Goal: Task Accomplishment & Management: Use online tool/utility

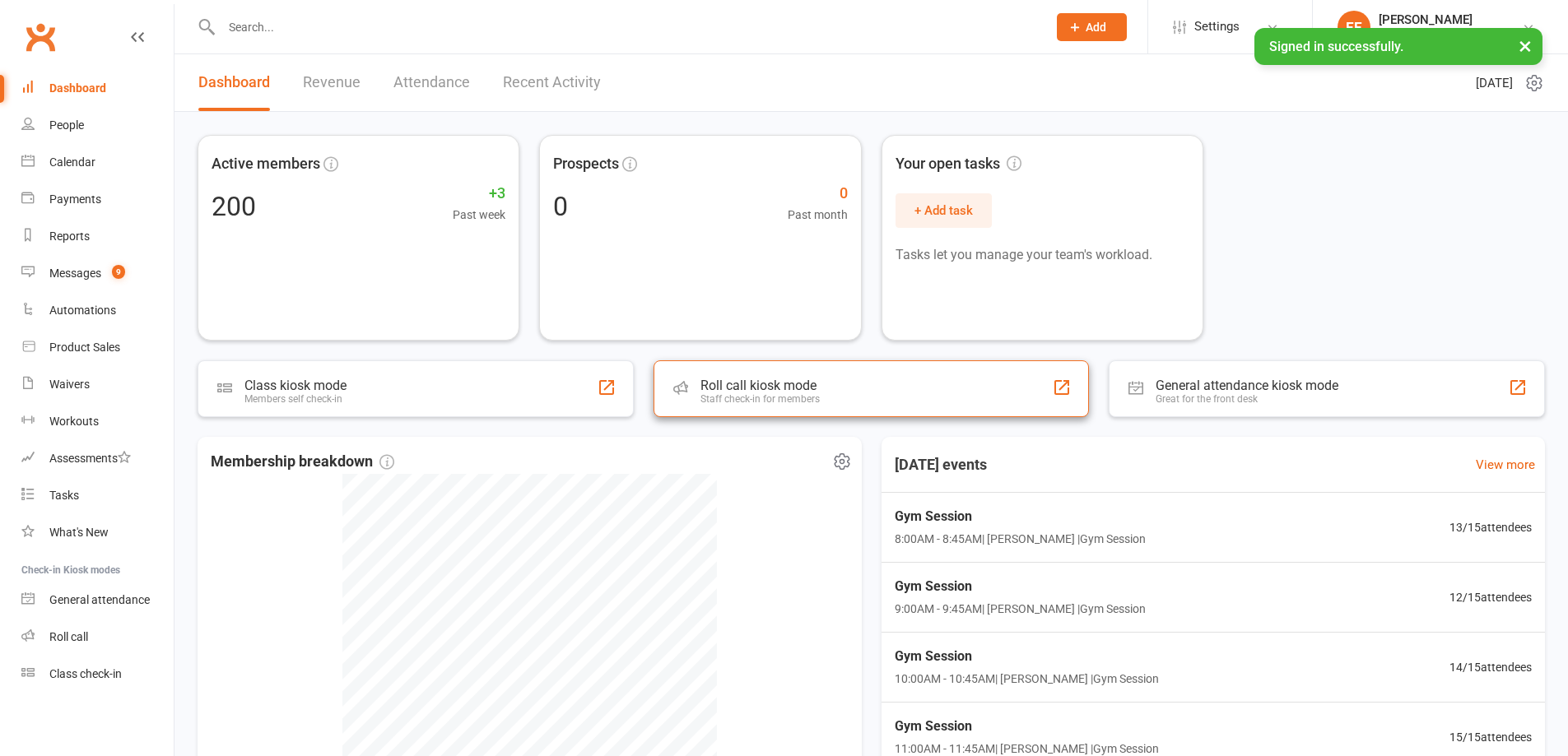
click at [743, 379] on div "Roll call kiosk mode" at bounding box center [760, 386] width 119 height 16
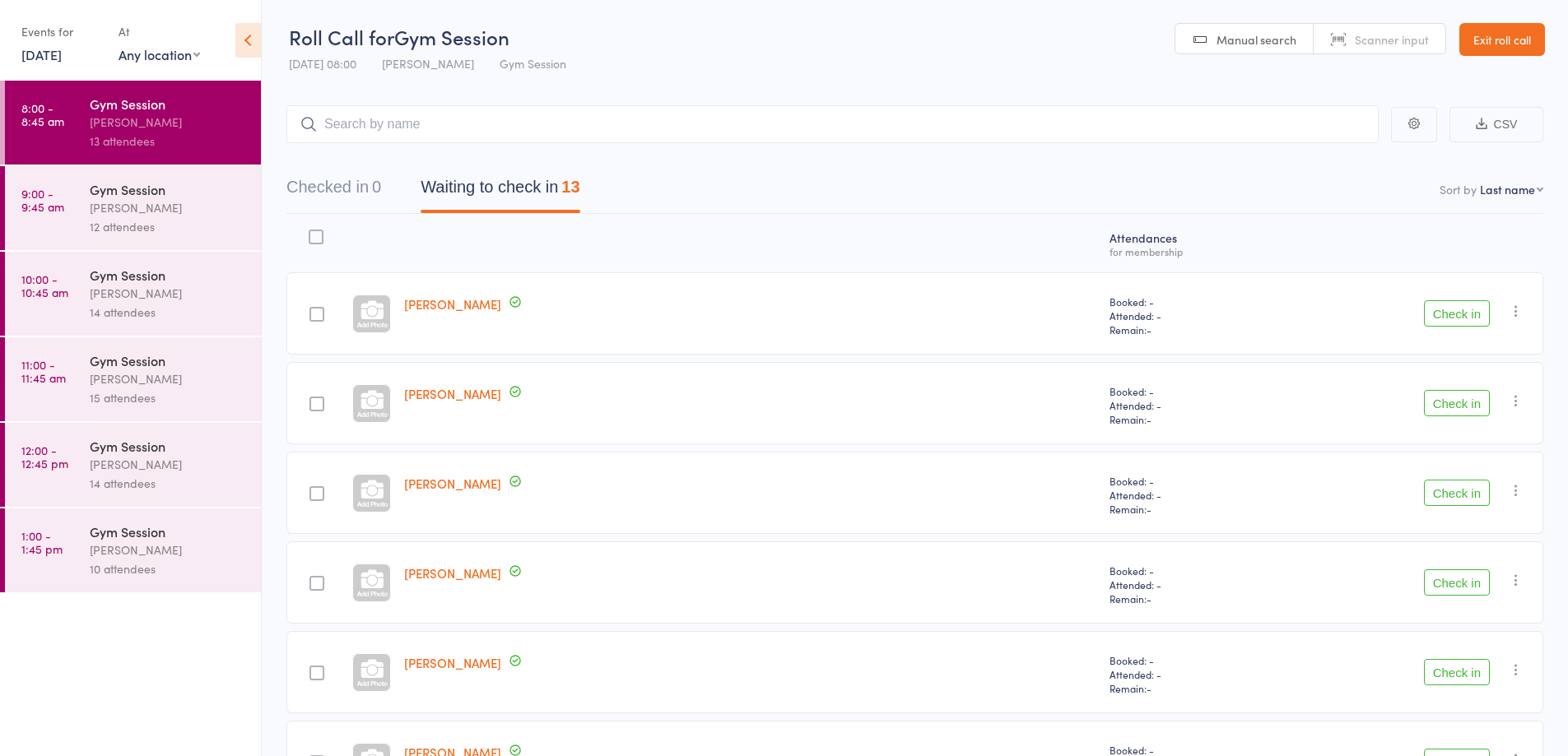
click at [1464, 580] on button "Check in" at bounding box center [1457, 582] width 66 height 26
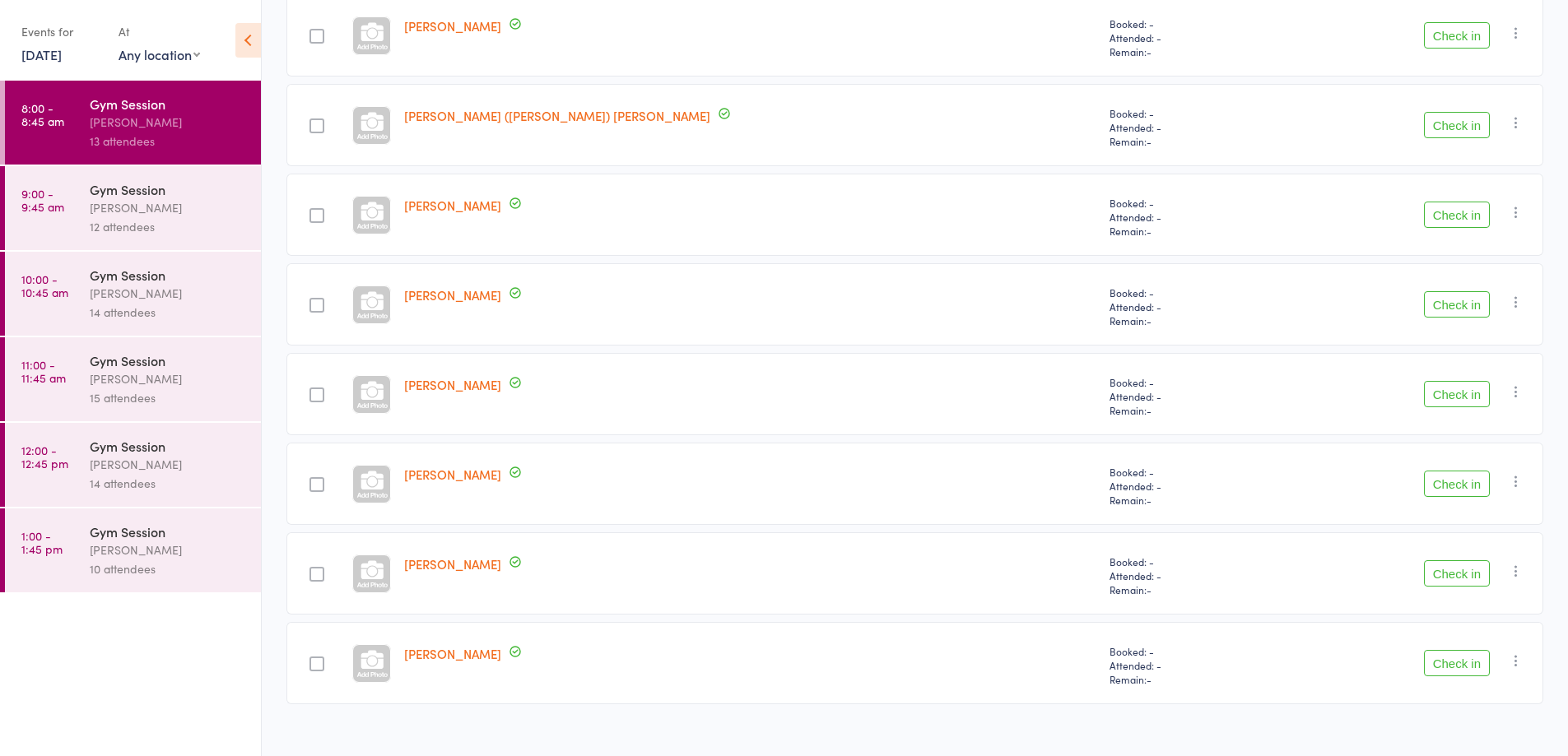
scroll to position [638, 0]
click at [1454, 661] on button "Check in" at bounding box center [1457, 661] width 66 height 26
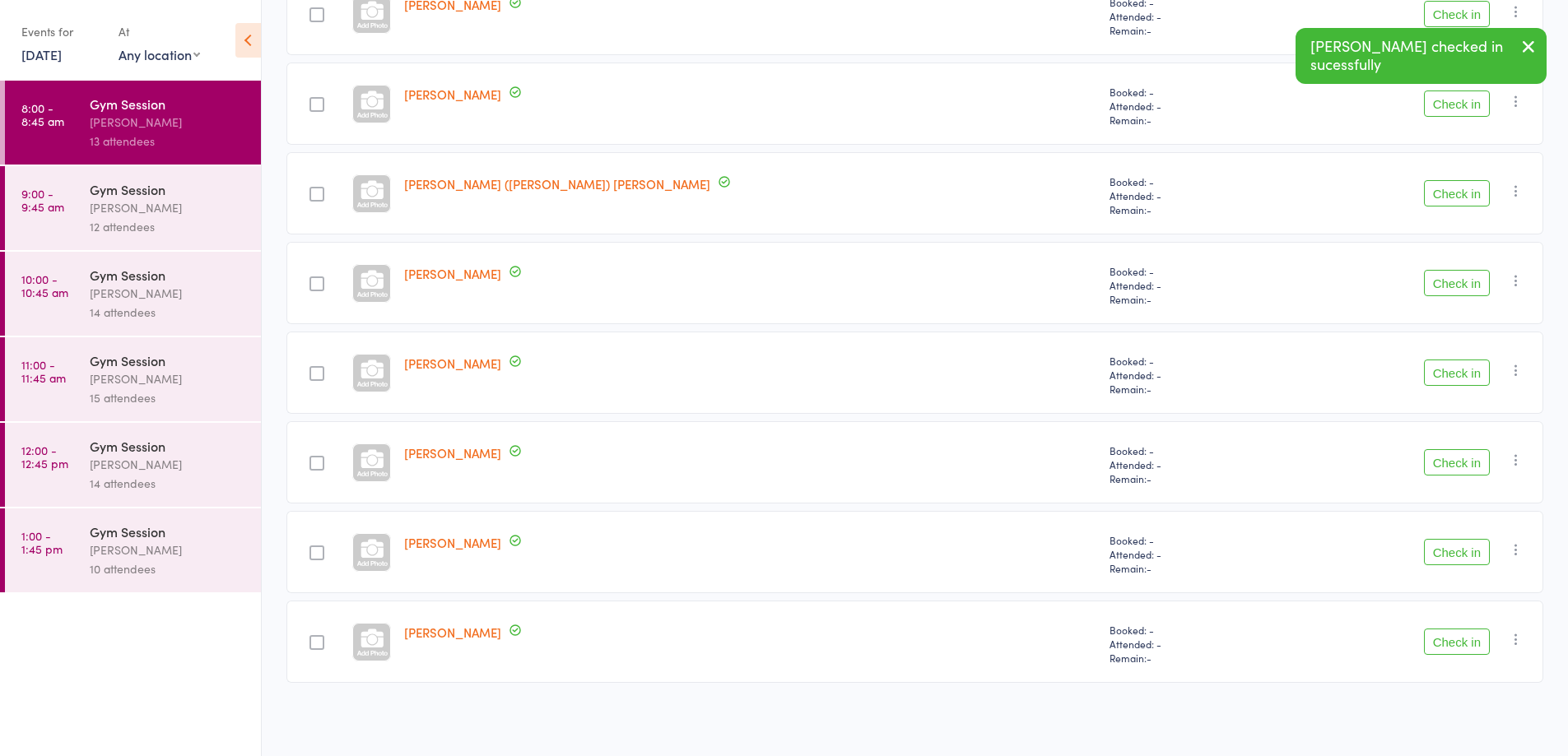
scroll to position [568, 0]
click at [1464, 643] on button "Check in" at bounding box center [1457, 642] width 66 height 26
click at [1455, 636] on button "Check in" at bounding box center [1457, 642] width 66 height 26
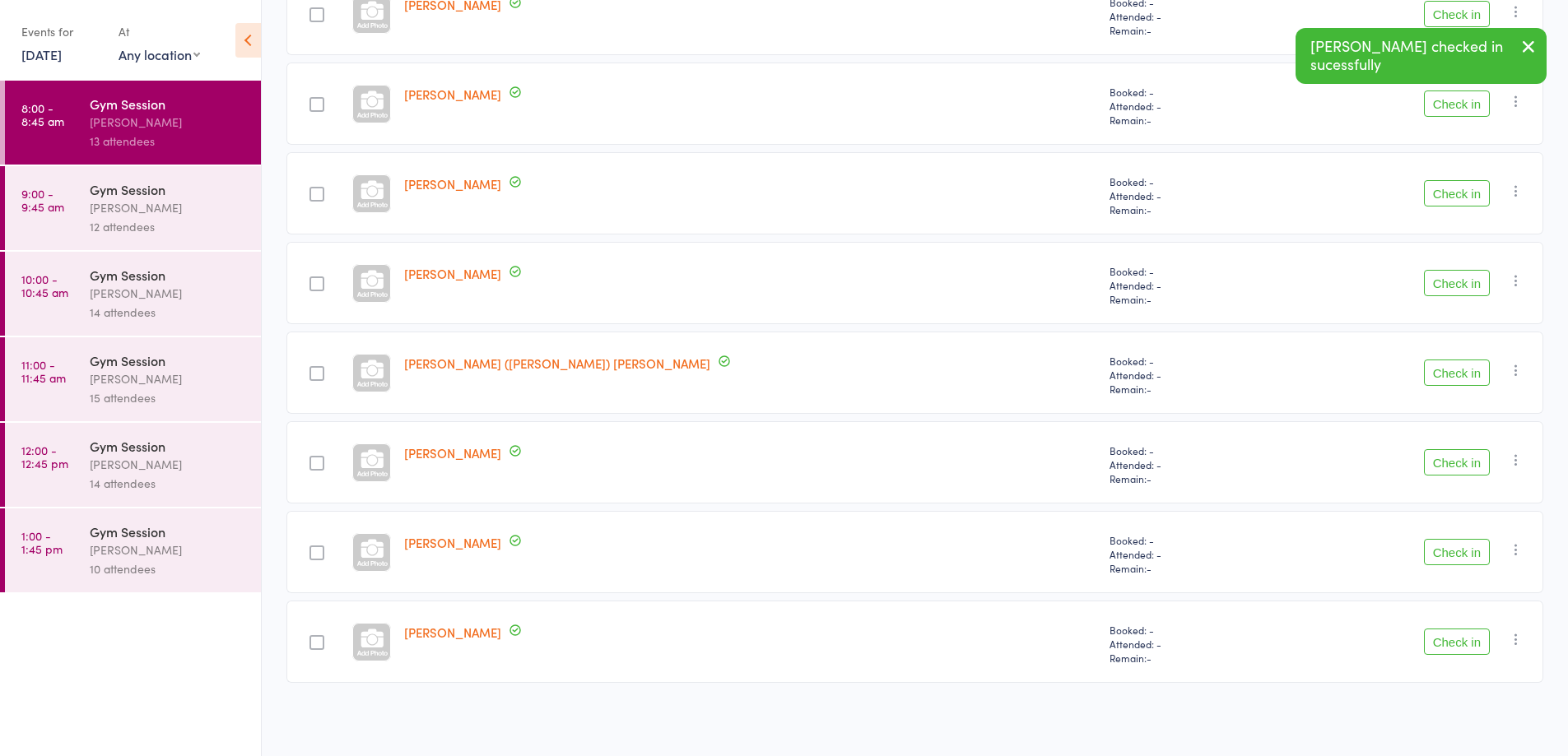
click at [1460, 550] on button "Check in" at bounding box center [1457, 552] width 66 height 26
click at [1459, 638] on button "Check in" at bounding box center [1457, 642] width 66 height 26
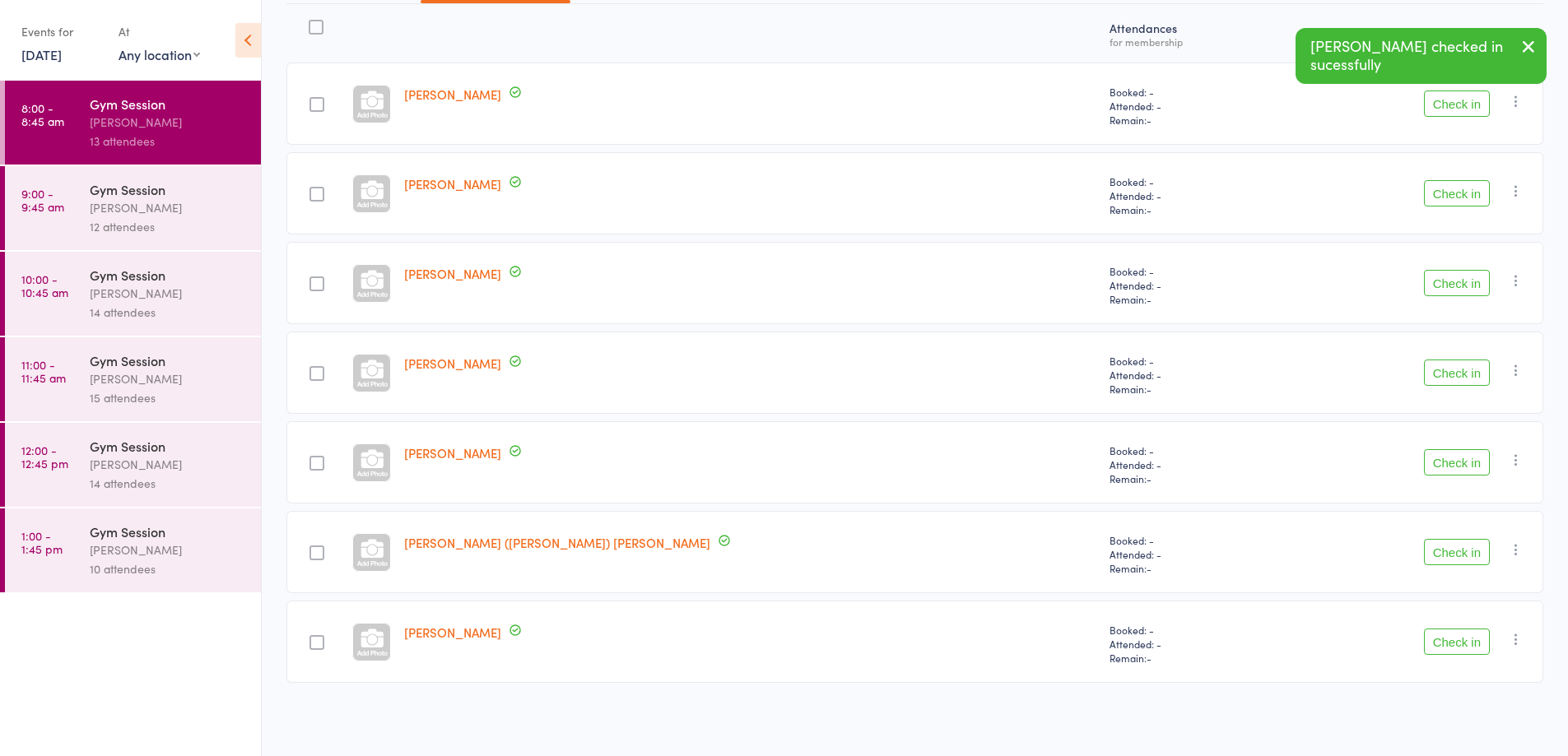
click at [1458, 634] on button "Check in" at bounding box center [1457, 642] width 66 height 26
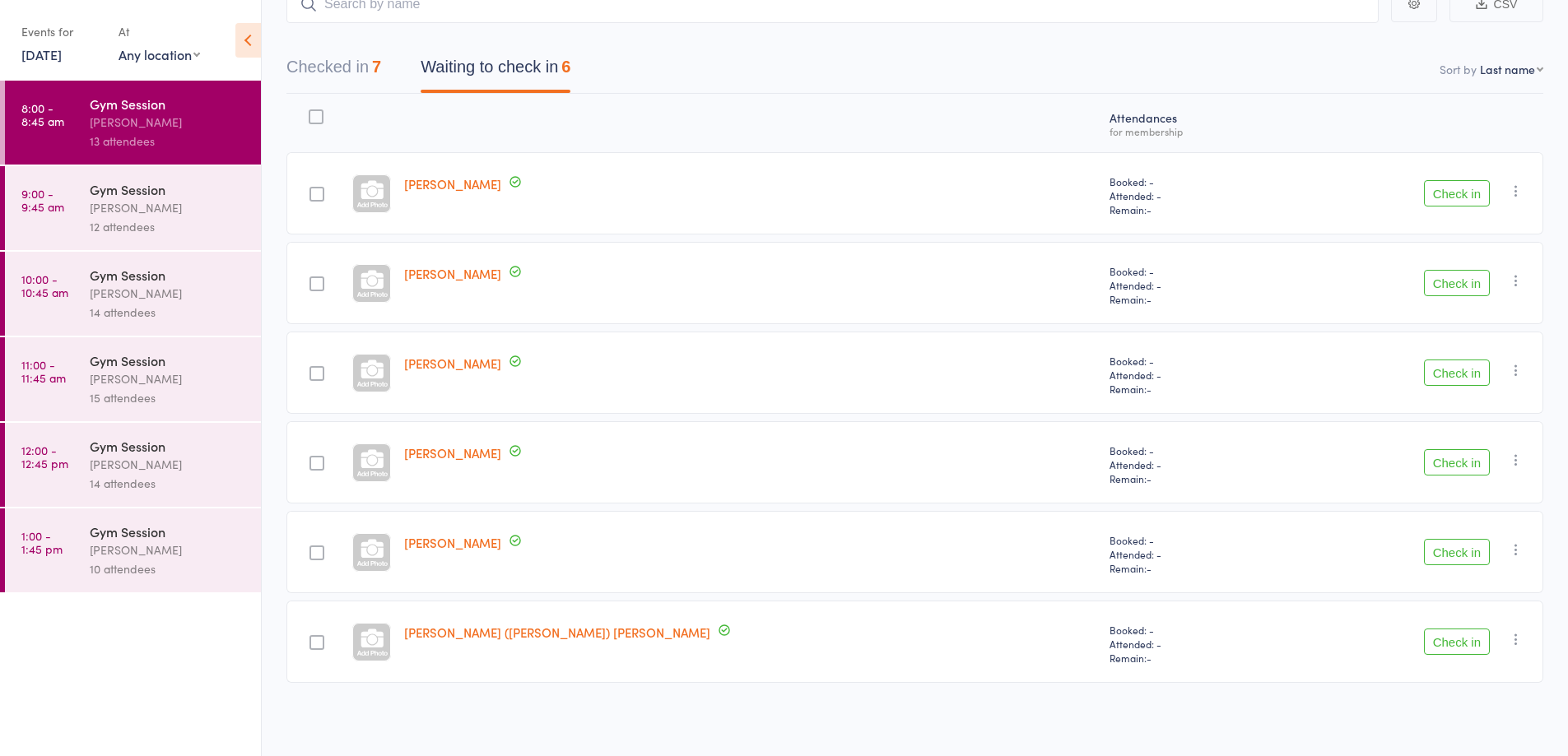
click at [1455, 641] on button "Check in" at bounding box center [1457, 642] width 66 height 26
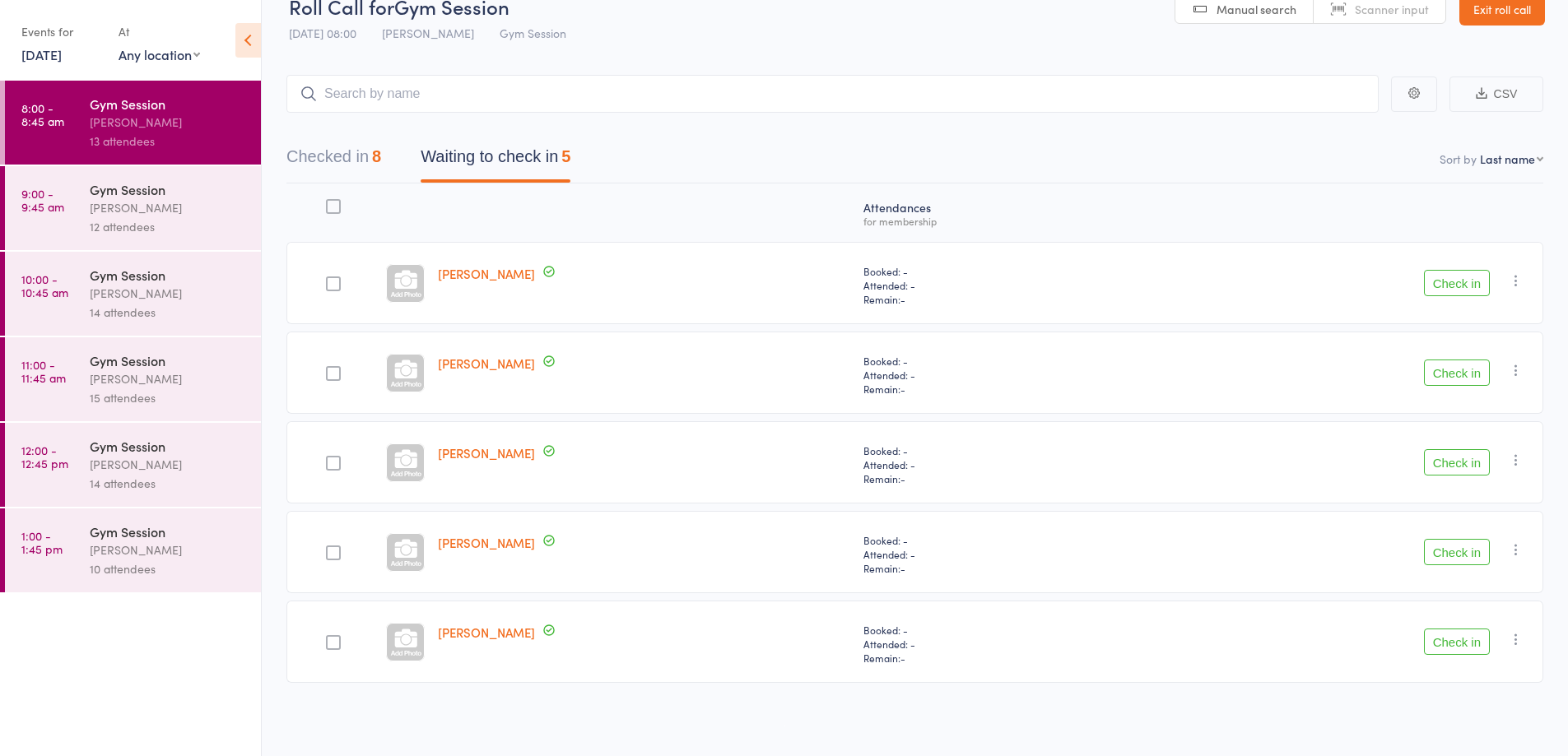
click at [1470, 379] on button "Check in" at bounding box center [1457, 373] width 66 height 26
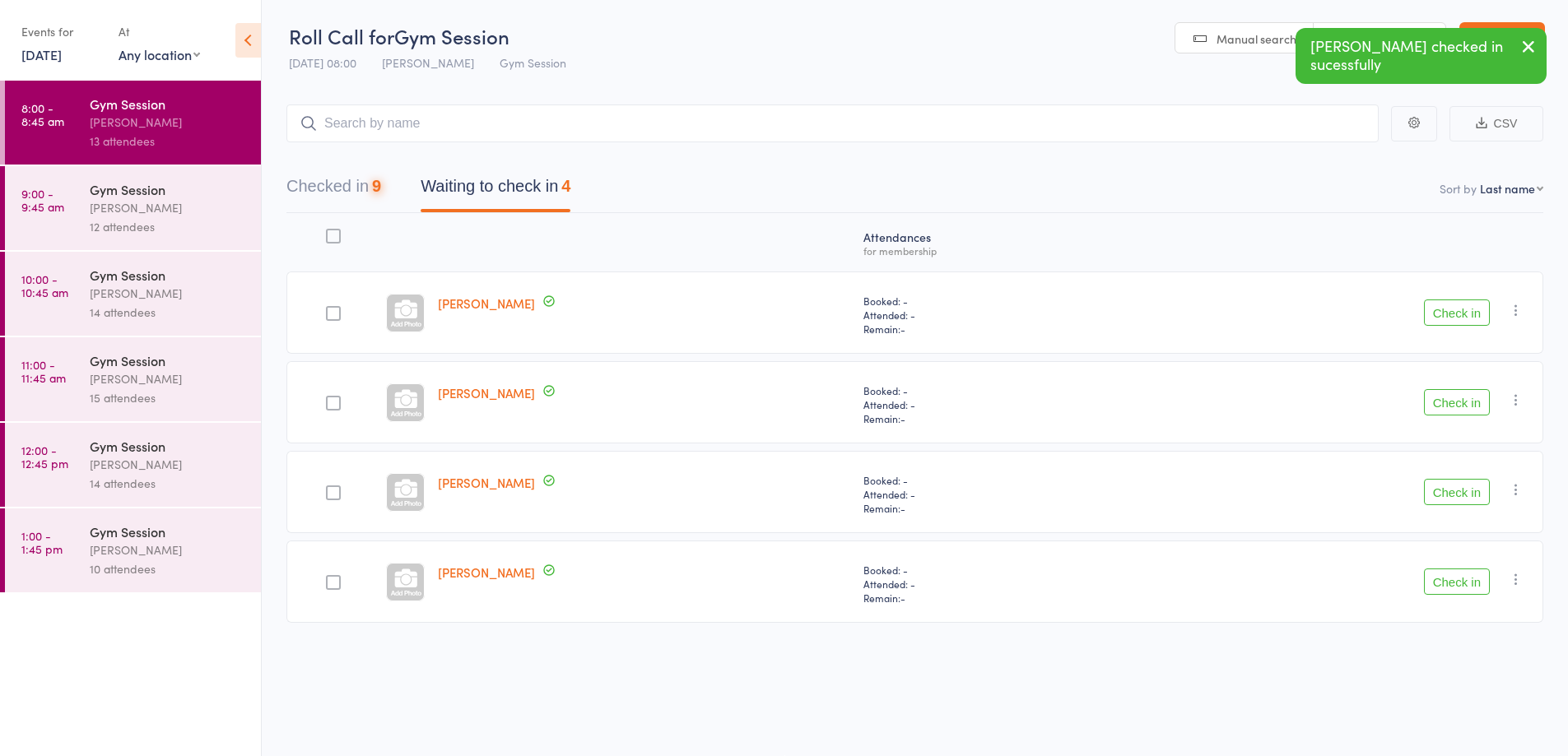
scroll to position [1, 0]
click at [1457, 398] on button "Check in" at bounding box center [1457, 403] width 66 height 26
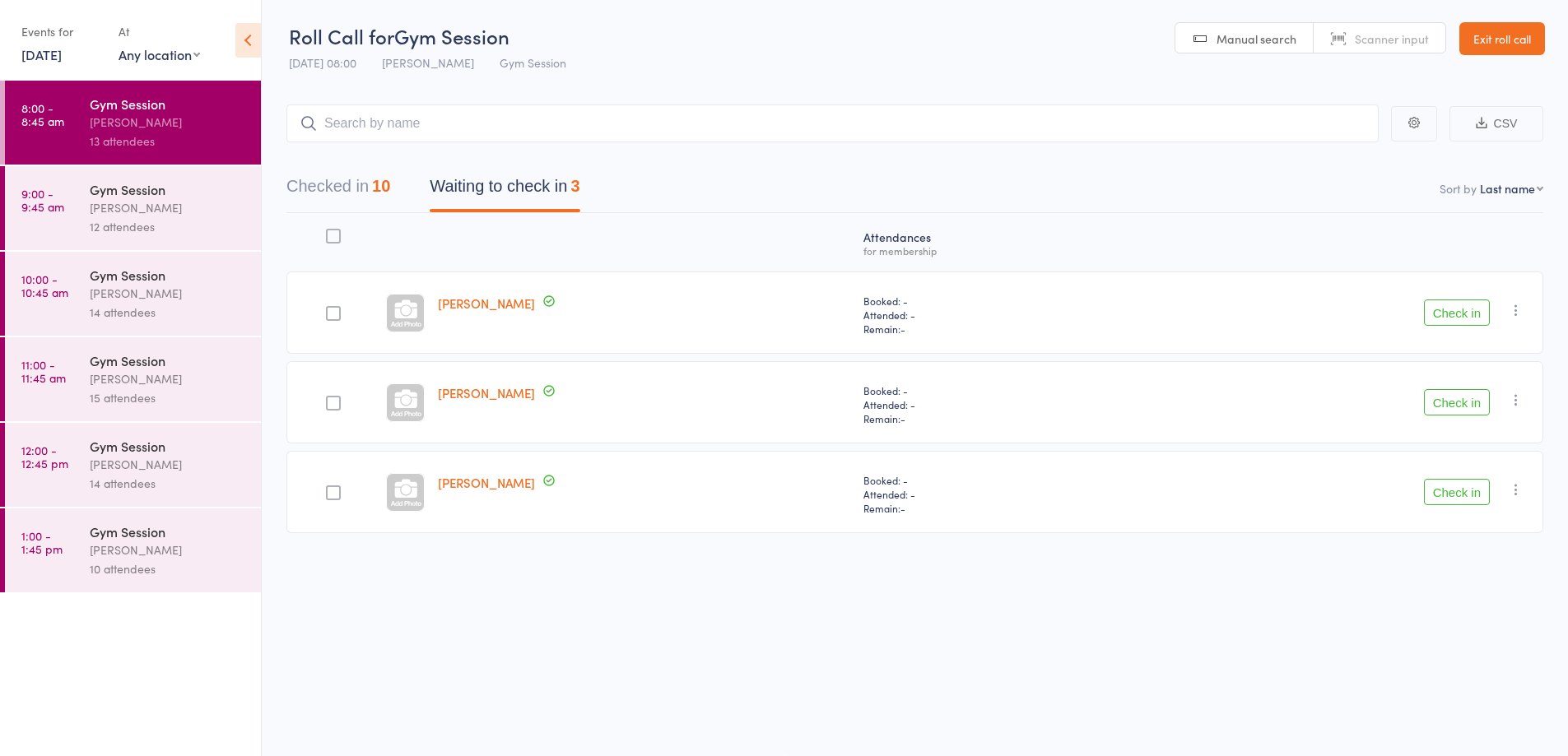
click at [1458, 489] on button "Check in" at bounding box center [1457, 492] width 66 height 26
click at [1459, 319] on button "Check in" at bounding box center [1457, 312] width 66 height 26
click at [83, 206] on link "9:00 - 9:45 am Gym Session [PERSON_NAME] 12 attendees" at bounding box center [133, 208] width 256 height 84
click at [94, 218] on div "12 attendees" at bounding box center [168, 227] width 157 height 19
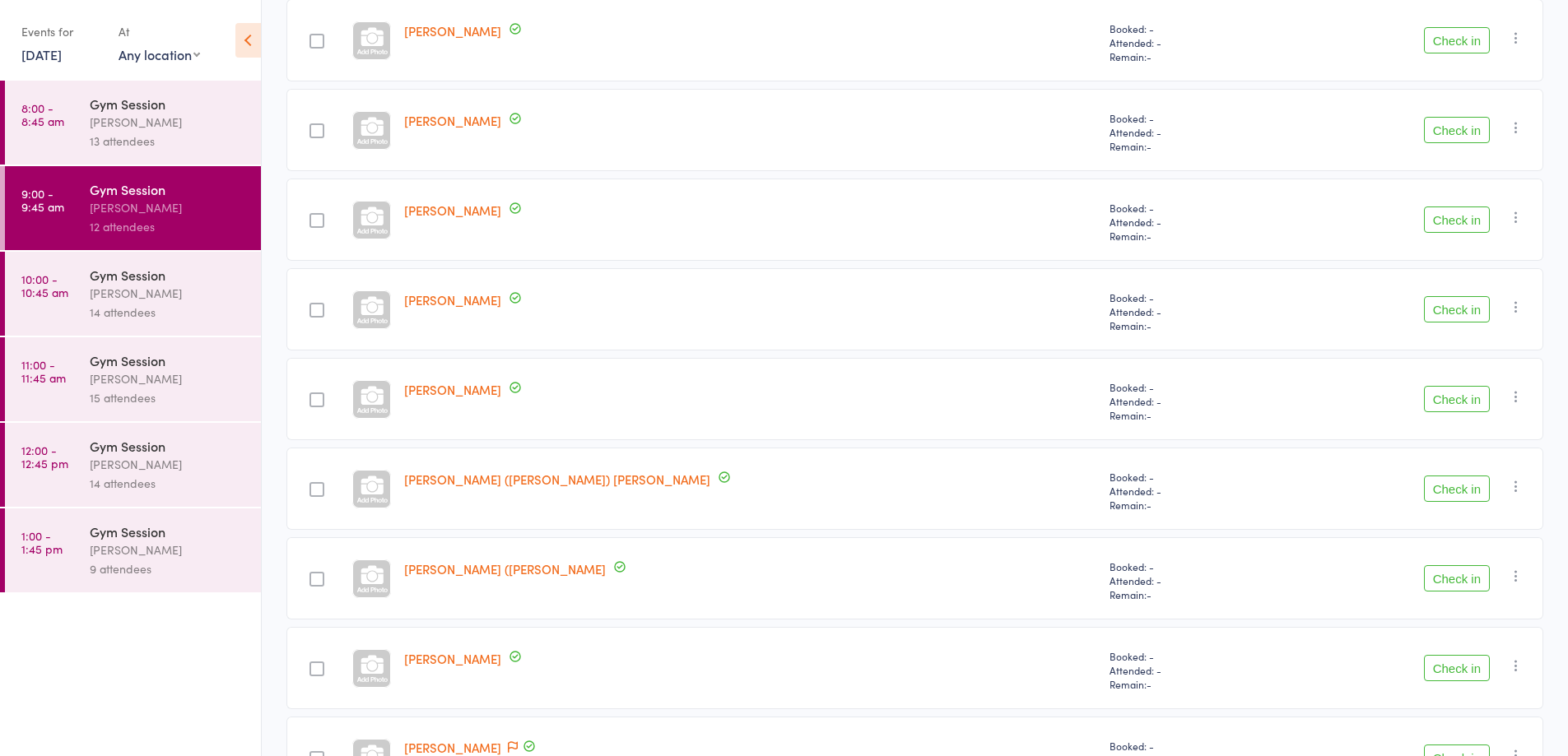
scroll to position [454, 0]
click at [1313, 485] on div "Check in Check in Send message Add Note Add Task Add Flag Remove [PERSON_NAME] …" at bounding box center [1412, 487] width 261 height 82
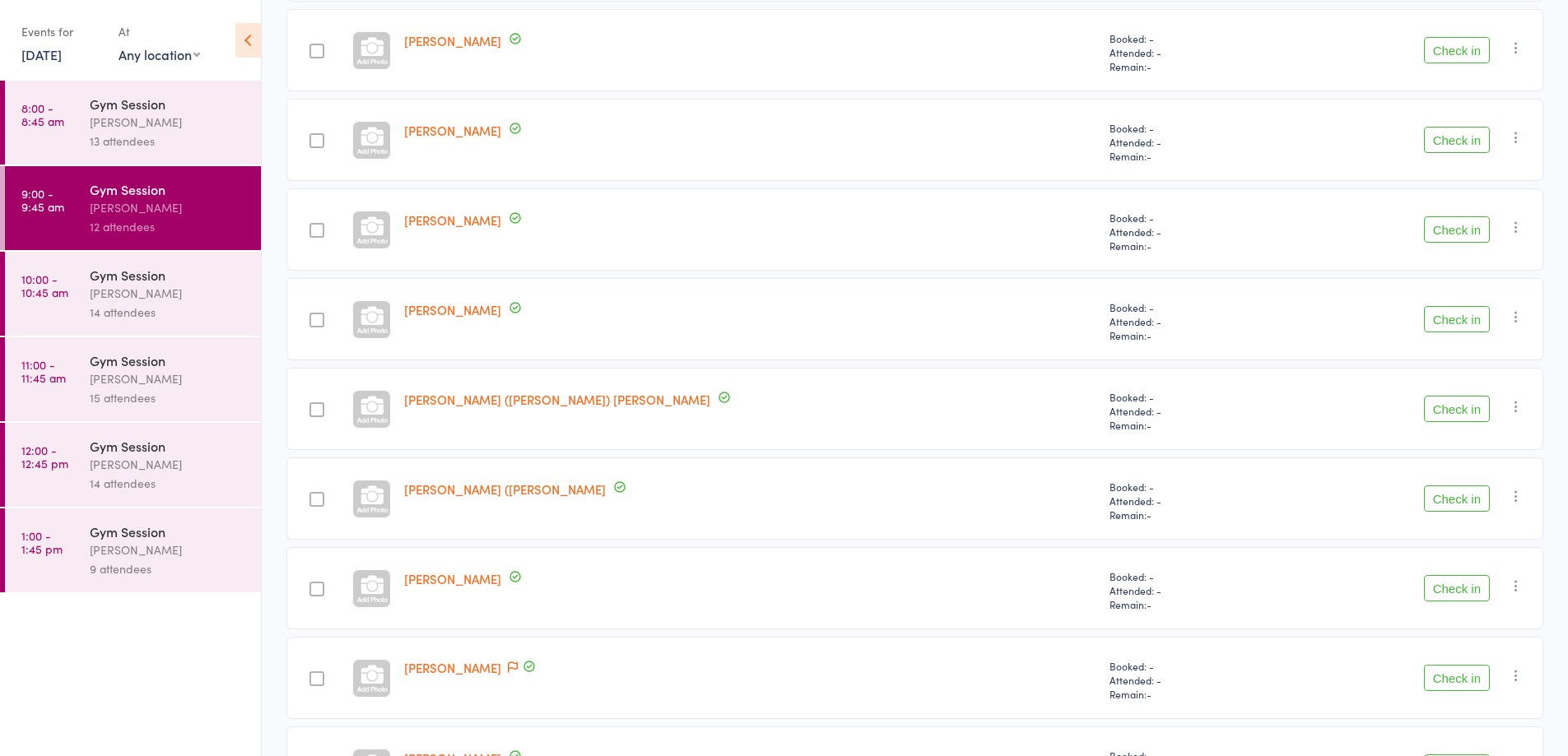
scroll to position [494, 0]
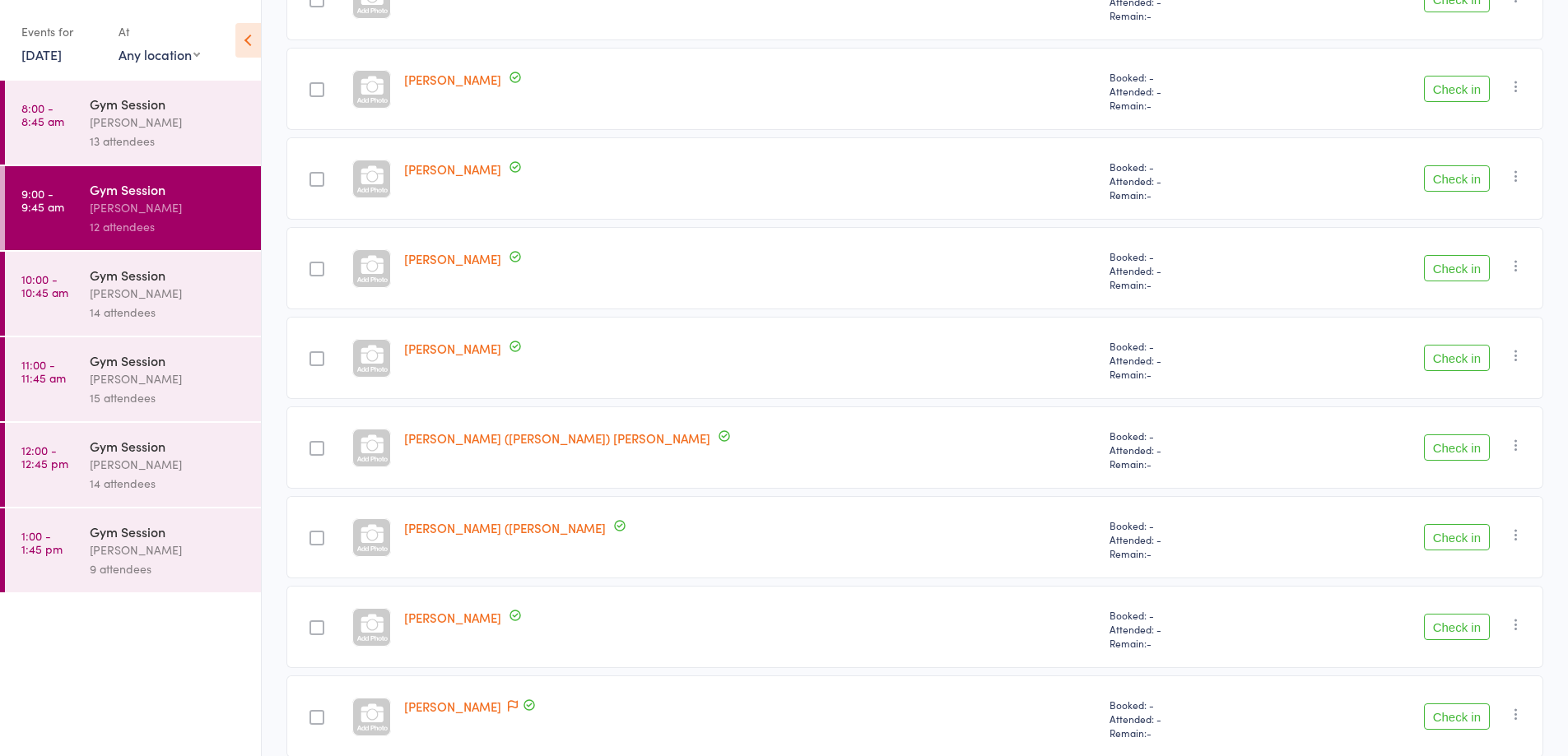
click at [1450, 257] on button "Check in" at bounding box center [1457, 268] width 66 height 26
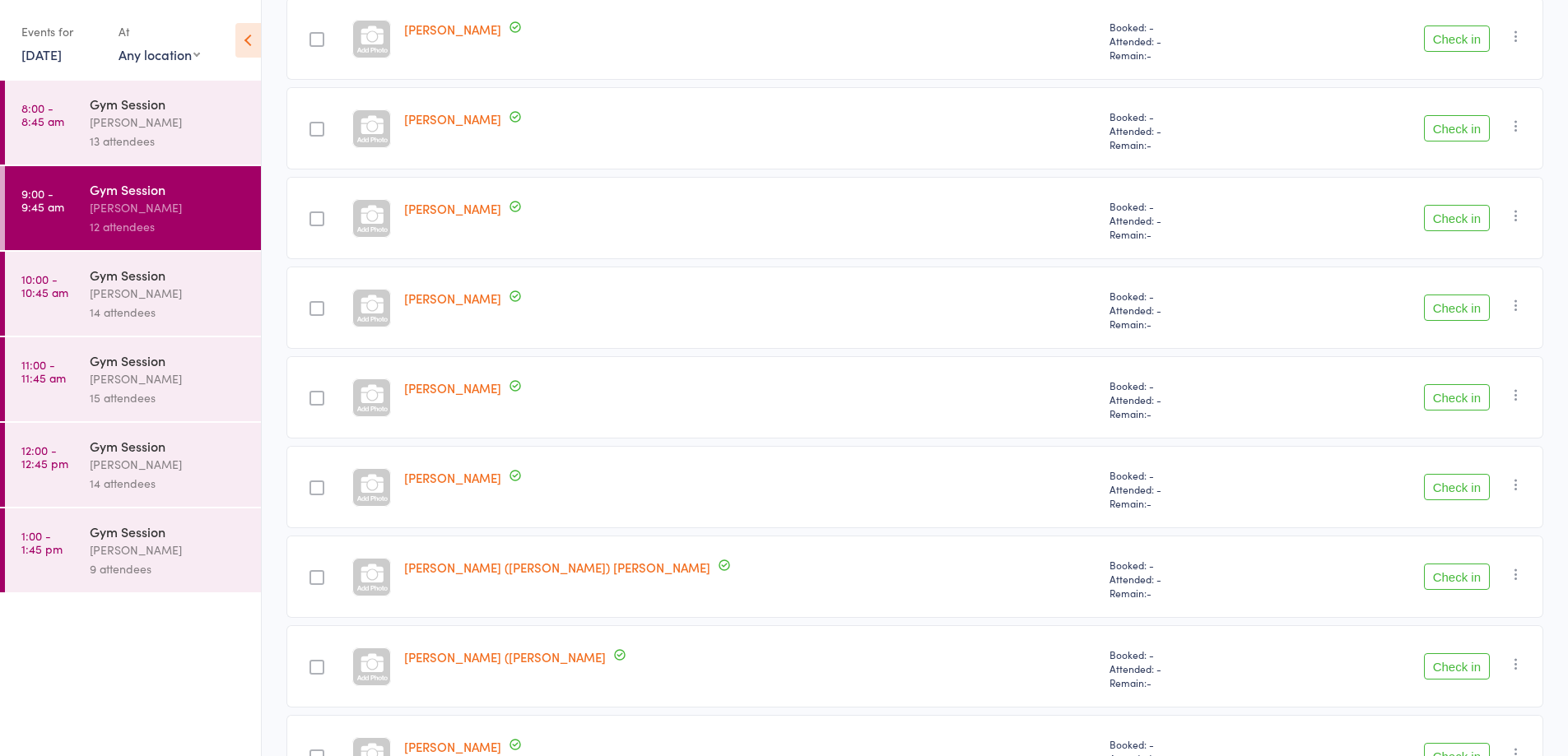
scroll to position [132, 0]
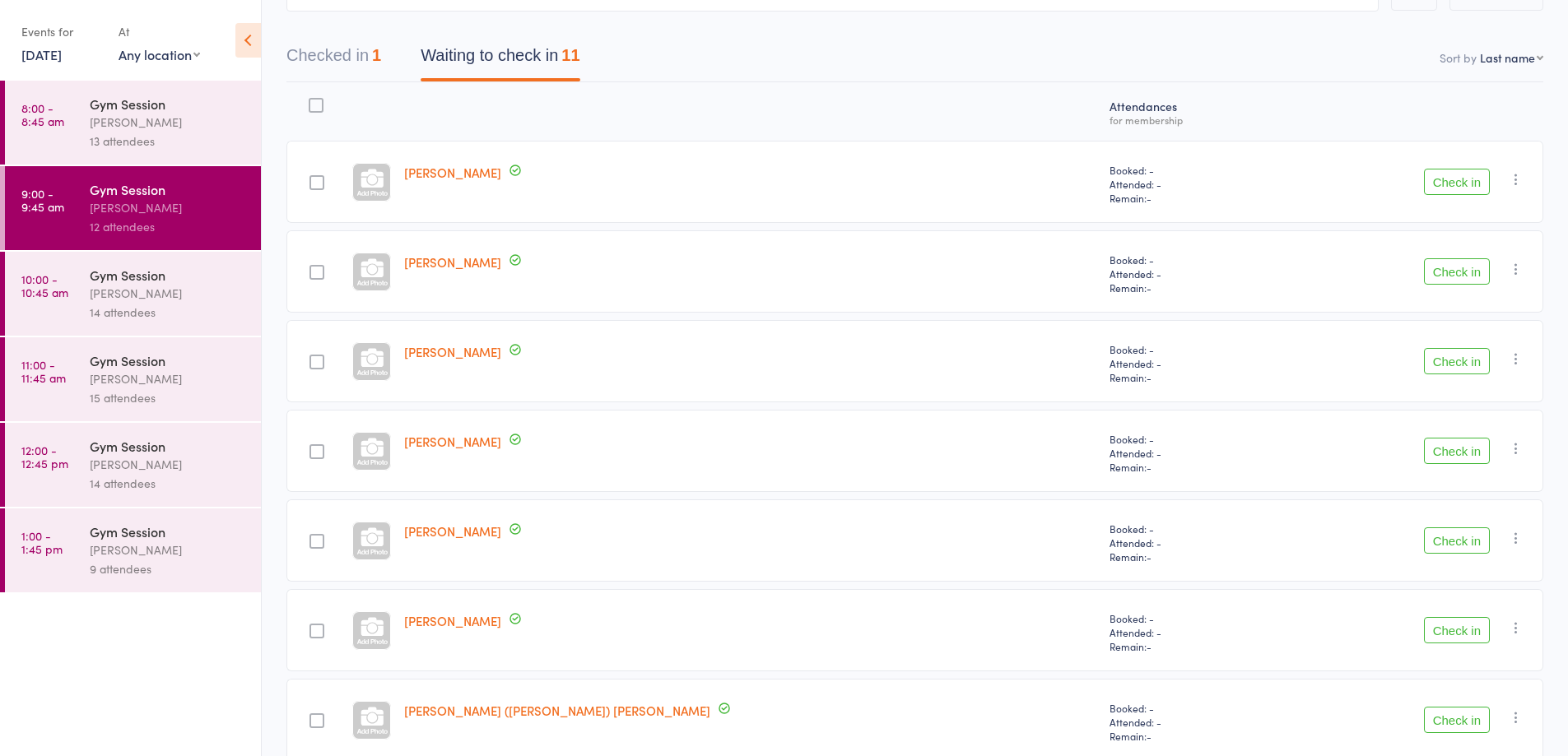
click at [1475, 276] on button "Check in" at bounding box center [1457, 272] width 66 height 26
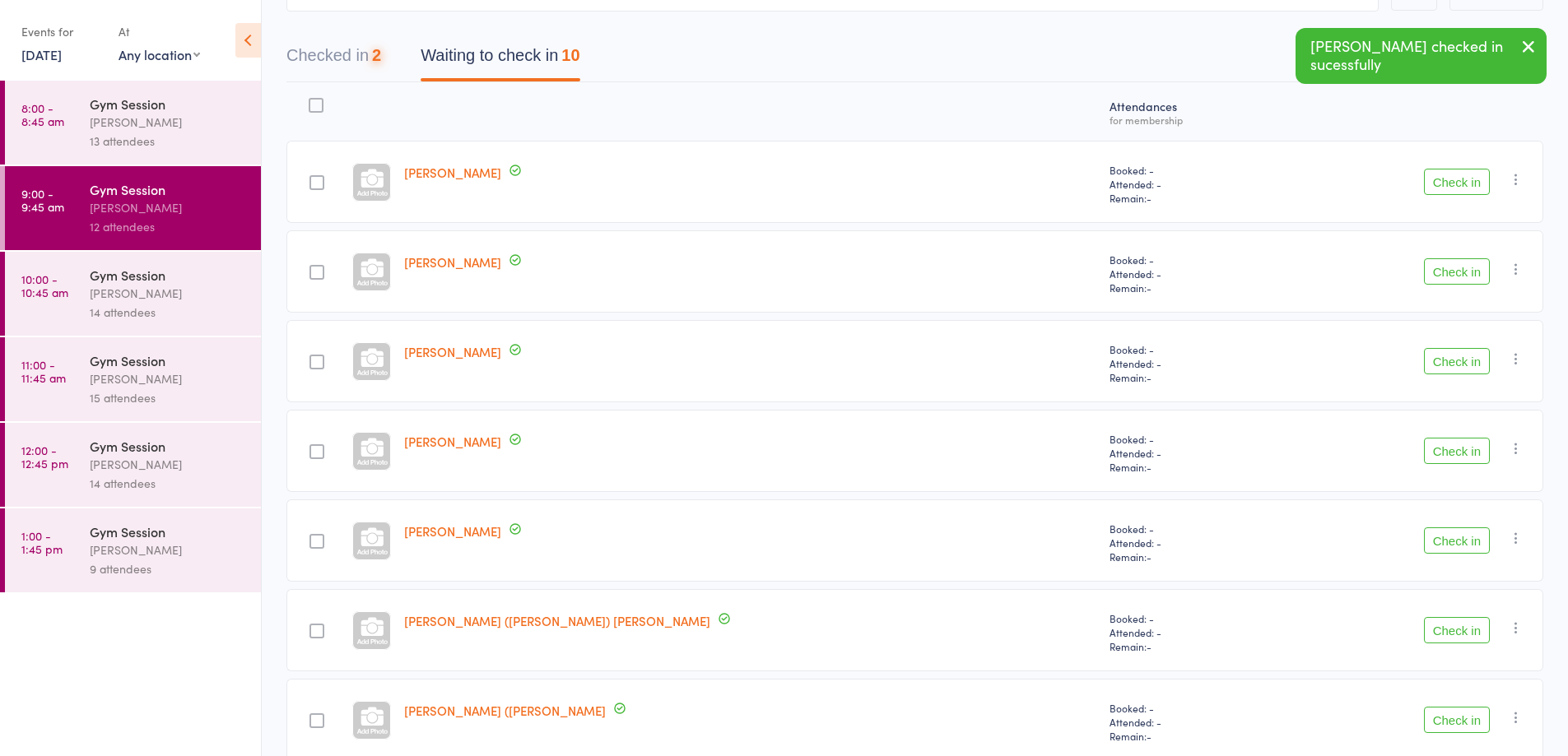
click at [1469, 266] on button "Check in" at bounding box center [1457, 272] width 66 height 26
click at [1464, 283] on button "Check in" at bounding box center [1457, 272] width 66 height 26
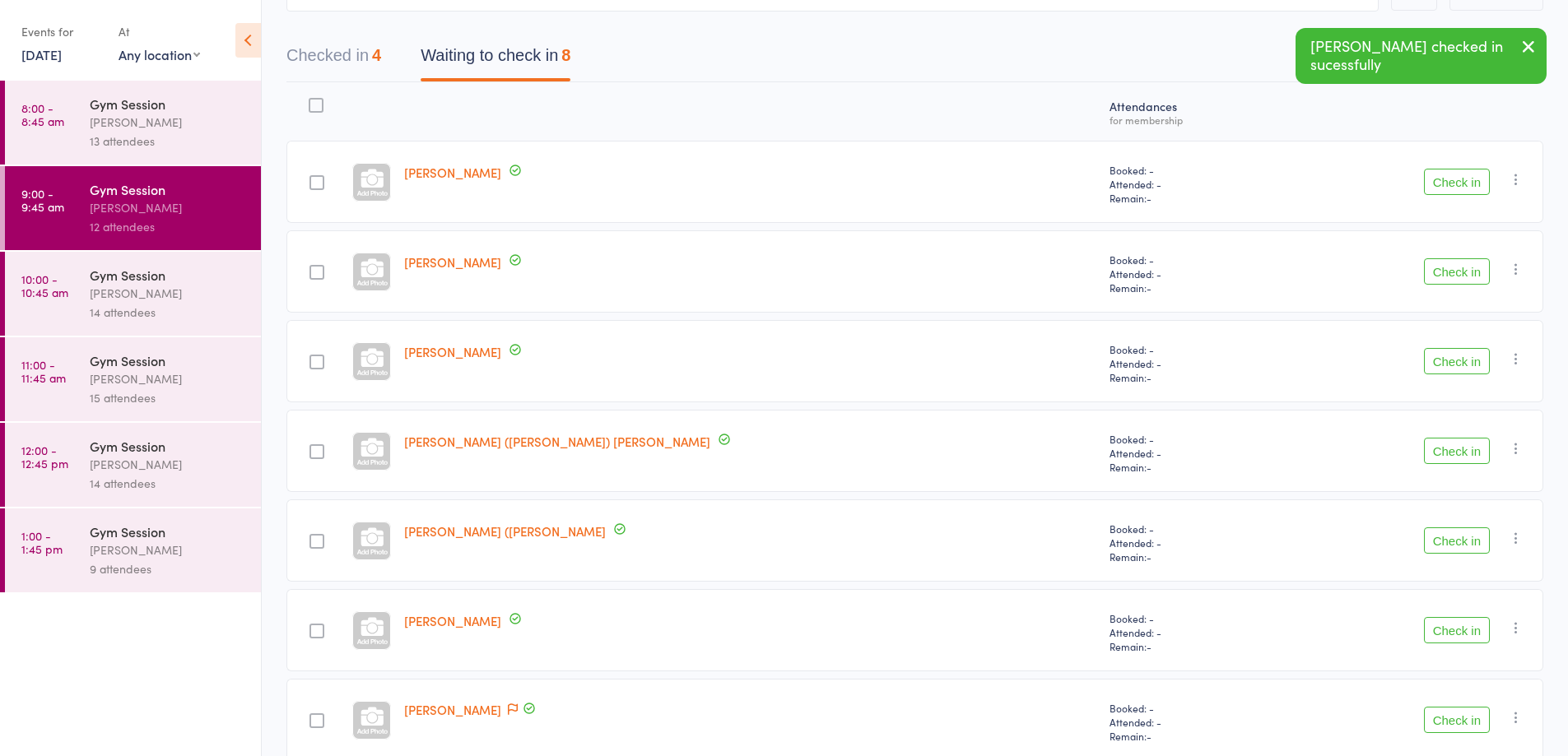
click at [1461, 274] on button "Check in" at bounding box center [1457, 272] width 66 height 26
click at [1456, 276] on button "Check in" at bounding box center [1457, 272] width 66 height 26
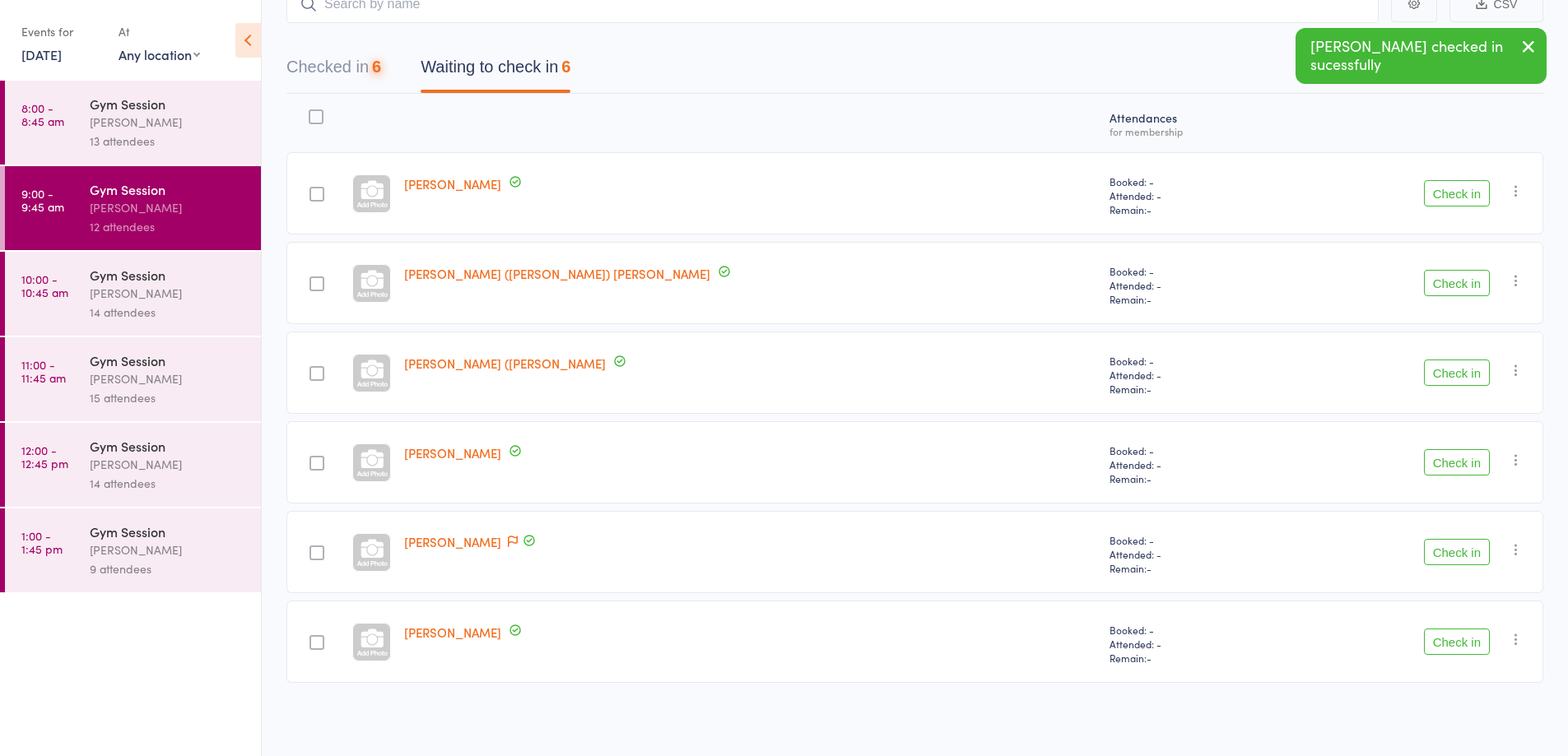
click at [1461, 287] on button "Check in" at bounding box center [1457, 283] width 66 height 26
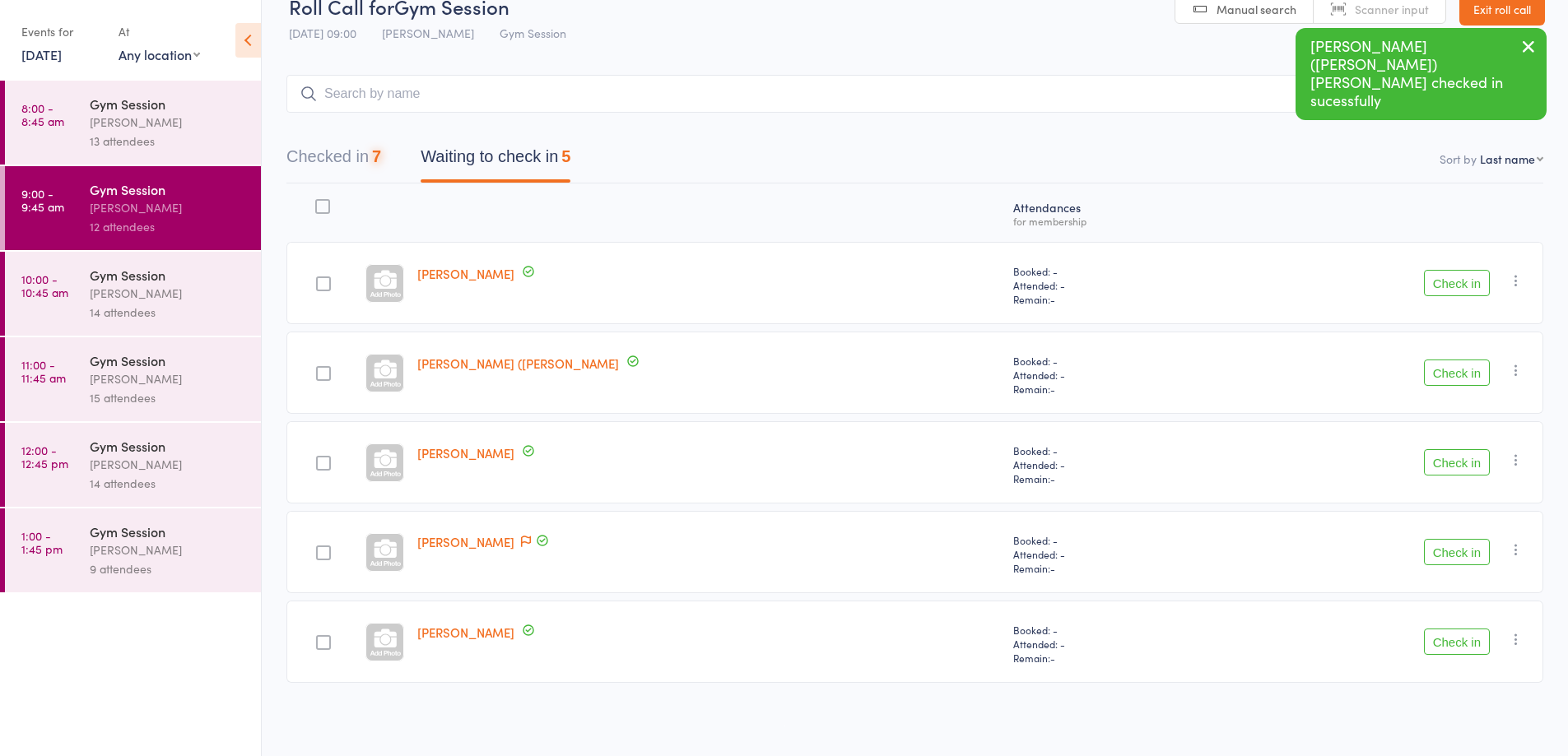
scroll to position [31, 0]
click at [1434, 310] on div "Check in Check in Send message Add Note Add Task Add Flag Remove [PERSON_NAME] …" at bounding box center [1384, 283] width 319 height 82
click at [1442, 384] on button "Check in" at bounding box center [1457, 373] width 66 height 26
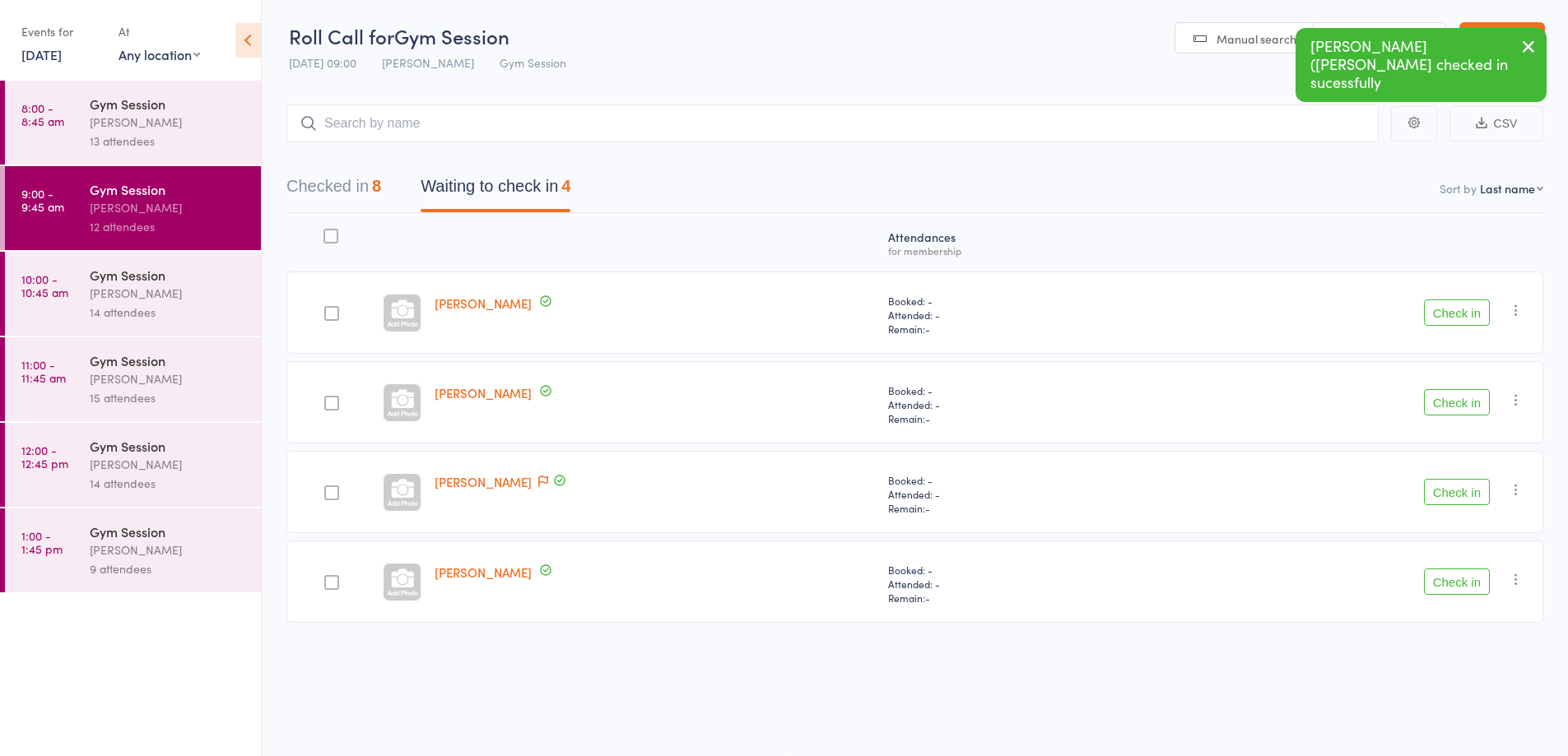
click at [1456, 409] on button "Check in" at bounding box center [1457, 403] width 66 height 26
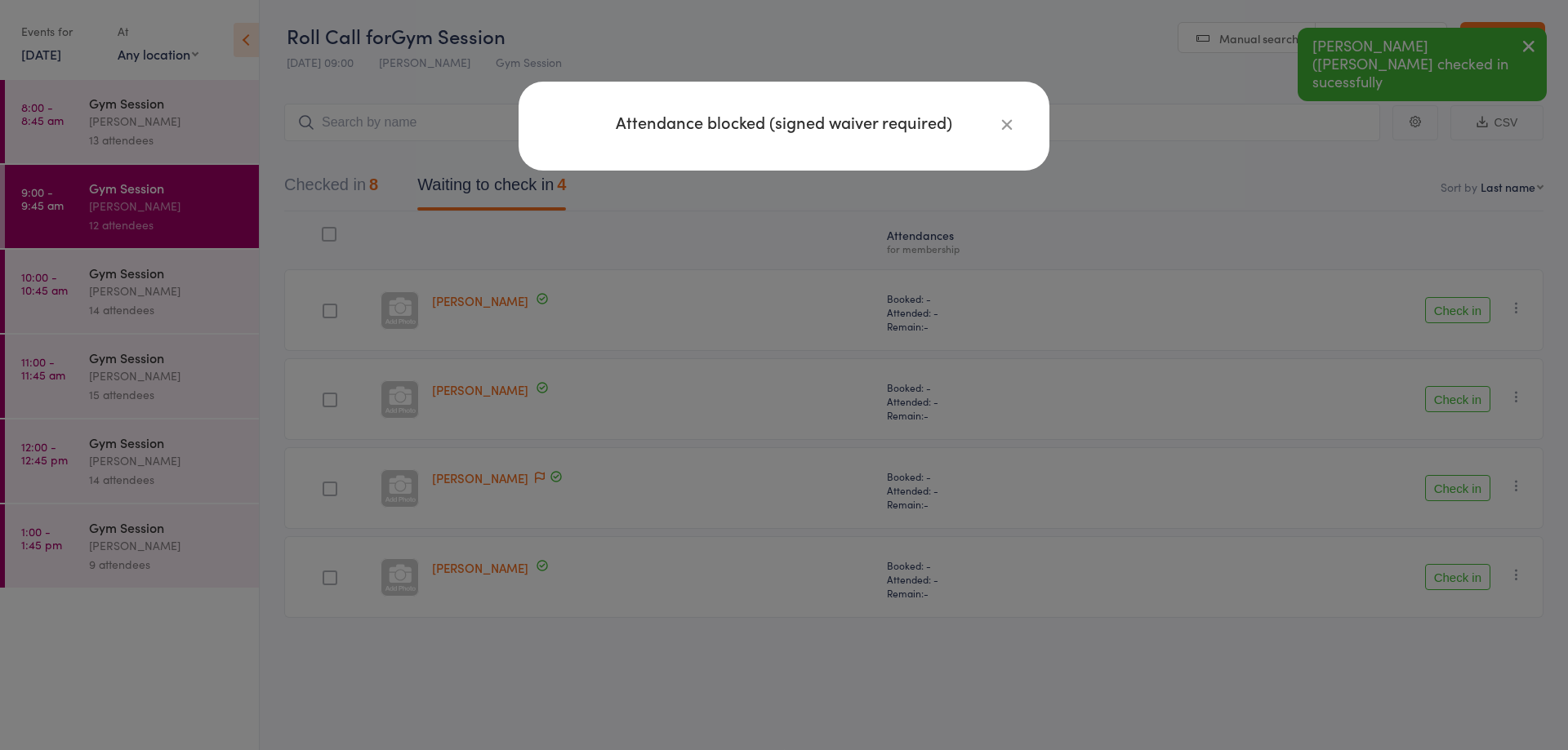
click at [999, 131] on icon "button" at bounding box center [1006, 124] width 18 height 18
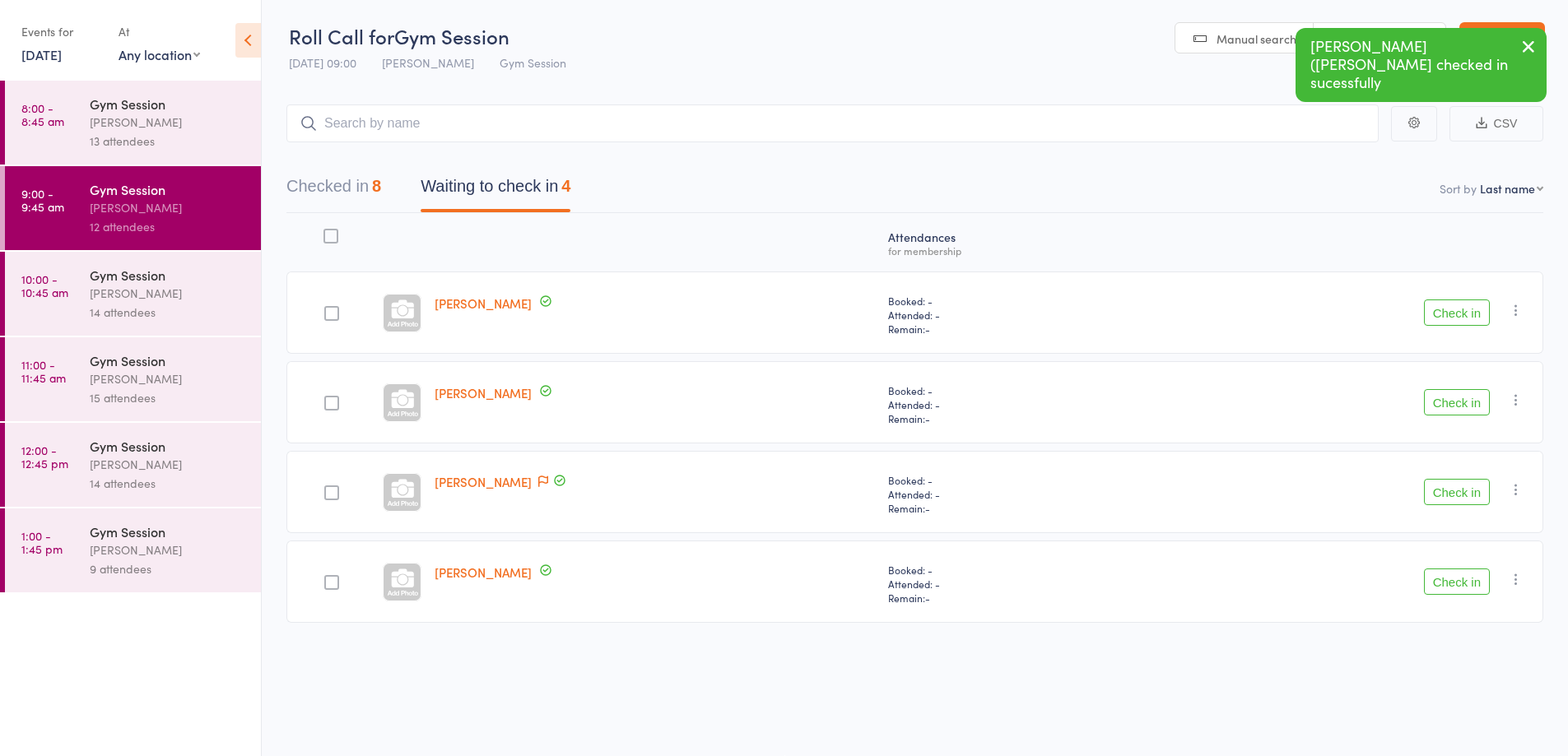
click at [1457, 403] on button "Check in" at bounding box center [1457, 403] width 66 height 26
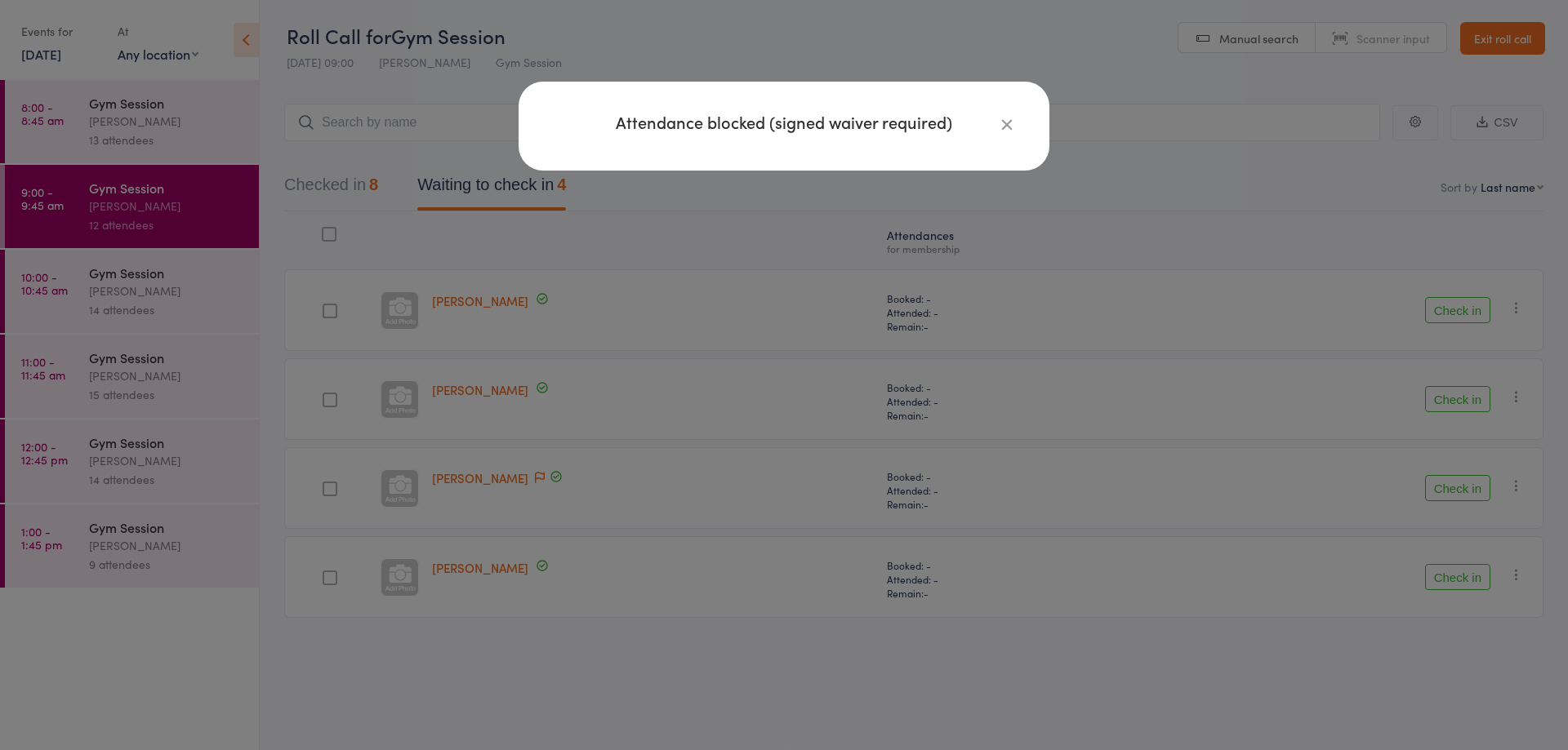
click at [1006, 117] on icon "button" at bounding box center [1006, 124] width 18 height 18
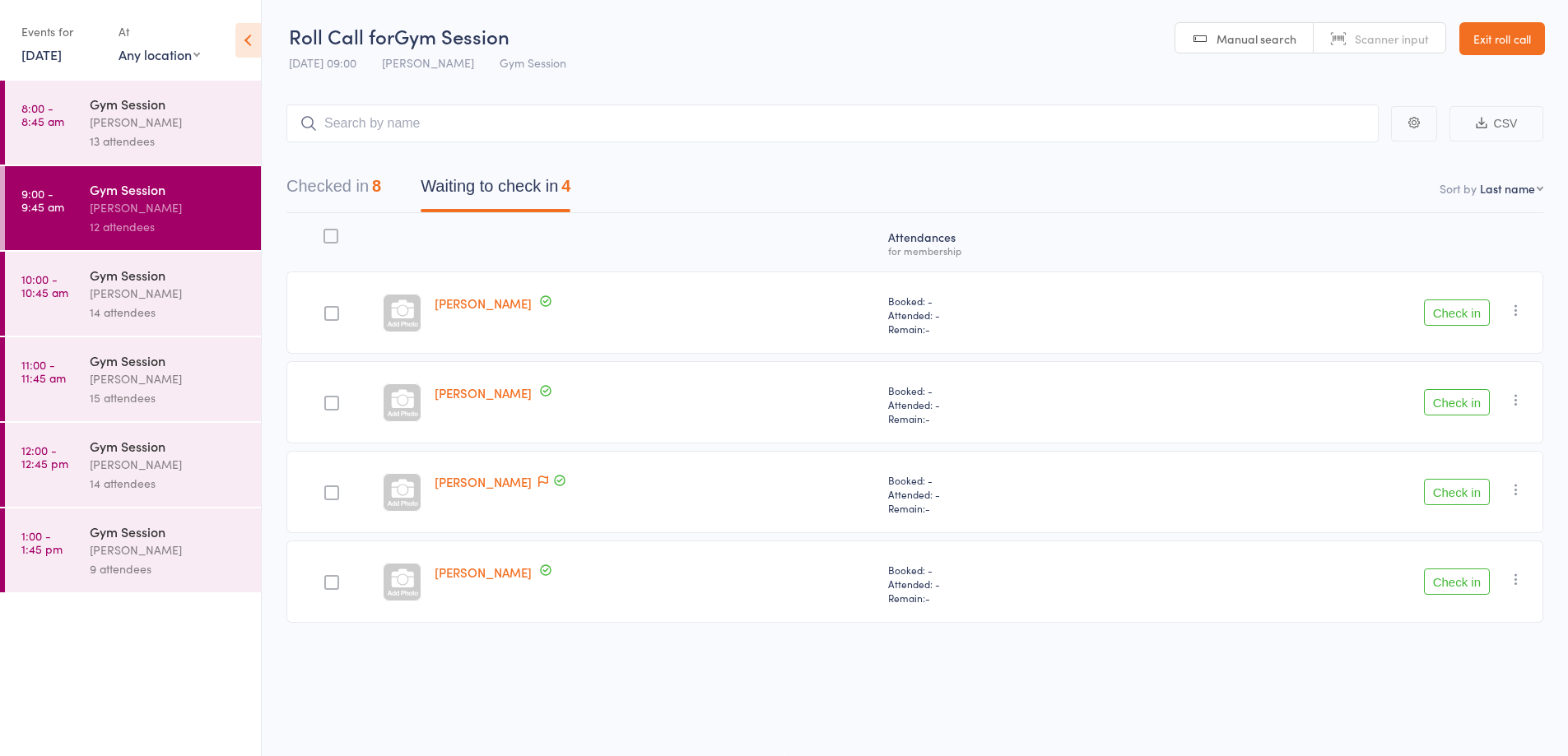
click at [1154, 695] on div "Atten­dances for membership [PERSON_NAME] Booked: - Attended: - Remain: - Check…" at bounding box center [914, 454] width 1257 height 483
click at [1452, 411] on button "Check in" at bounding box center [1457, 403] width 66 height 26
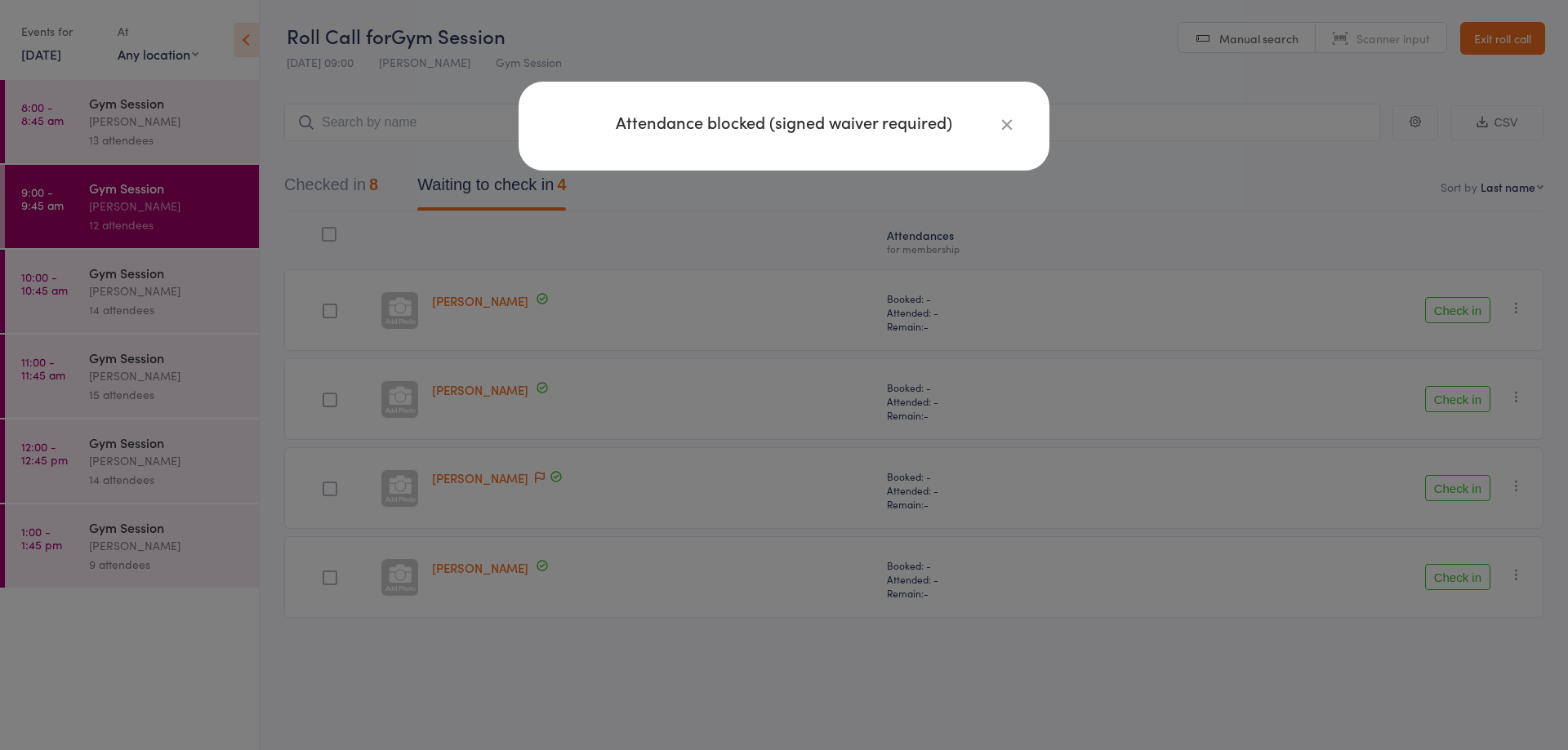
click at [1011, 117] on icon "button" at bounding box center [1006, 124] width 18 height 18
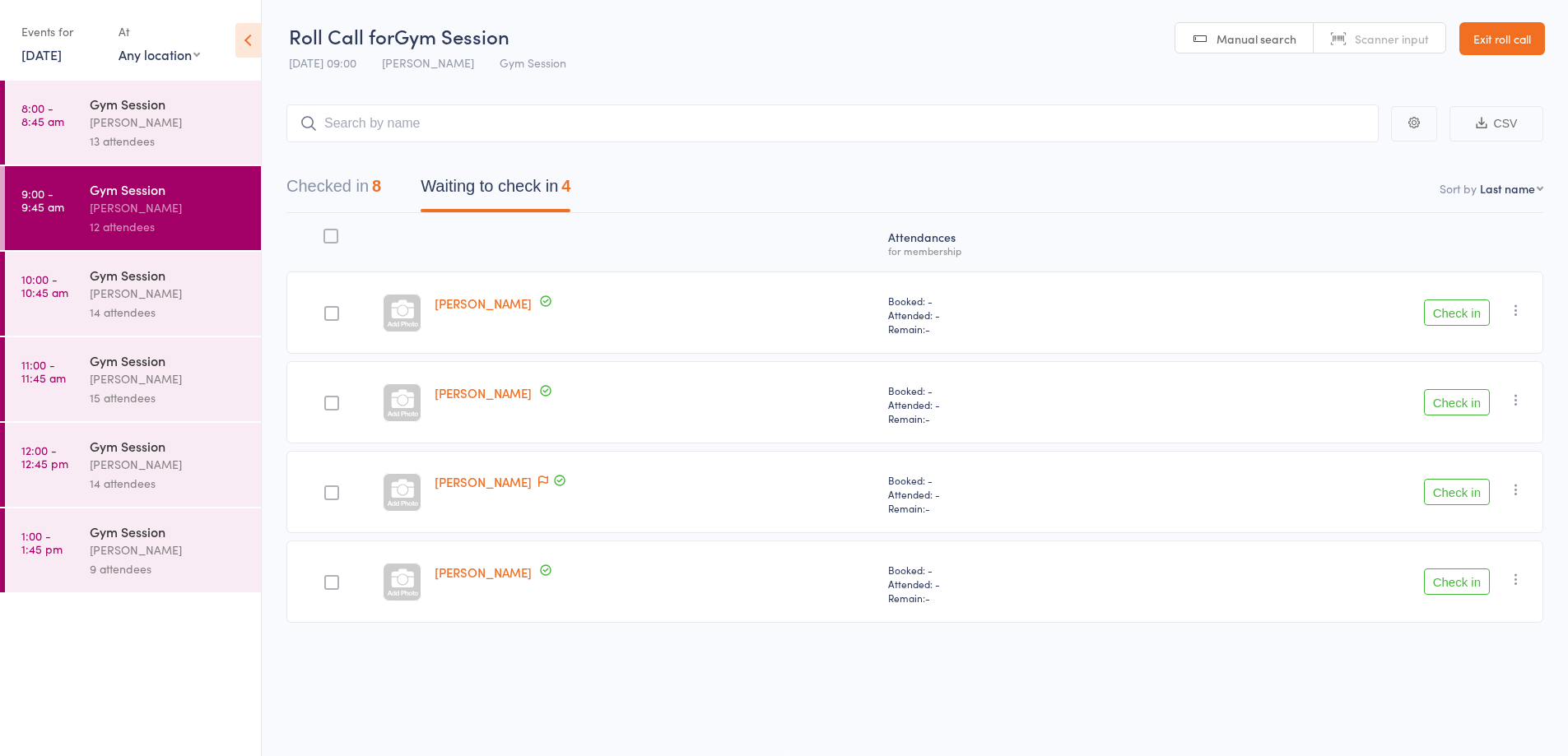
click at [1443, 484] on button "Check in" at bounding box center [1457, 492] width 66 height 26
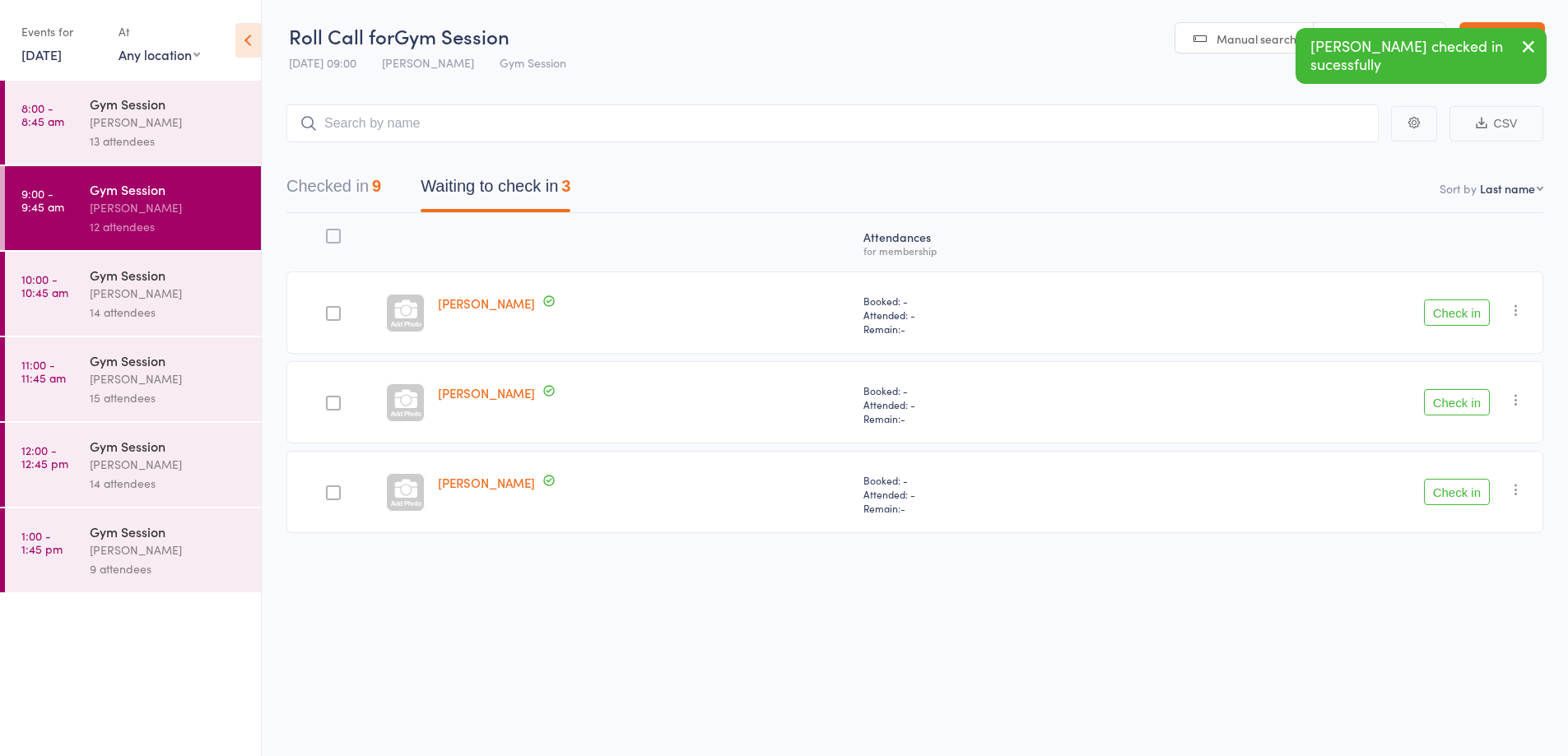
click at [1443, 484] on button "Check in" at bounding box center [1457, 492] width 66 height 26
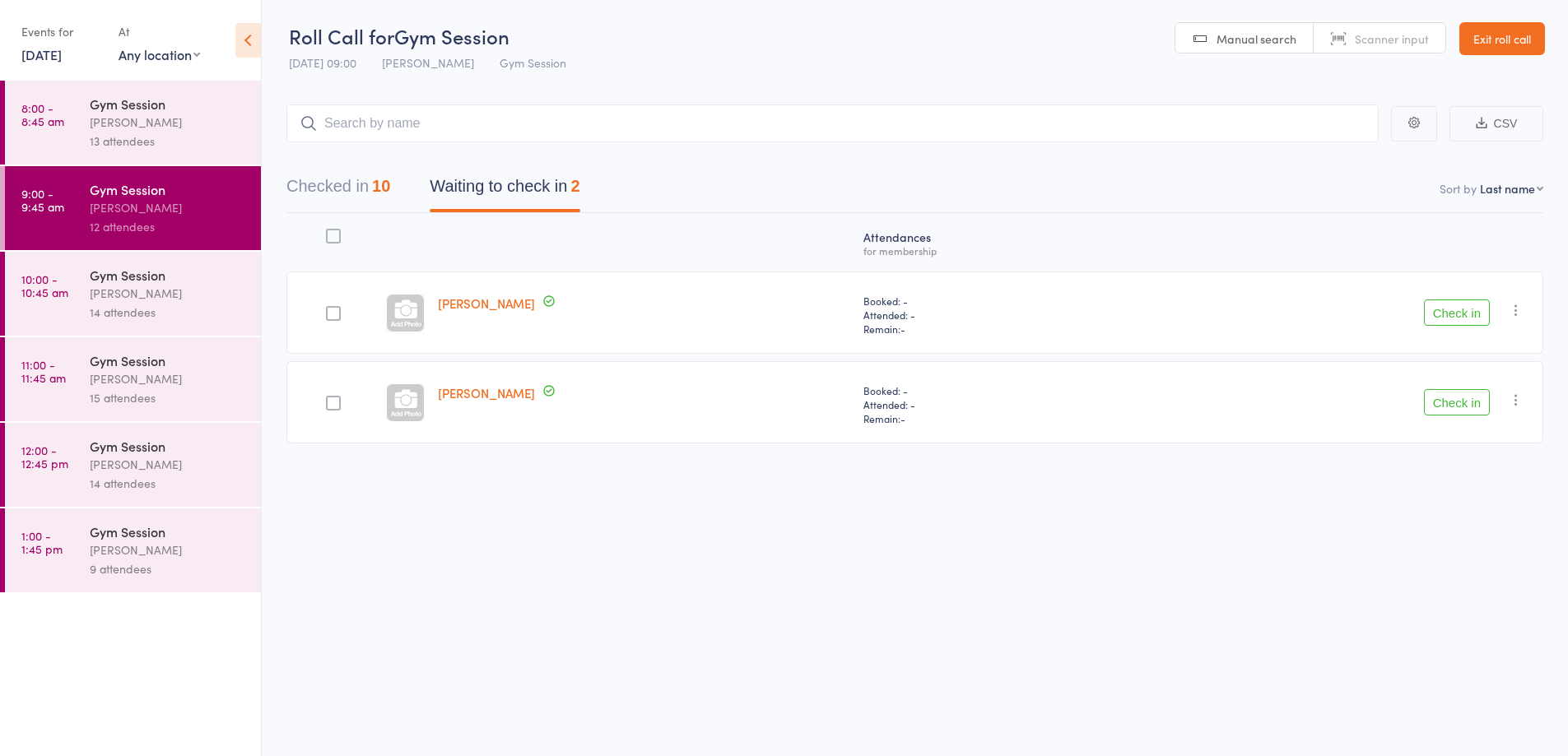
click at [1464, 311] on button "Check in" at bounding box center [1457, 312] width 66 height 26
click at [145, 293] on div "[PERSON_NAME]" at bounding box center [168, 294] width 157 height 19
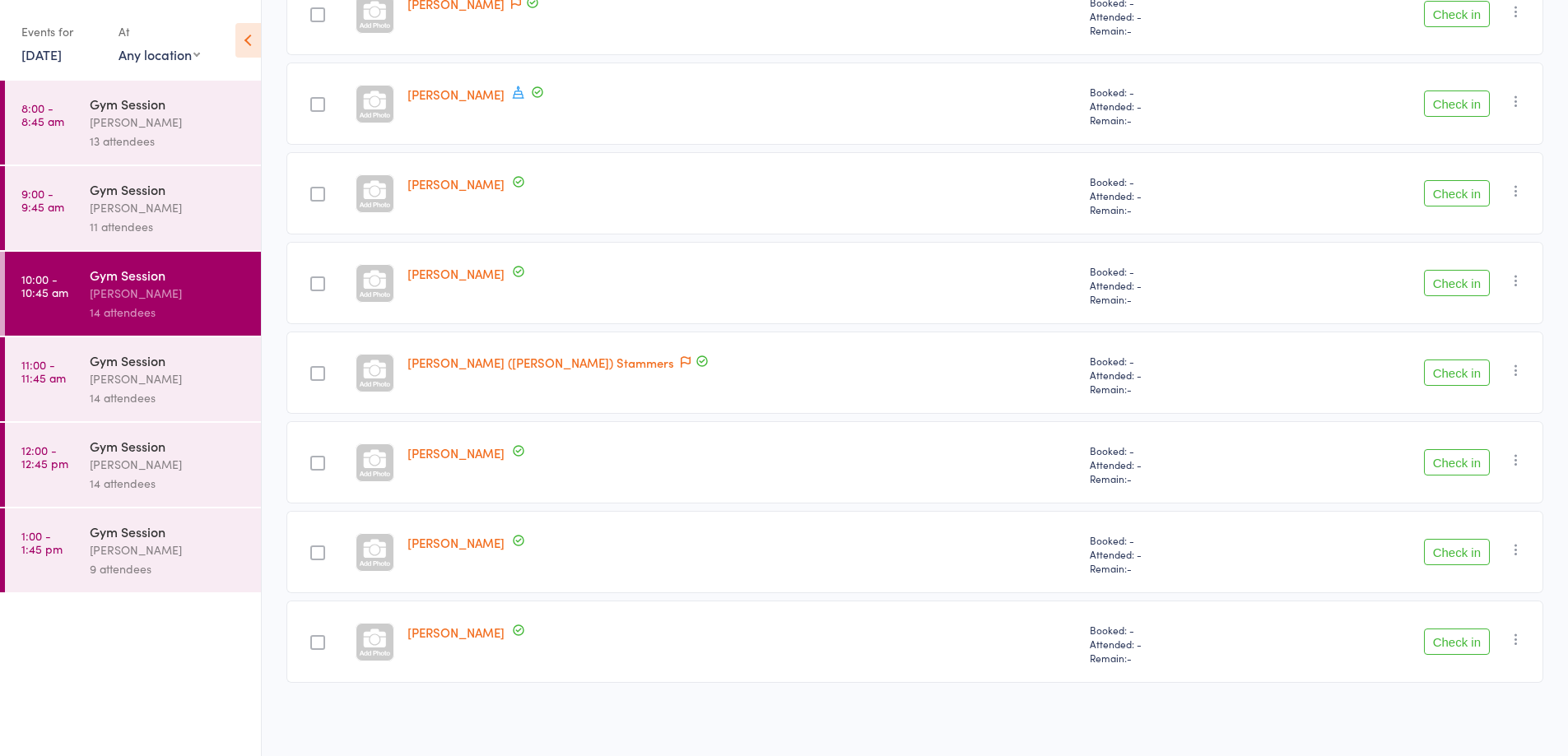
scroll to position [837, 0]
click at [170, 560] on div "9 attendees" at bounding box center [168, 569] width 157 height 19
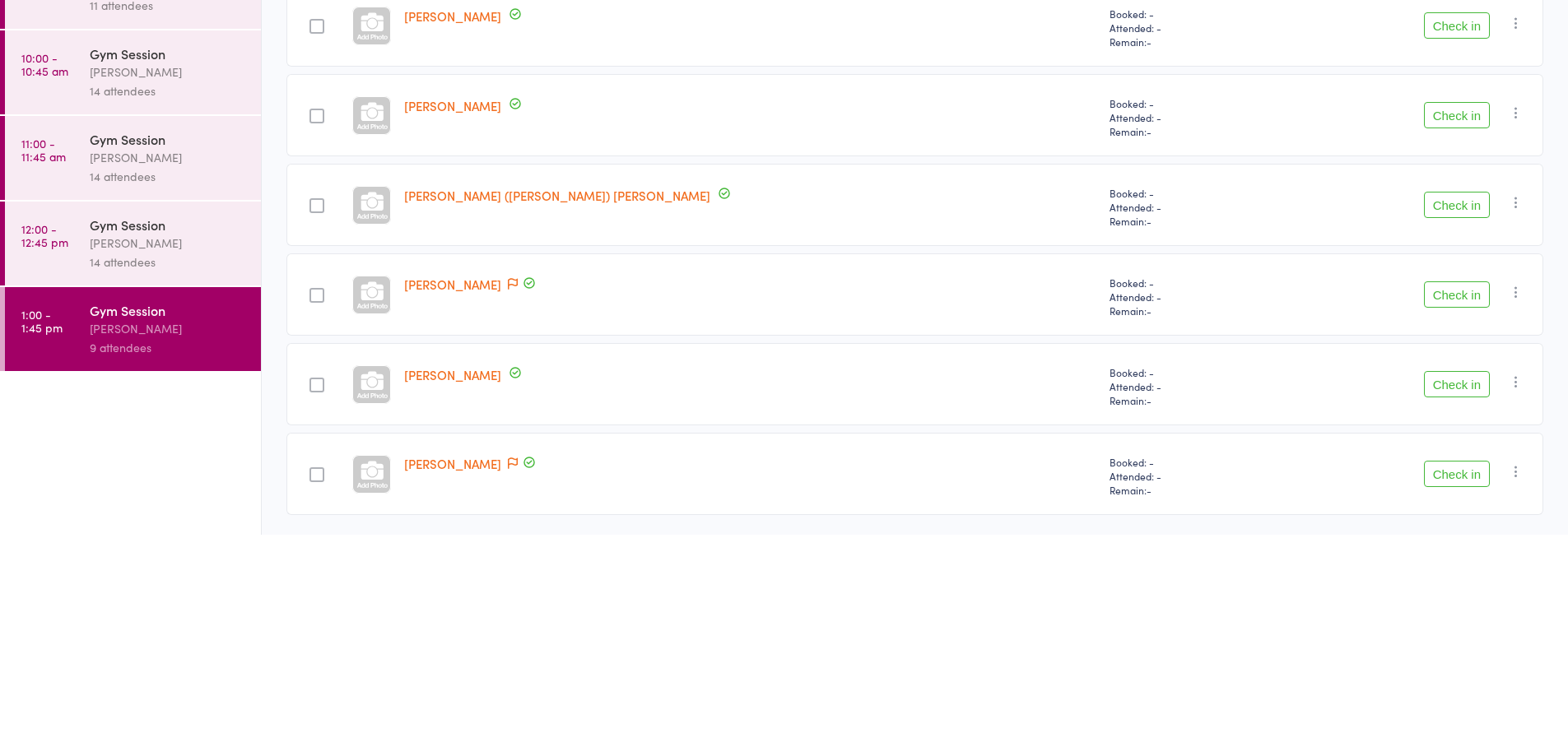
scroll to position [339, 0]
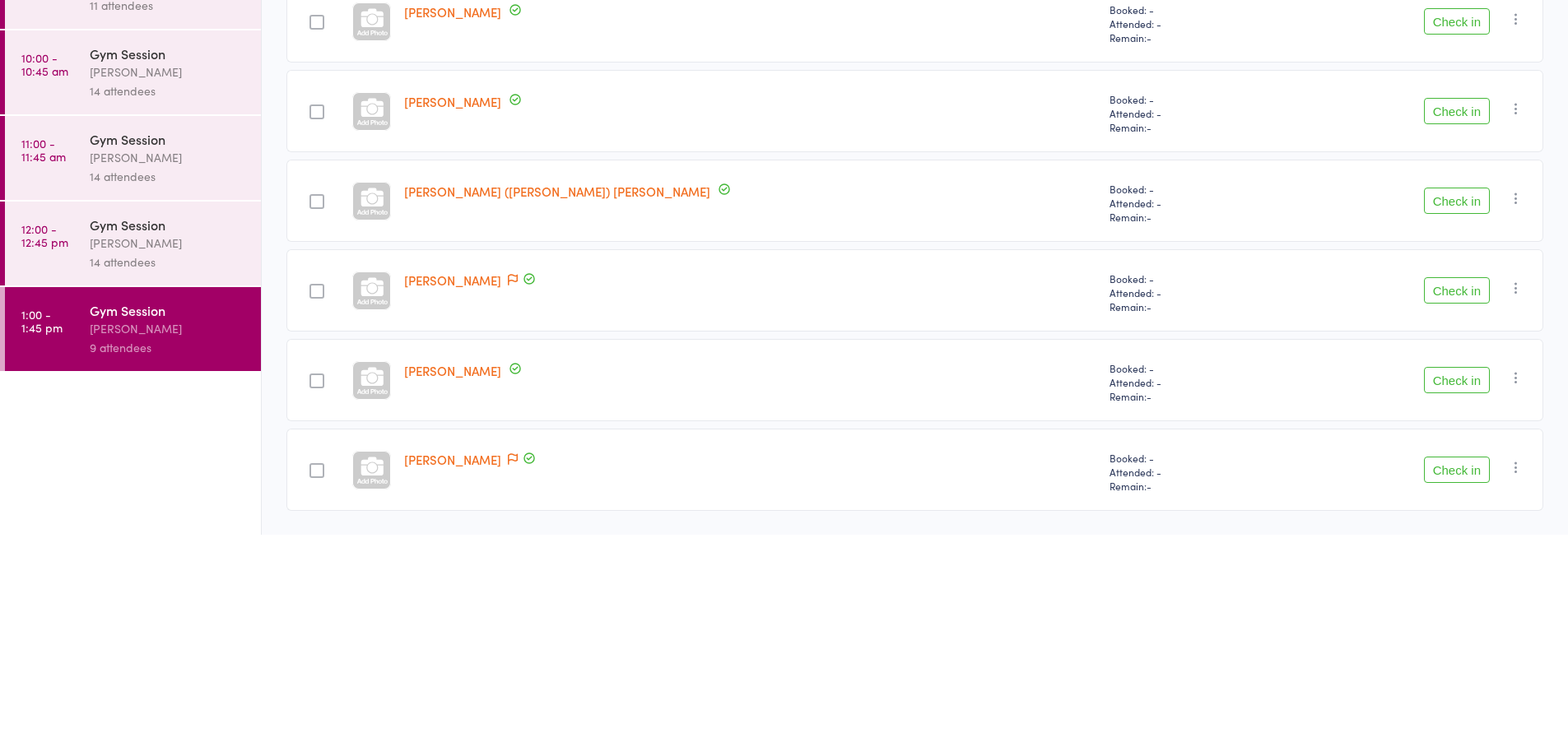
click at [1514, 688] on icon "button" at bounding box center [1515, 688] width 17 height 17
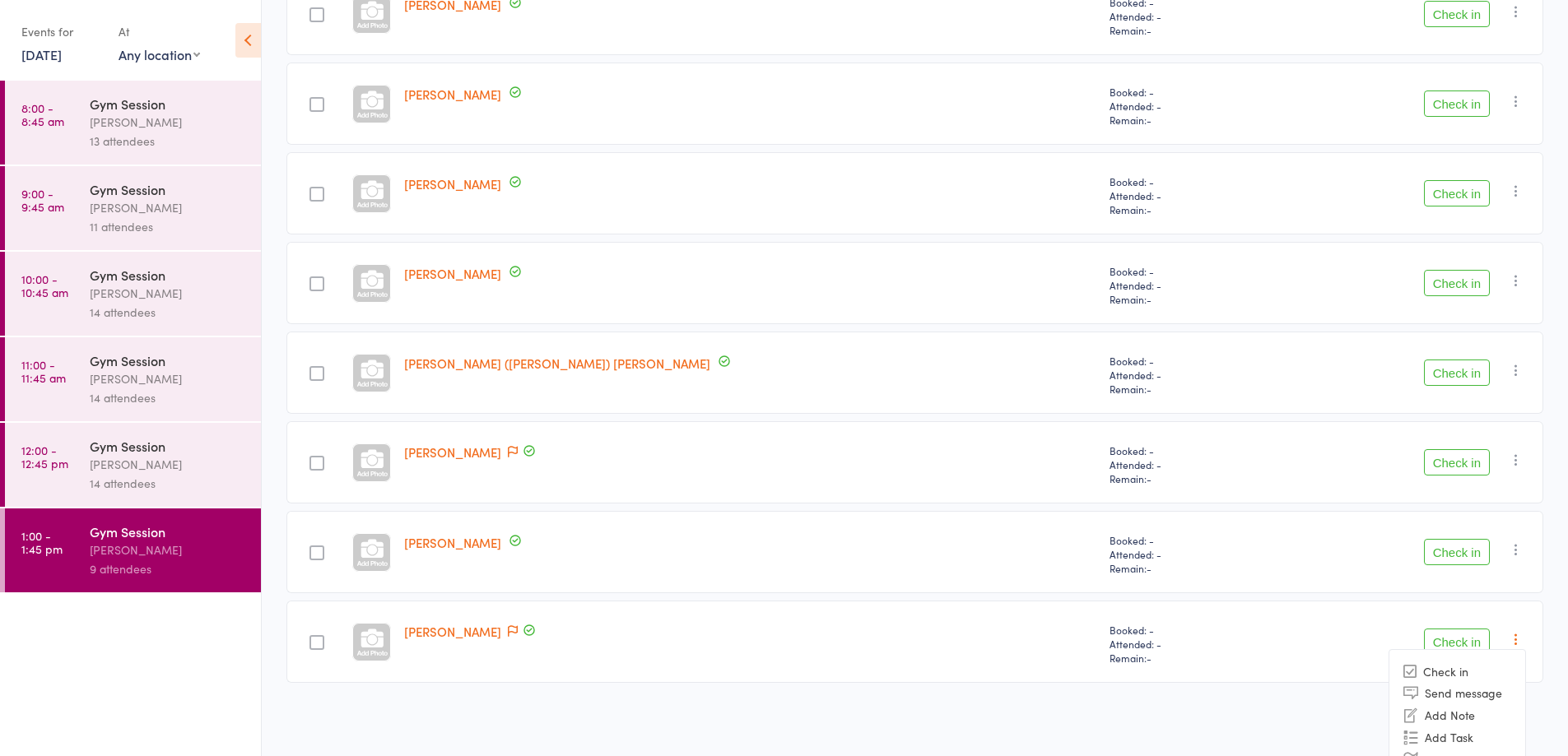
scroll to position [458, 0]
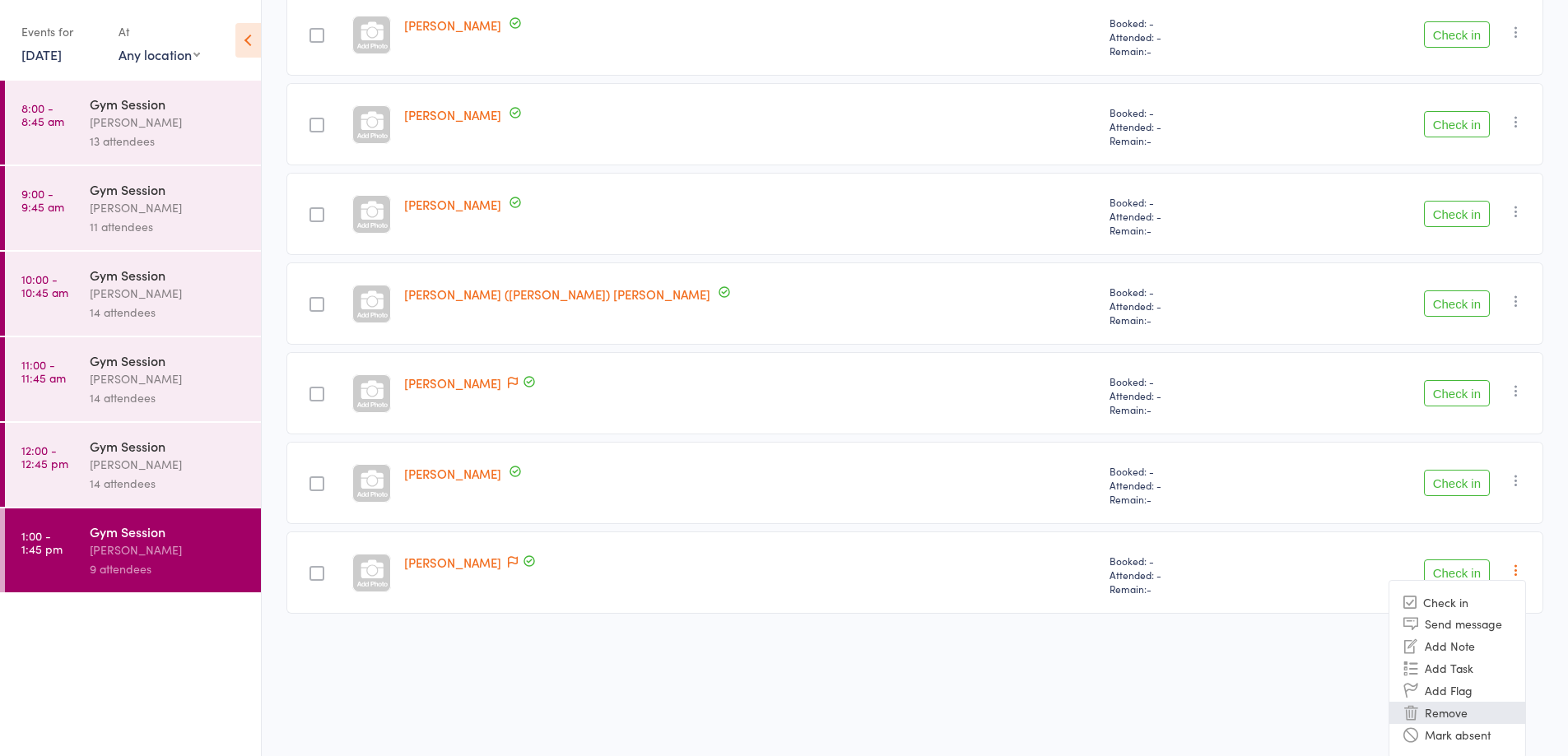
click at [1429, 712] on li "Remove" at bounding box center [1457, 712] width 136 height 22
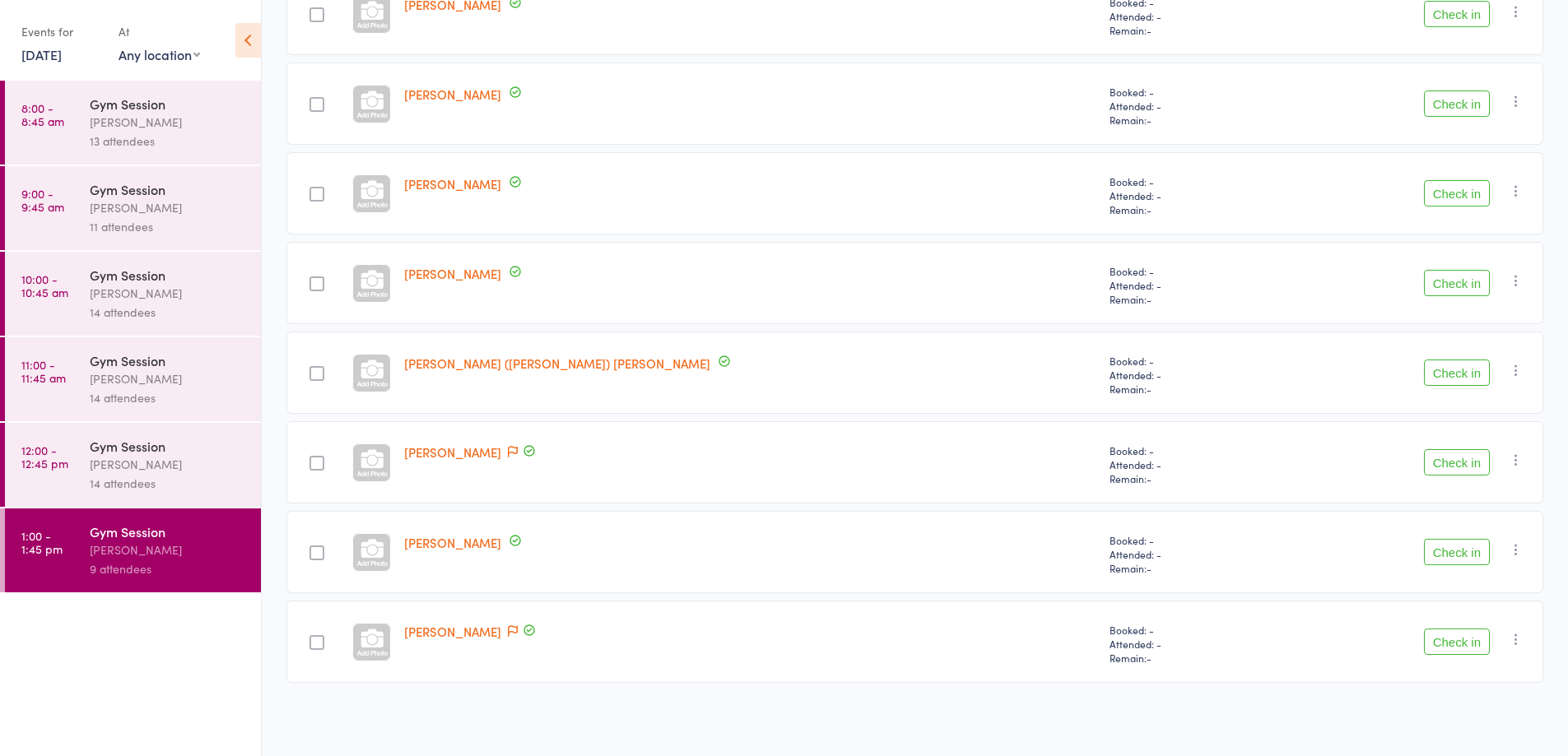
scroll to position [299, 0]
click at [170, 458] on div "[PERSON_NAME]" at bounding box center [168, 465] width 157 height 19
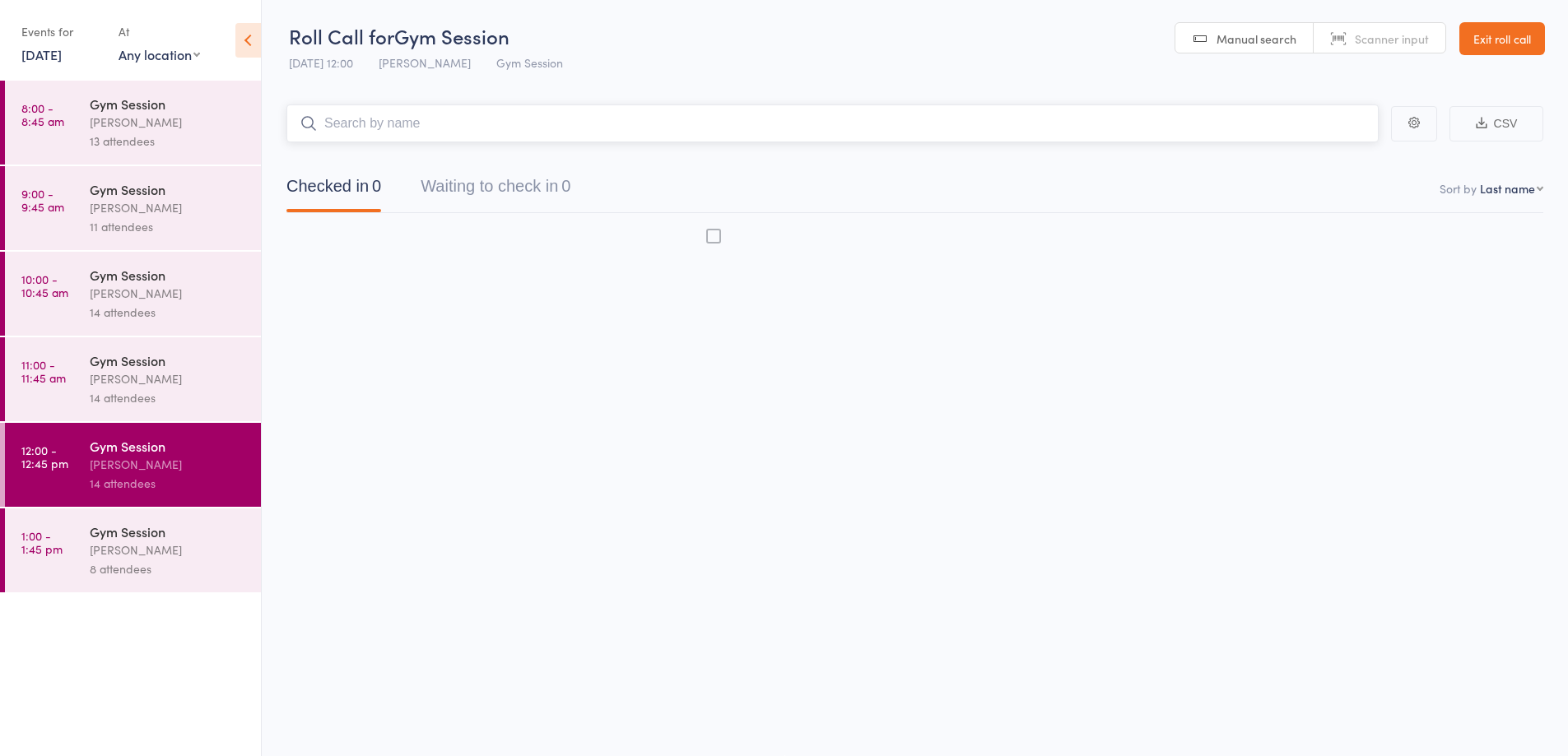
scroll to position [1, 0]
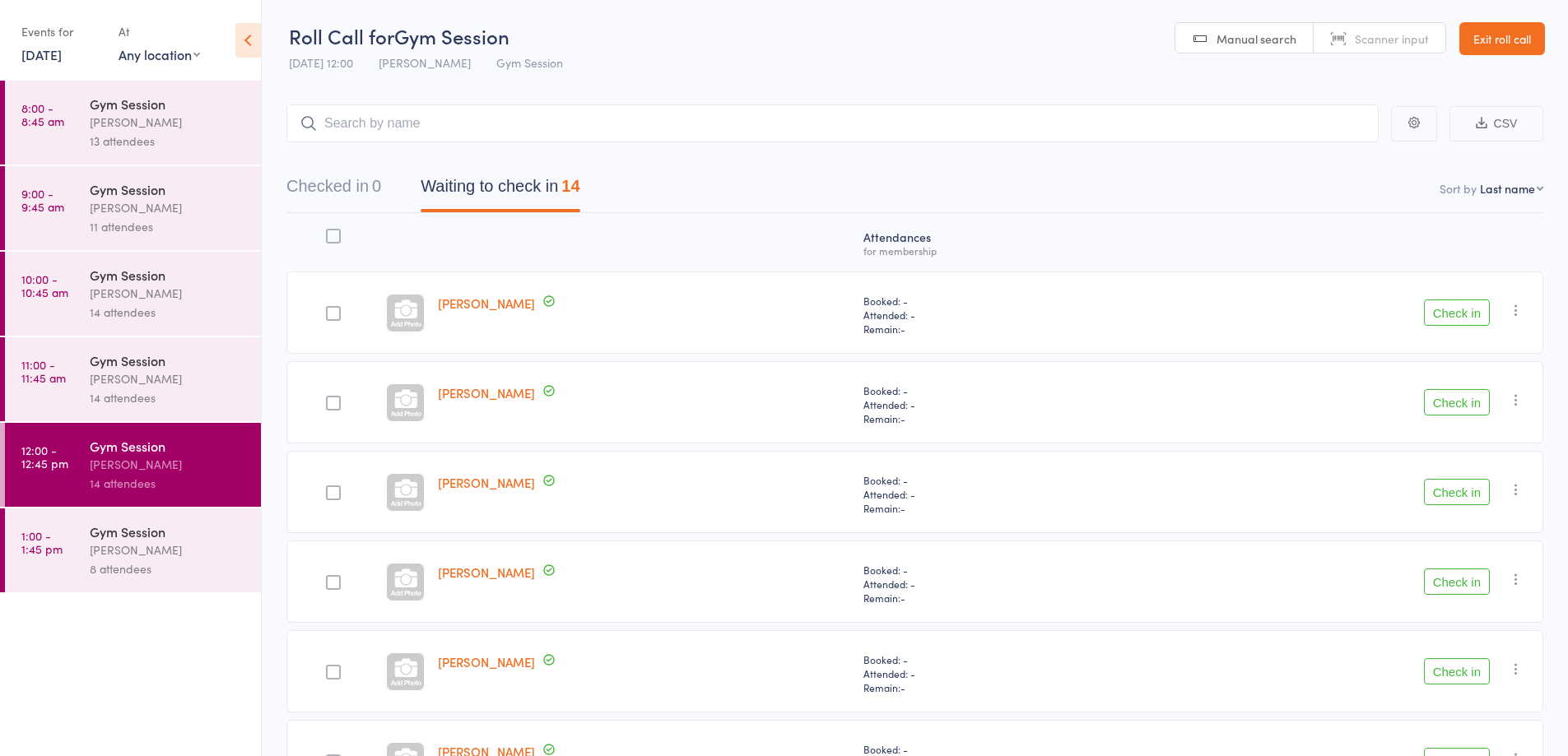
click at [155, 366] on div "Gym Session" at bounding box center [168, 360] width 157 height 18
click at [140, 298] on div "[PERSON_NAME]" at bounding box center [168, 294] width 157 height 19
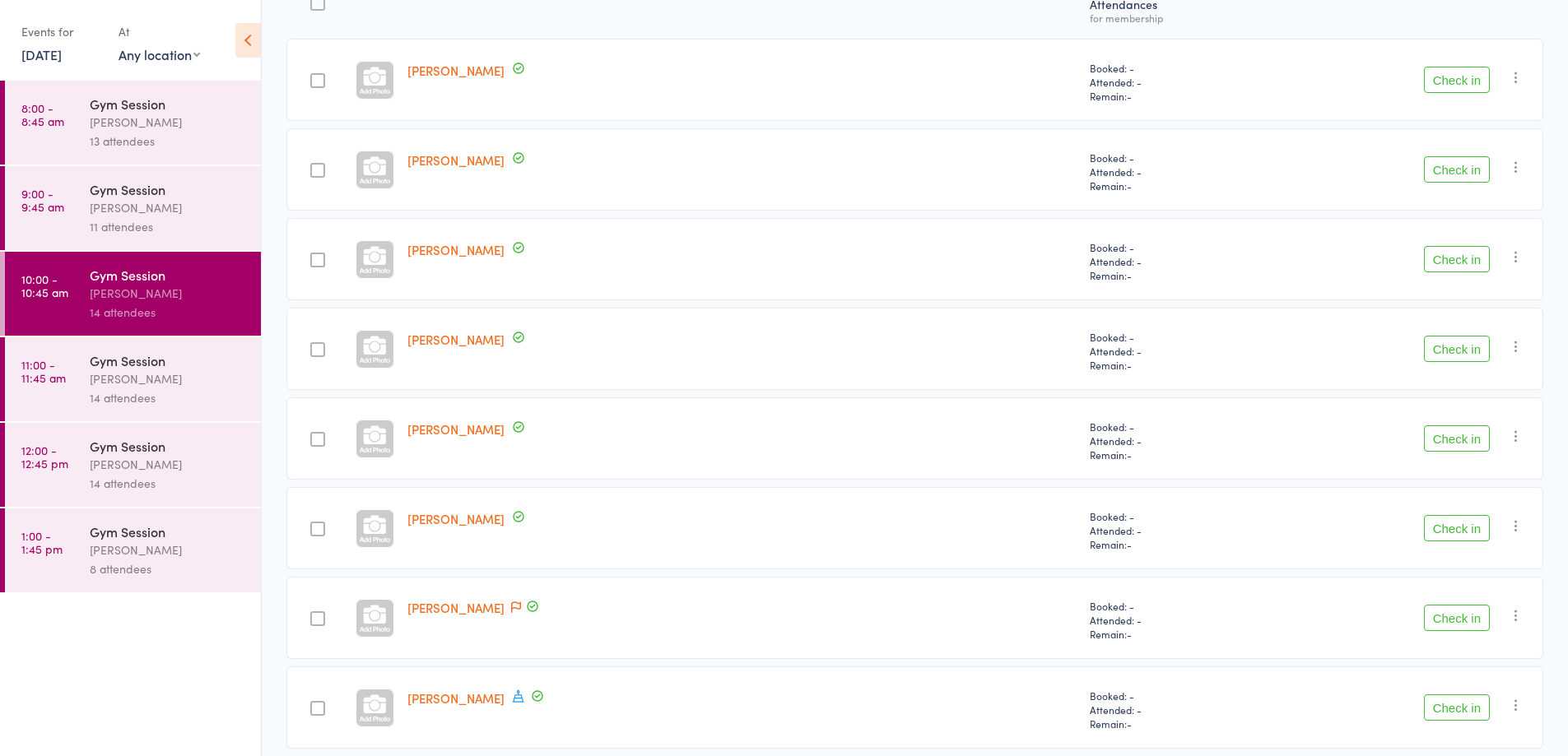
scroll to position [153, 0]
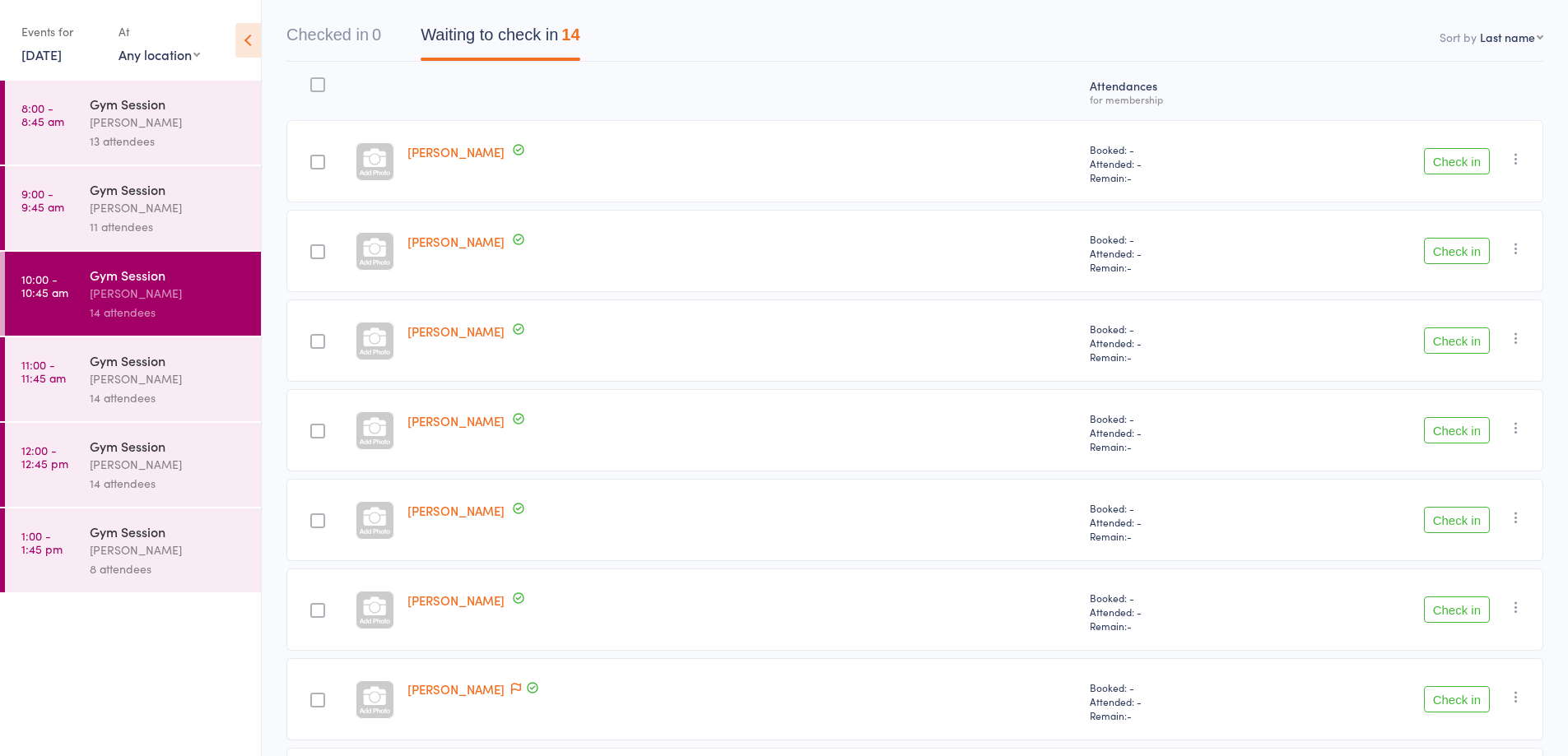
click at [1456, 617] on button "Check in" at bounding box center [1457, 610] width 66 height 26
click at [522, 688] on icon at bounding box center [518, 688] width 15 height 15
click at [521, 689] on icon at bounding box center [517, 688] width 11 height 12
click at [261, 704] on aside "Events for [DATE] [DATE] [DATE] Sun Mon Tue Wed Thu Fri Sat 31 27 28 29 30 31 0…" at bounding box center [131, 378] width 261 height 756
click at [1450, 163] on button "Check in" at bounding box center [1457, 161] width 66 height 26
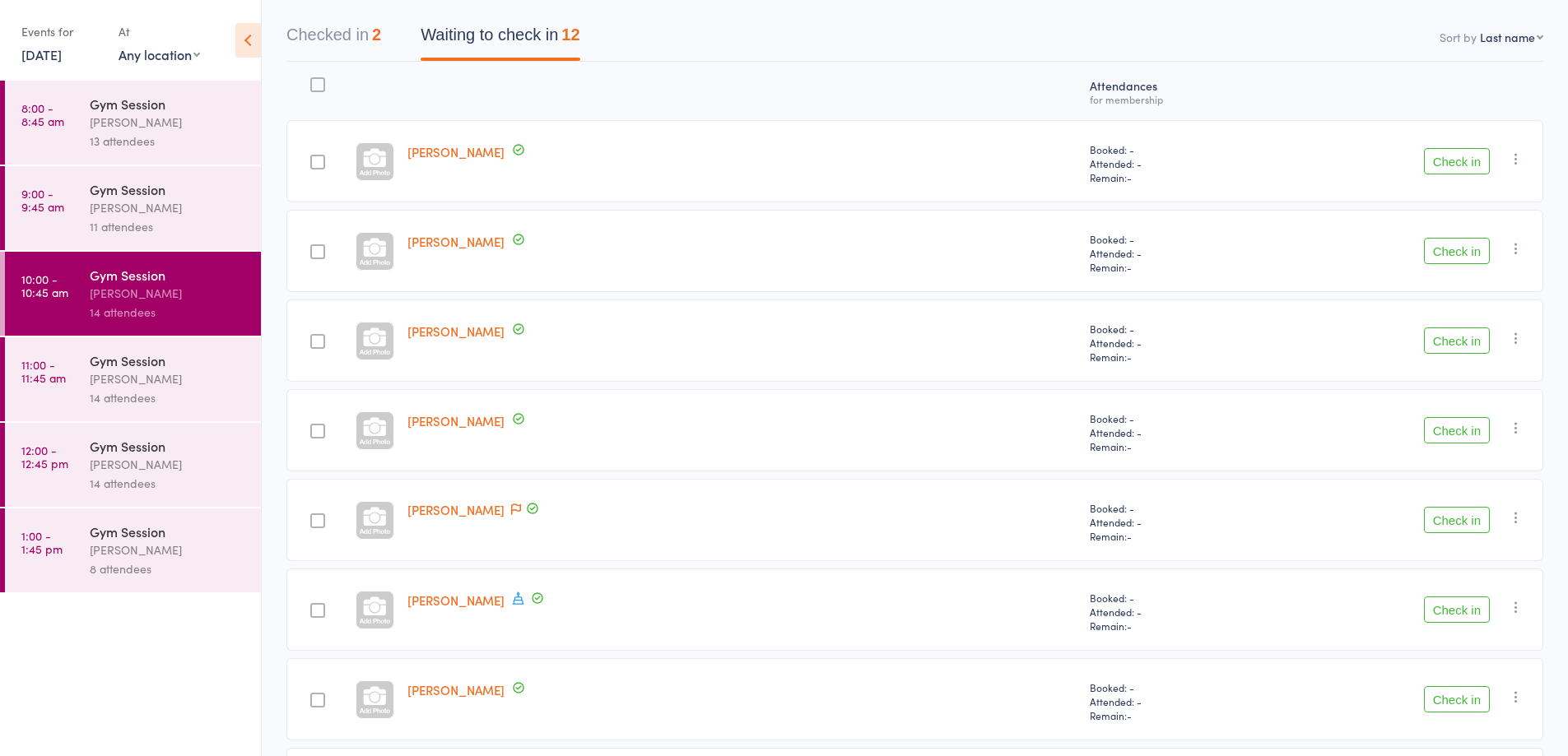
click at [1452, 346] on button "Check in" at bounding box center [1457, 340] width 66 height 26
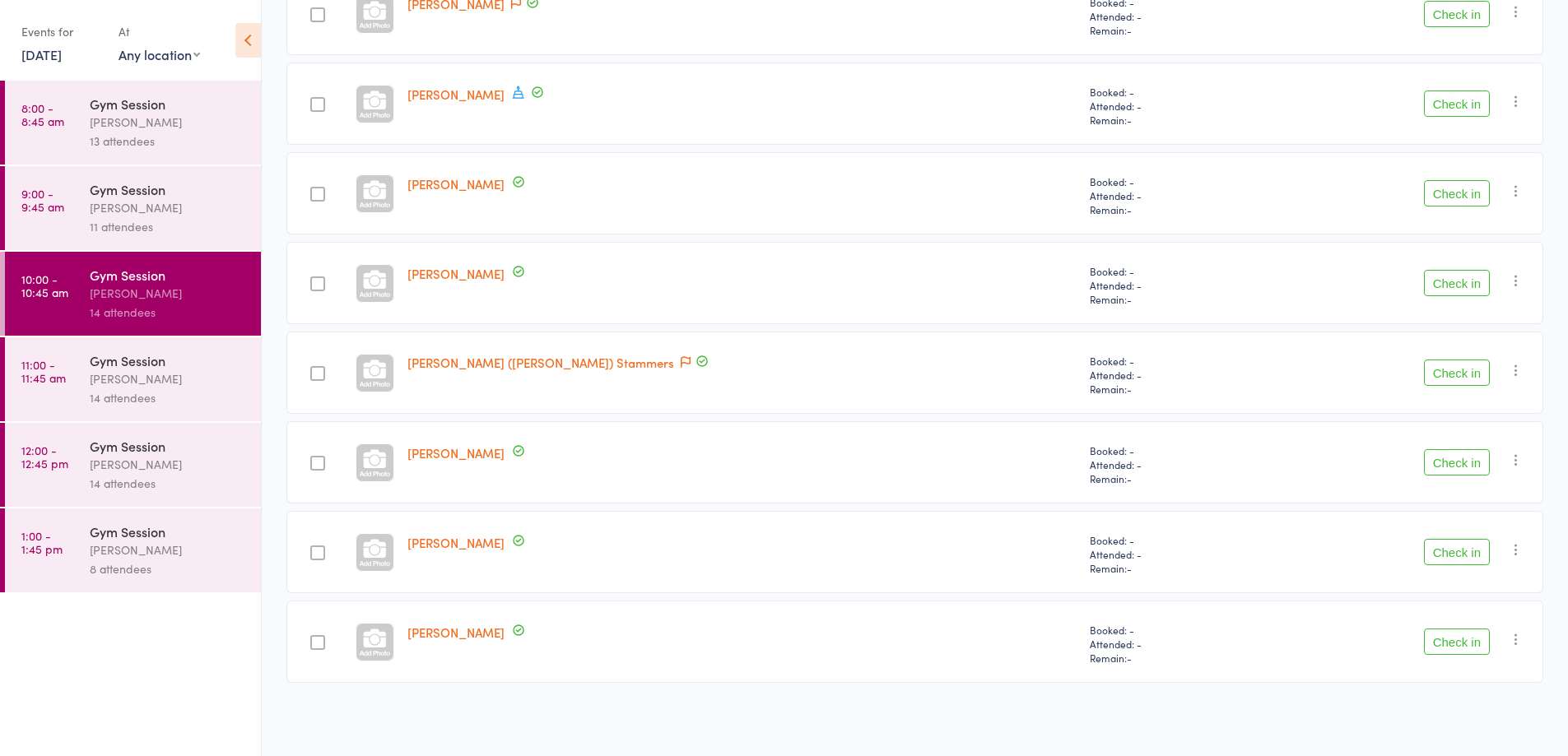
scroll to position [567, 0]
click at [1450, 467] on button "Check in" at bounding box center [1457, 464] width 66 height 26
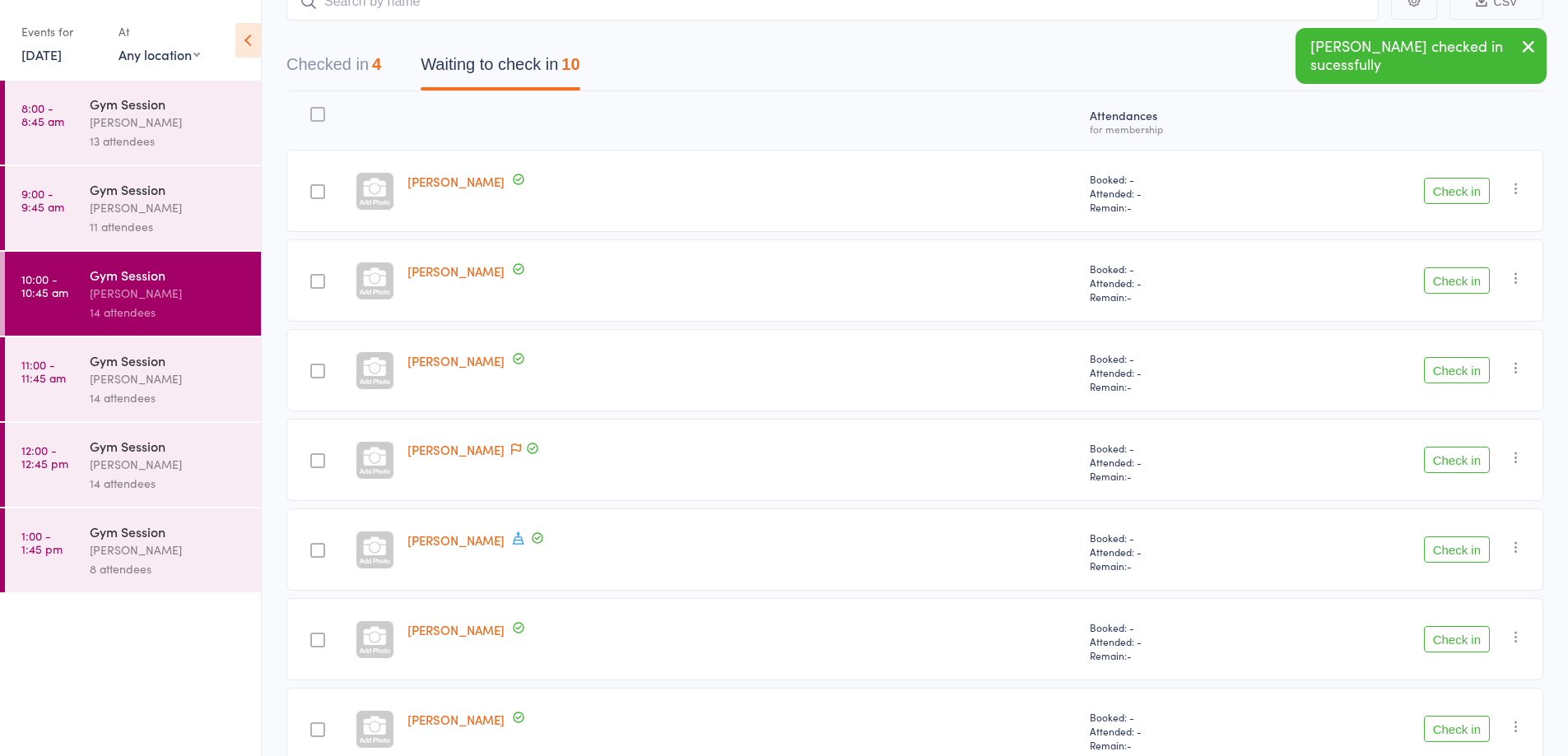
scroll to position [125, 0]
click at [1461, 189] on button "Check in" at bounding box center [1457, 189] width 66 height 26
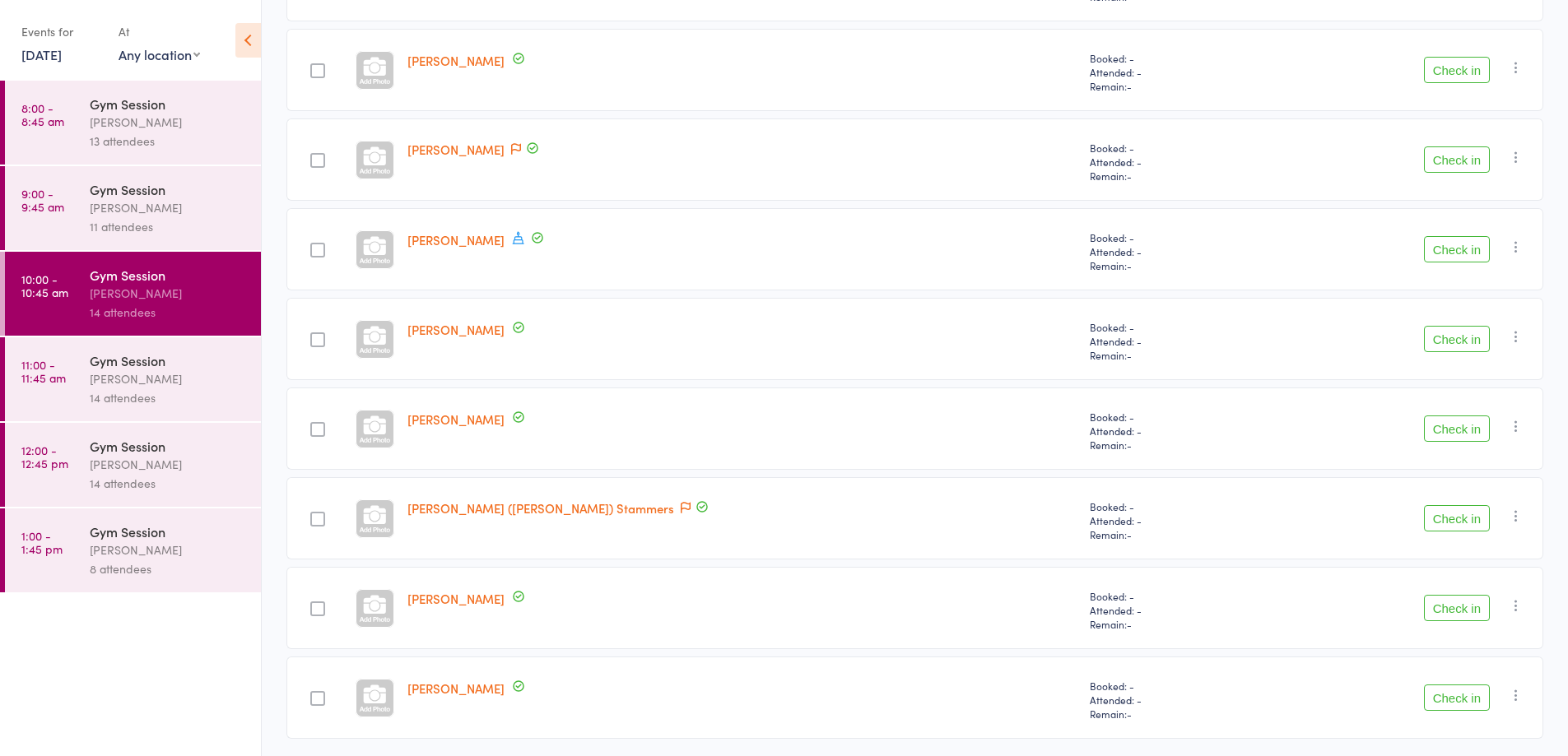
scroll to position [372, 0]
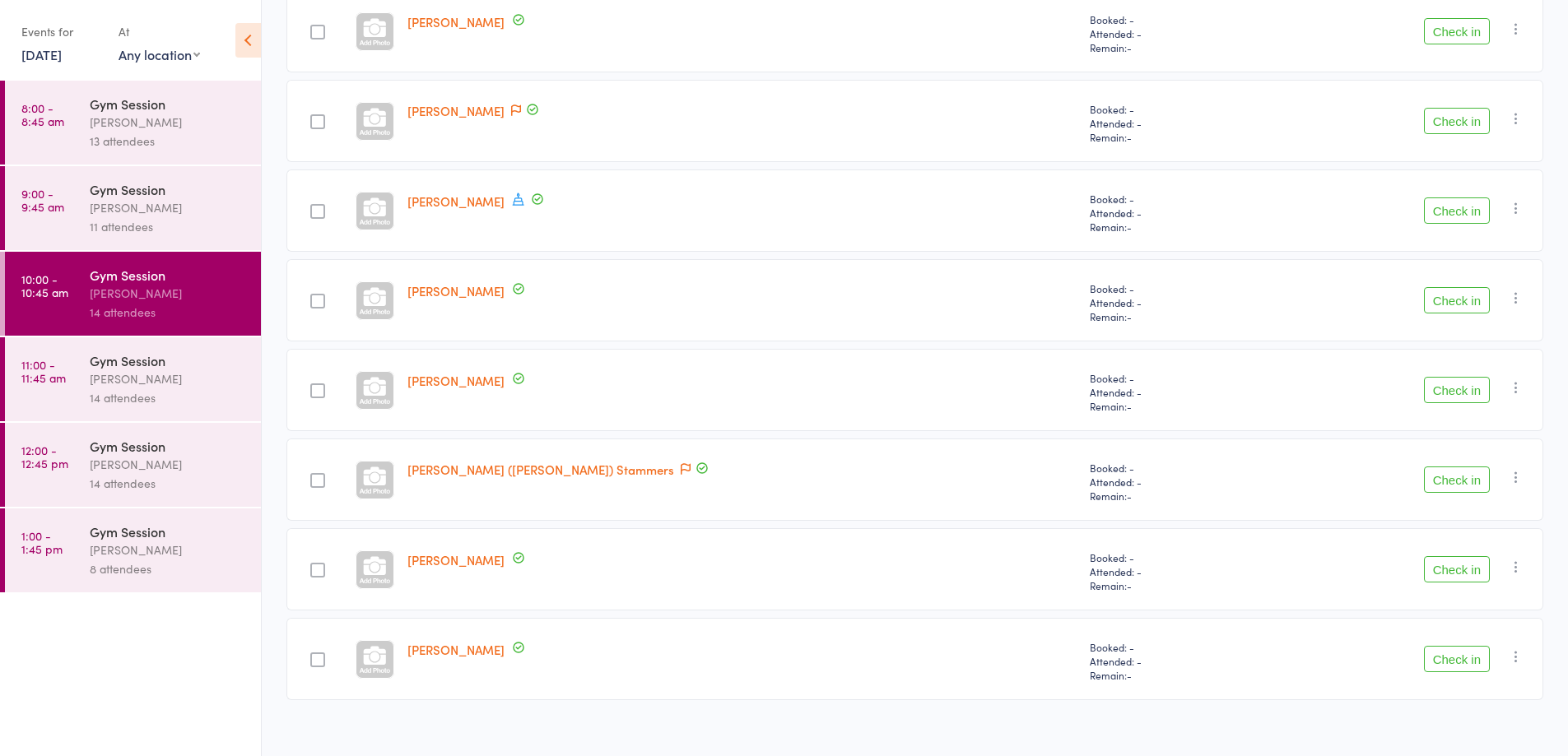
click at [1466, 574] on button "Check in" at bounding box center [1457, 569] width 66 height 26
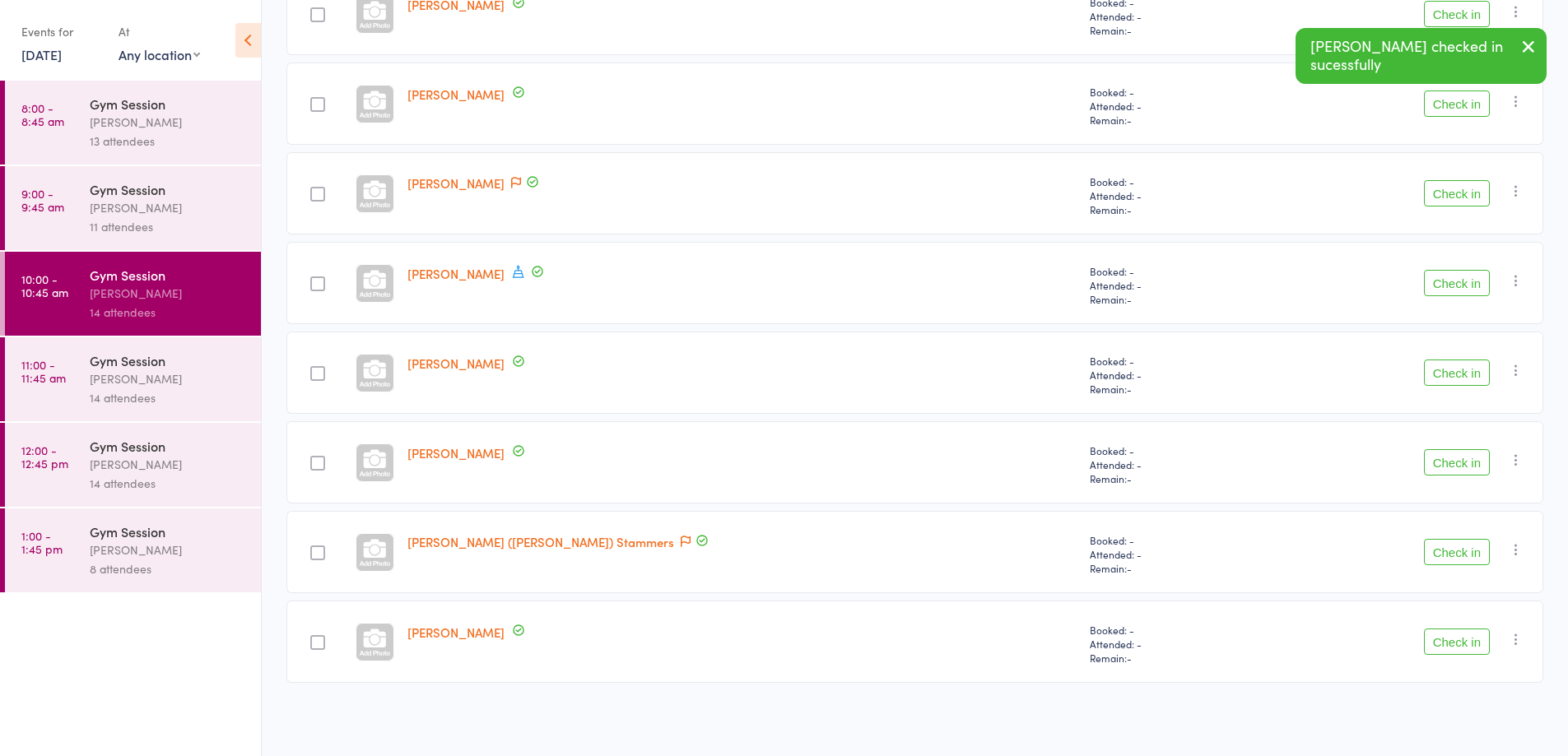
click at [1453, 645] on button "Check in" at bounding box center [1457, 642] width 66 height 26
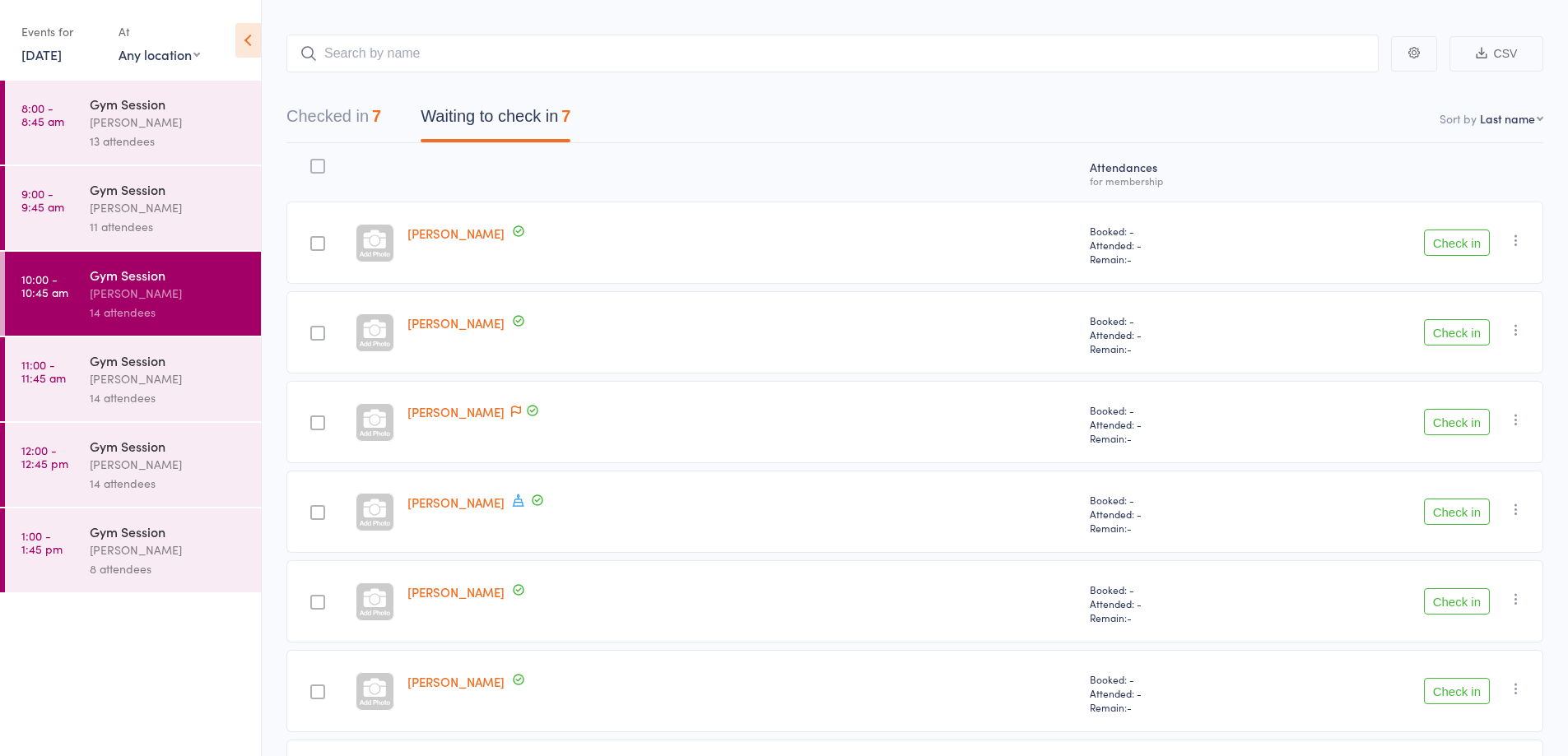
scroll to position [126, 0]
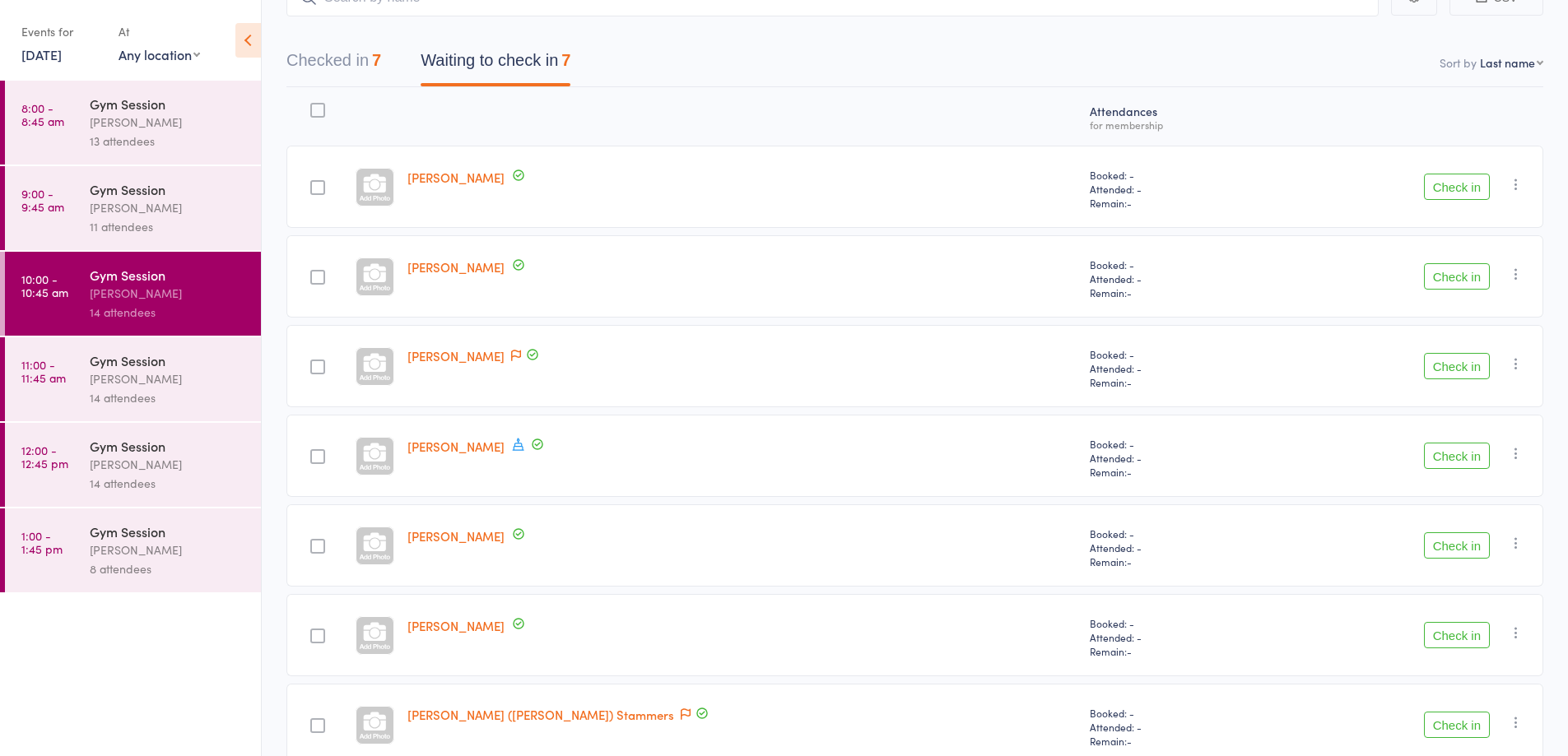
click at [1459, 188] on button "Check in" at bounding box center [1457, 187] width 66 height 26
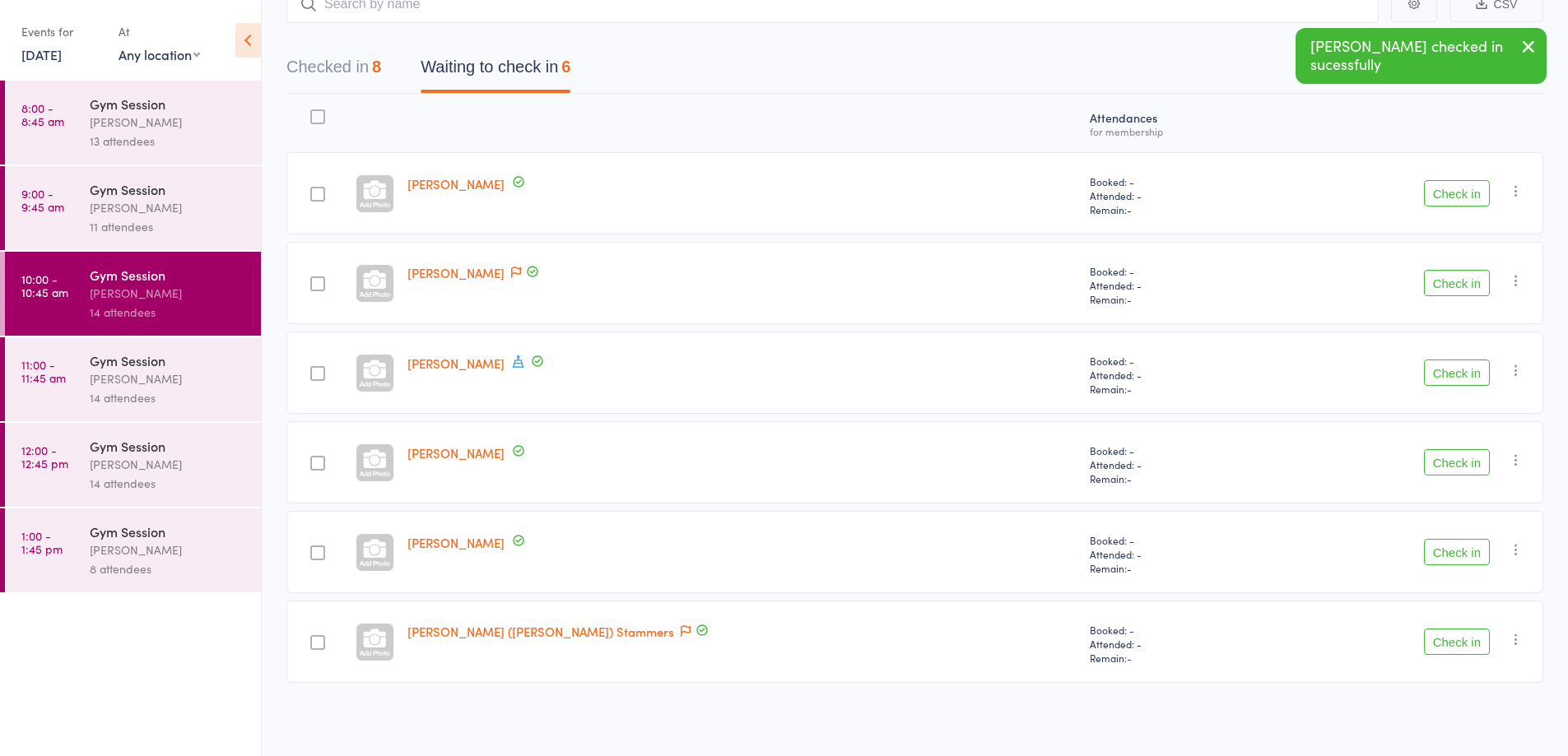
click at [1467, 195] on button "Check in" at bounding box center [1457, 193] width 66 height 26
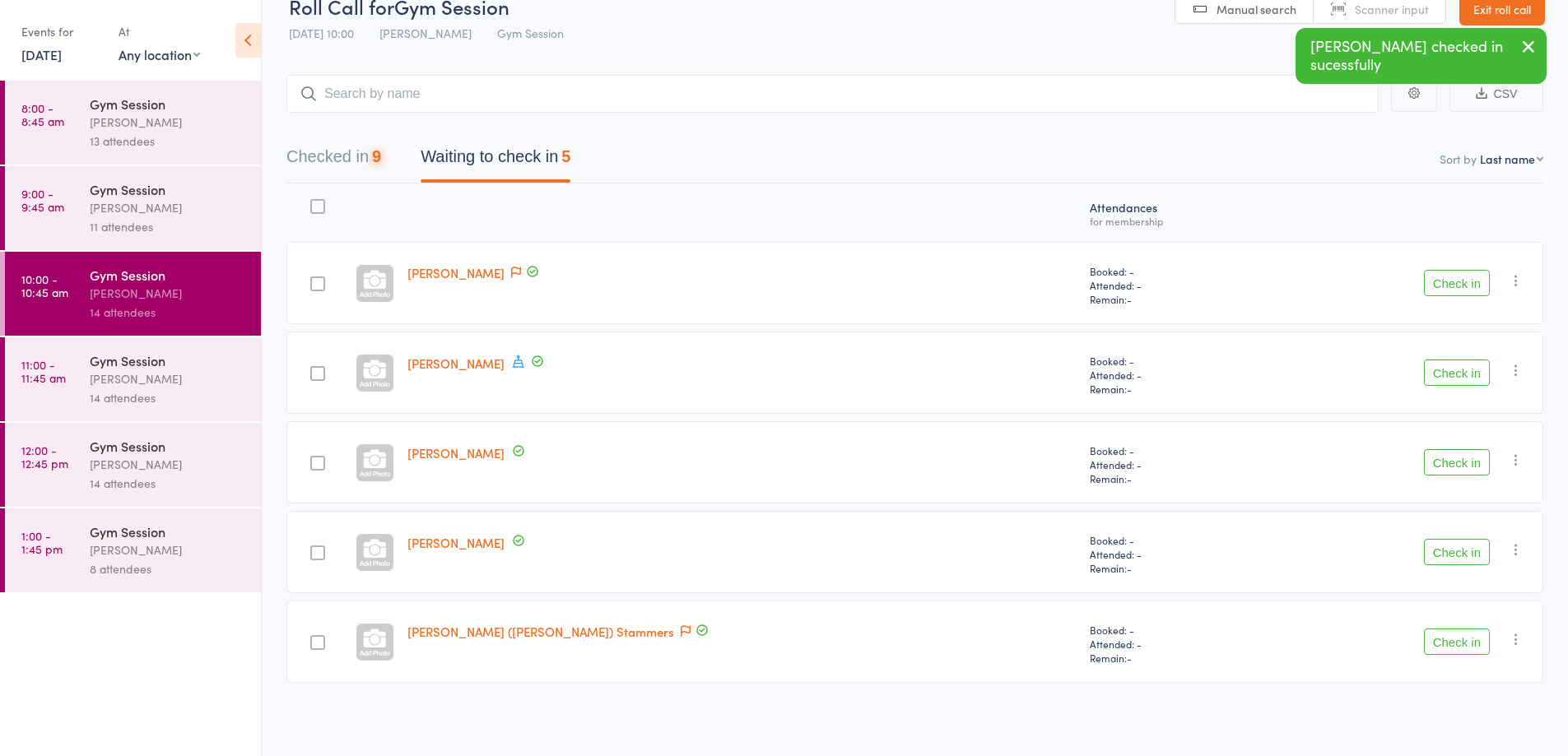
scroll to position [31, 0]
click at [1447, 286] on button "Check in" at bounding box center [1457, 283] width 66 height 26
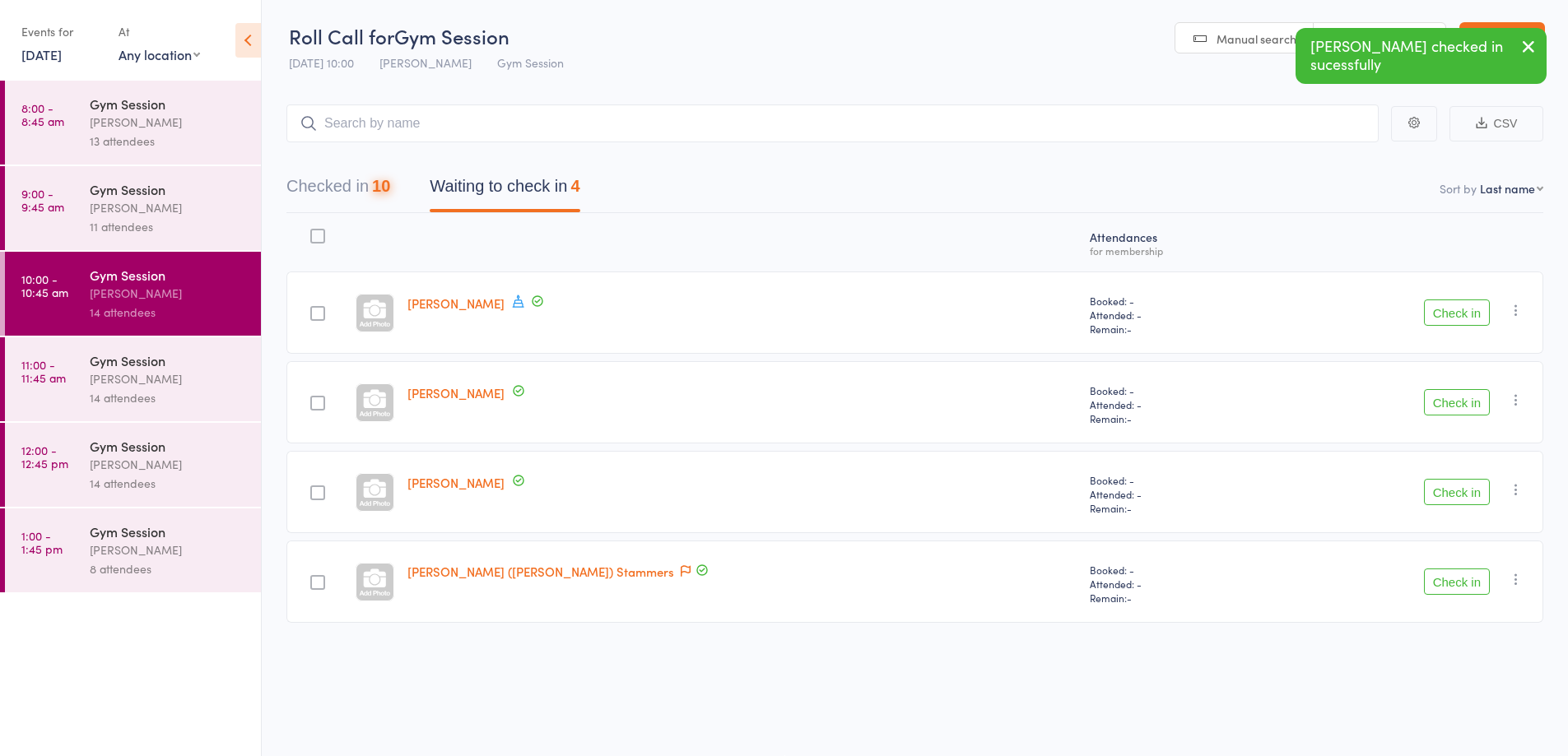
scroll to position [1, 0]
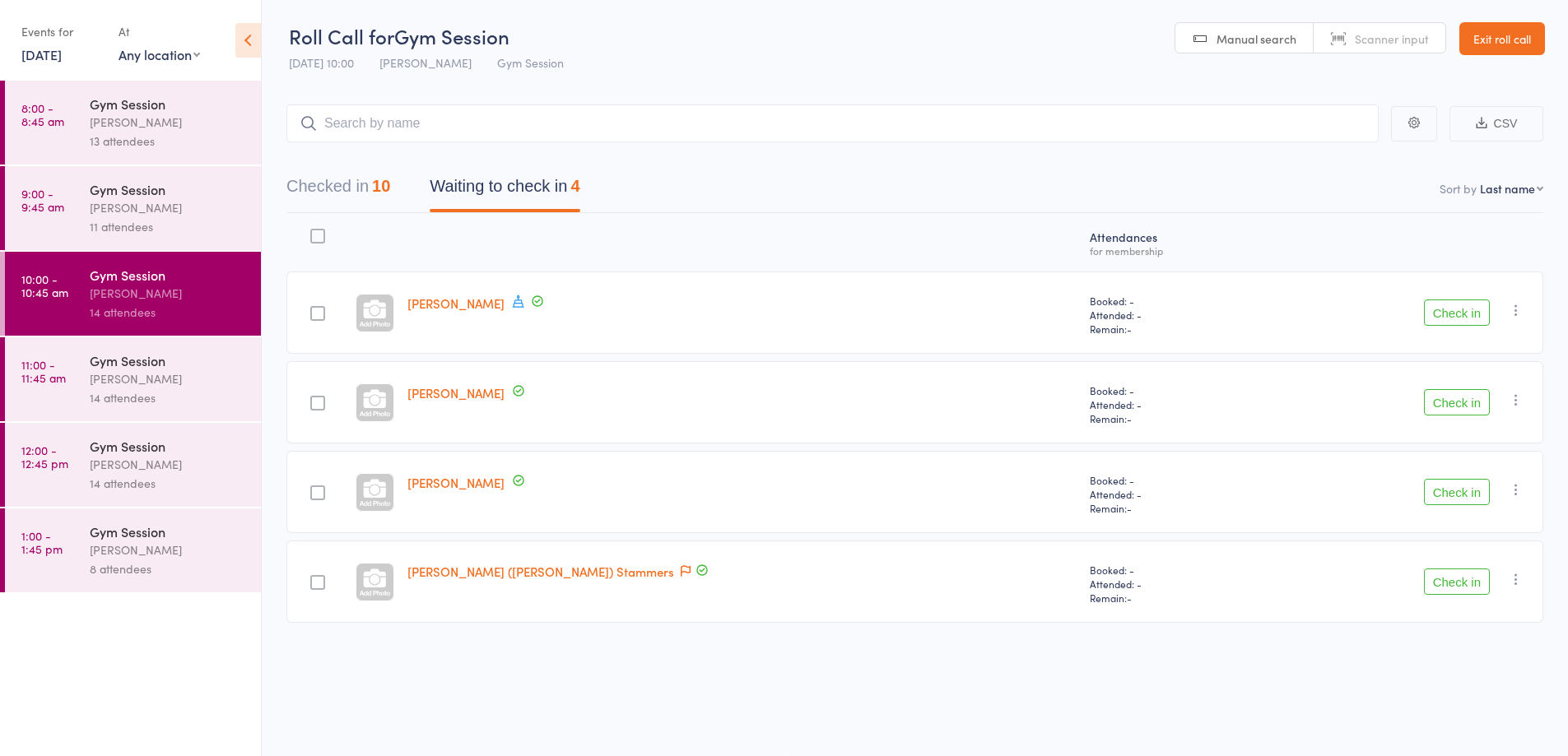
click at [371, 198] on button "Checked in 10" at bounding box center [338, 190] width 104 height 44
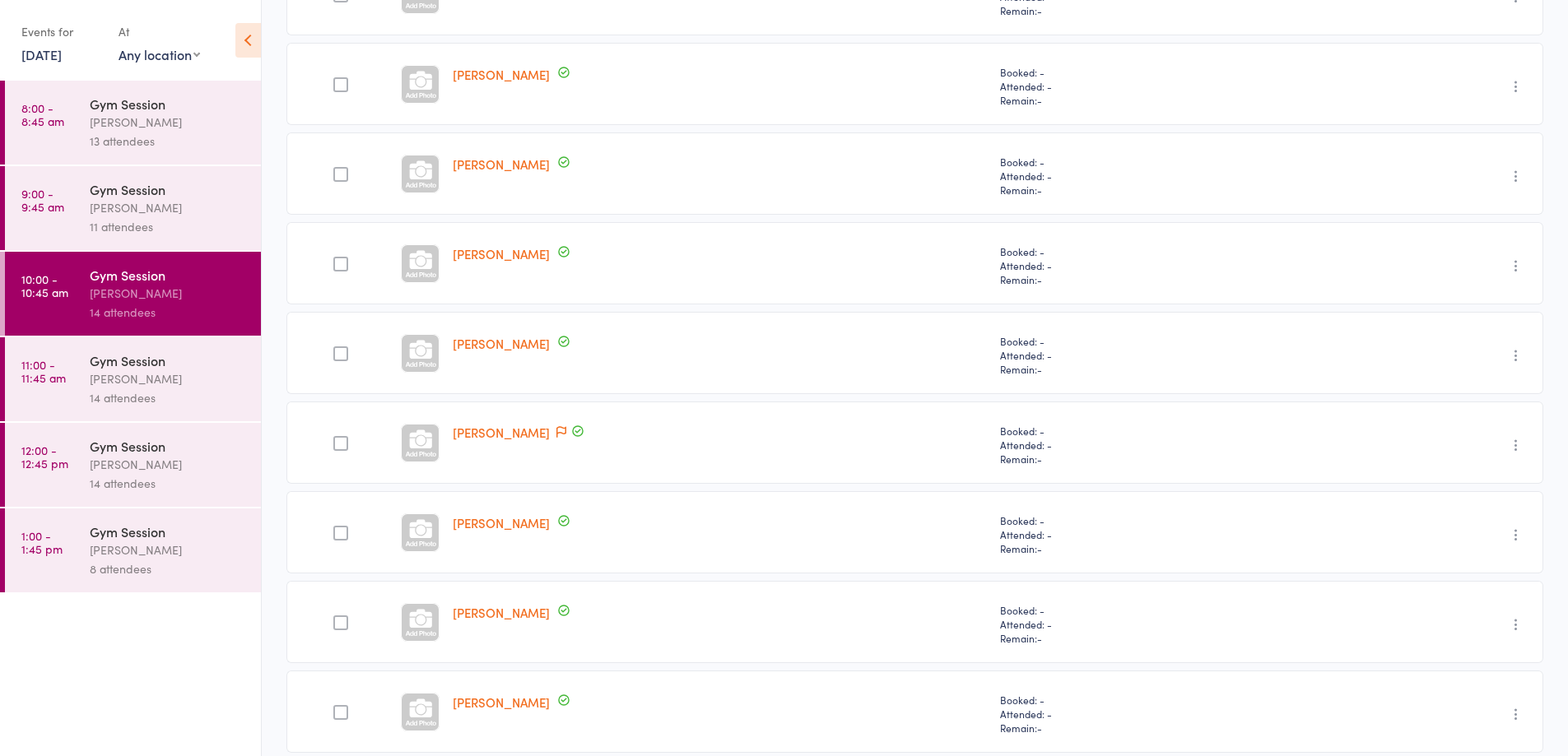
scroll to position [406, 0]
click at [1516, 452] on icon "button" at bounding box center [1515, 447] width 17 height 17
click at [1457, 478] on li "Undo check-in" at bounding box center [1457, 480] width 136 height 20
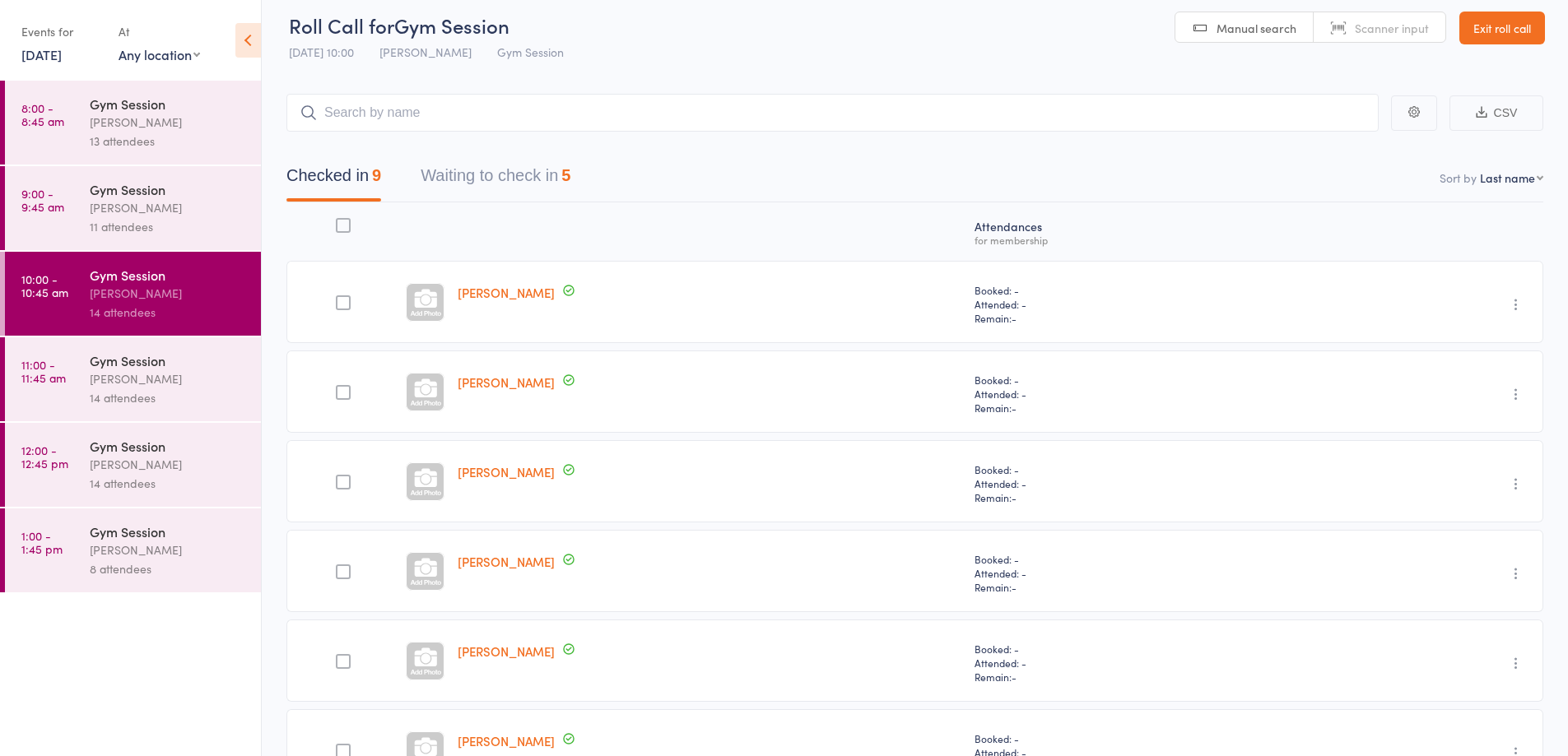
scroll to position [0, 0]
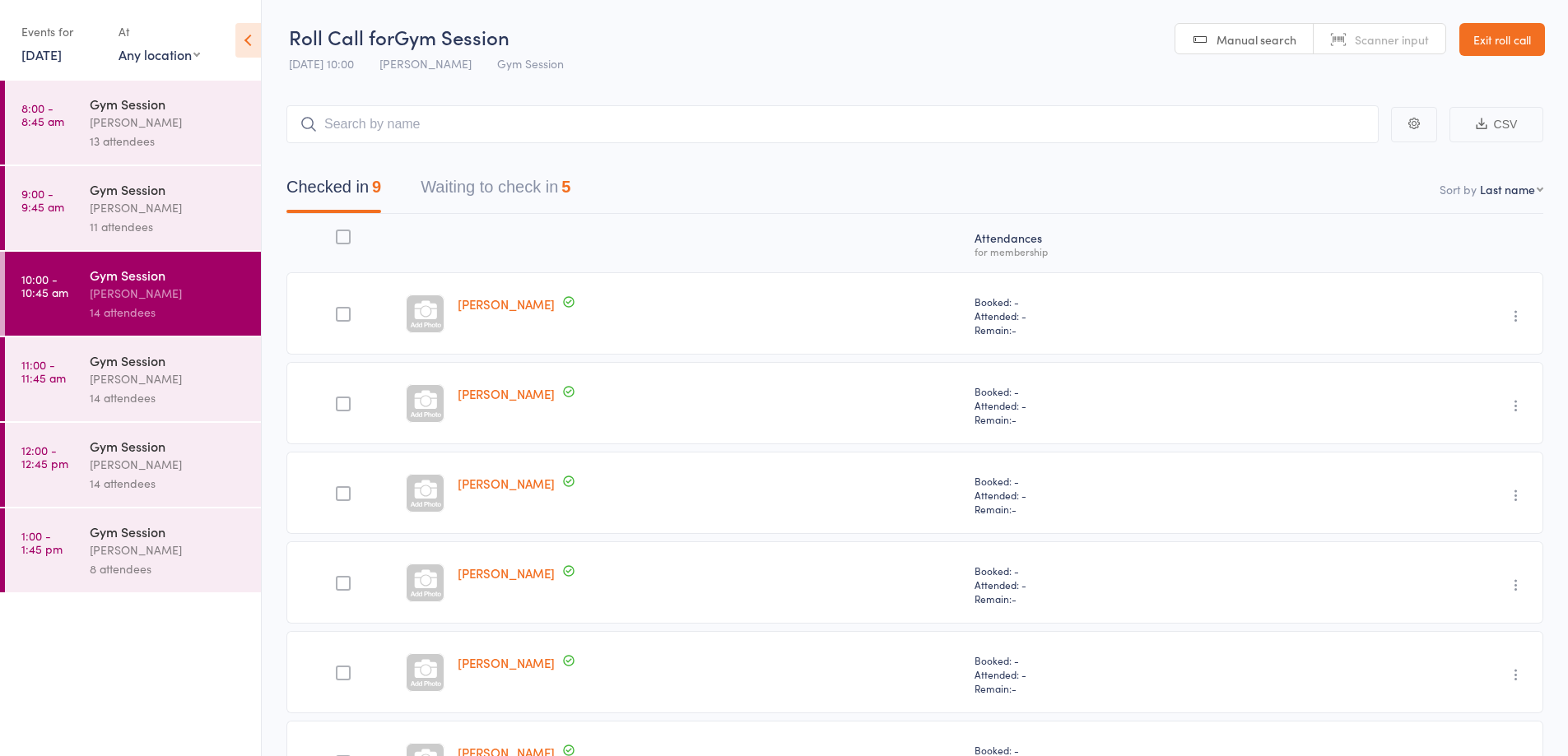
click at [555, 192] on button "Waiting to check in 5" at bounding box center [495, 191] width 150 height 44
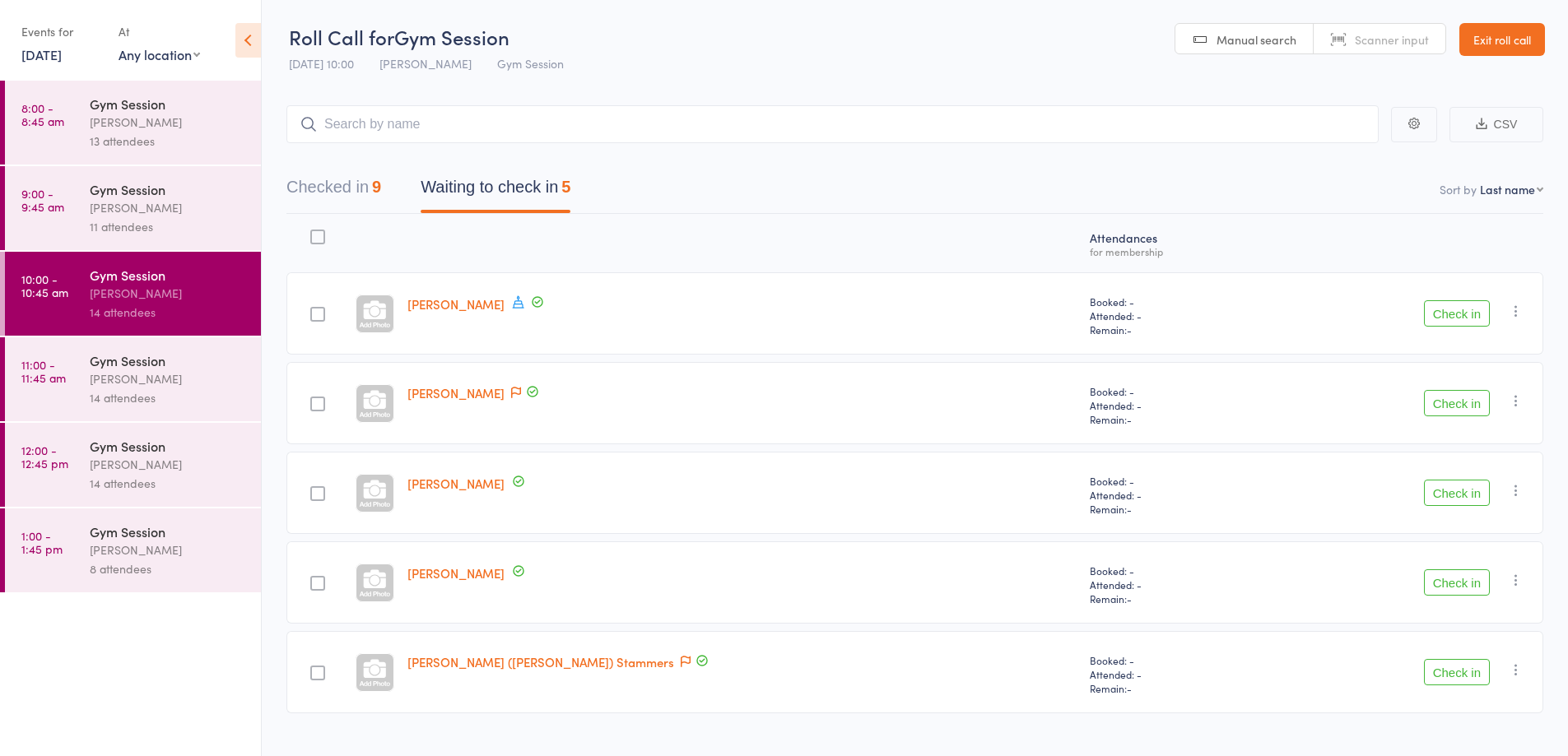
click at [1454, 310] on button "Check in" at bounding box center [1457, 313] width 66 height 26
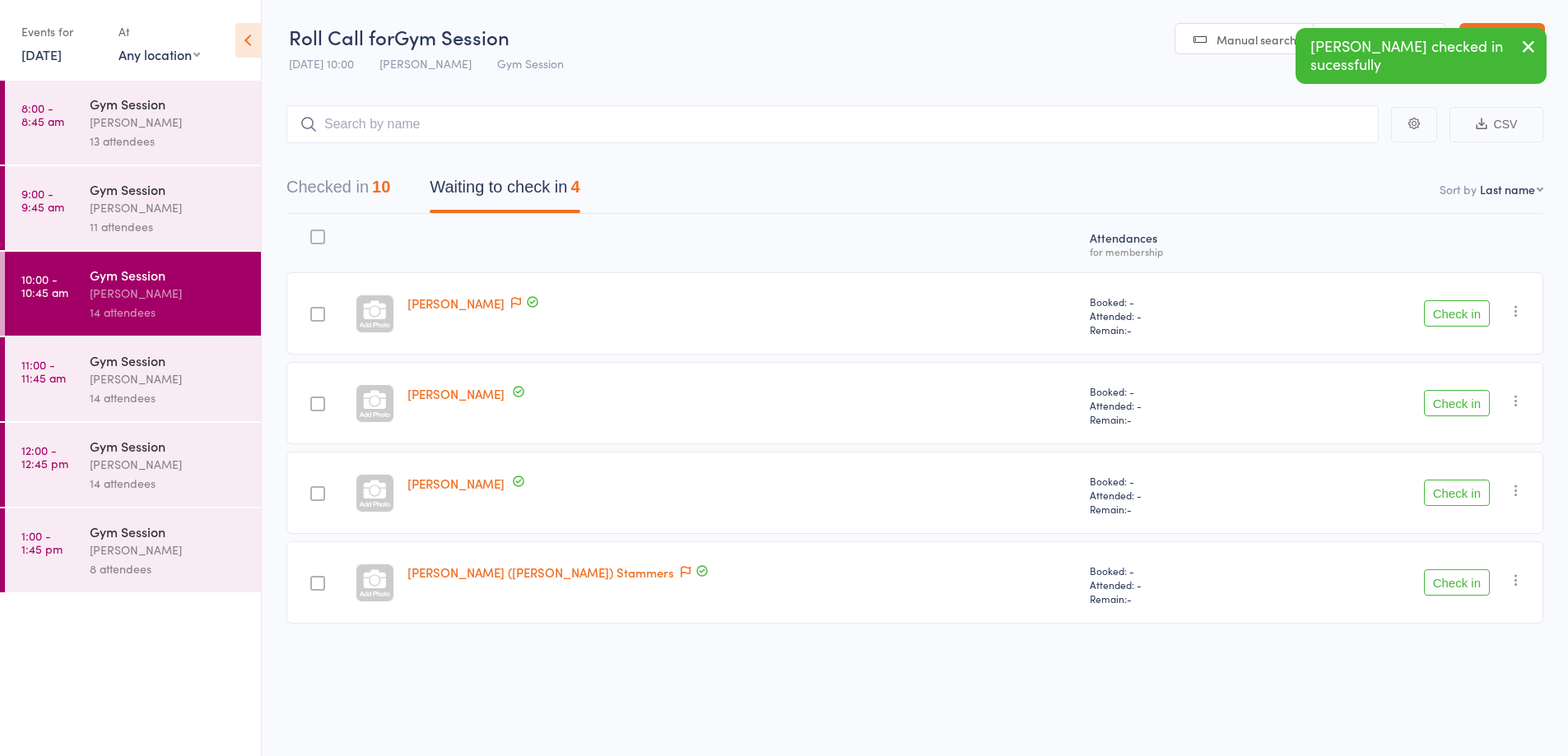
click at [1460, 404] on button "Check in" at bounding box center [1457, 403] width 66 height 26
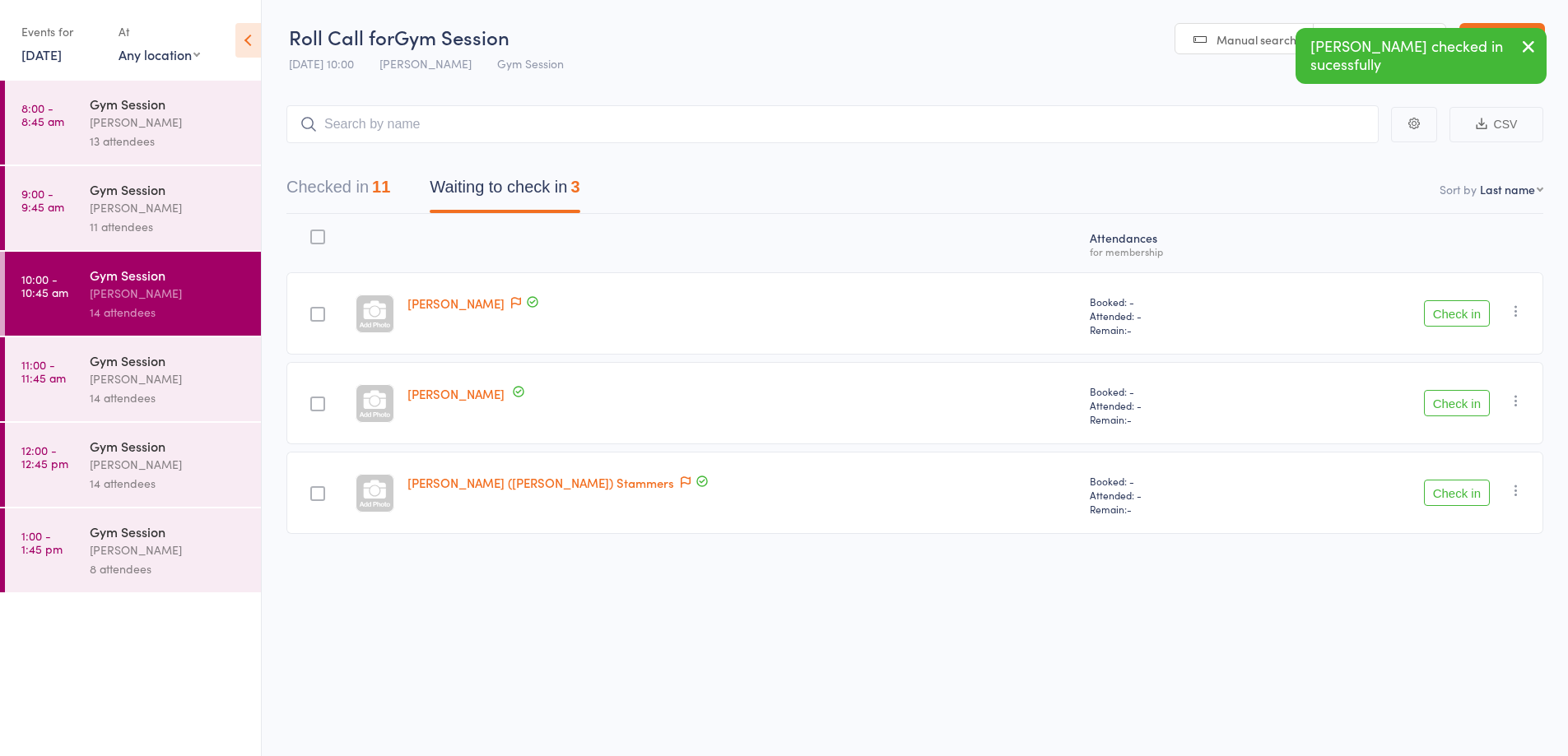
click at [1466, 407] on button "Check in" at bounding box center [1457, 403] width 66 height 26
click at [1455, 410] on button "Check in" at bounding box center [1457, 403] width 66 height 26
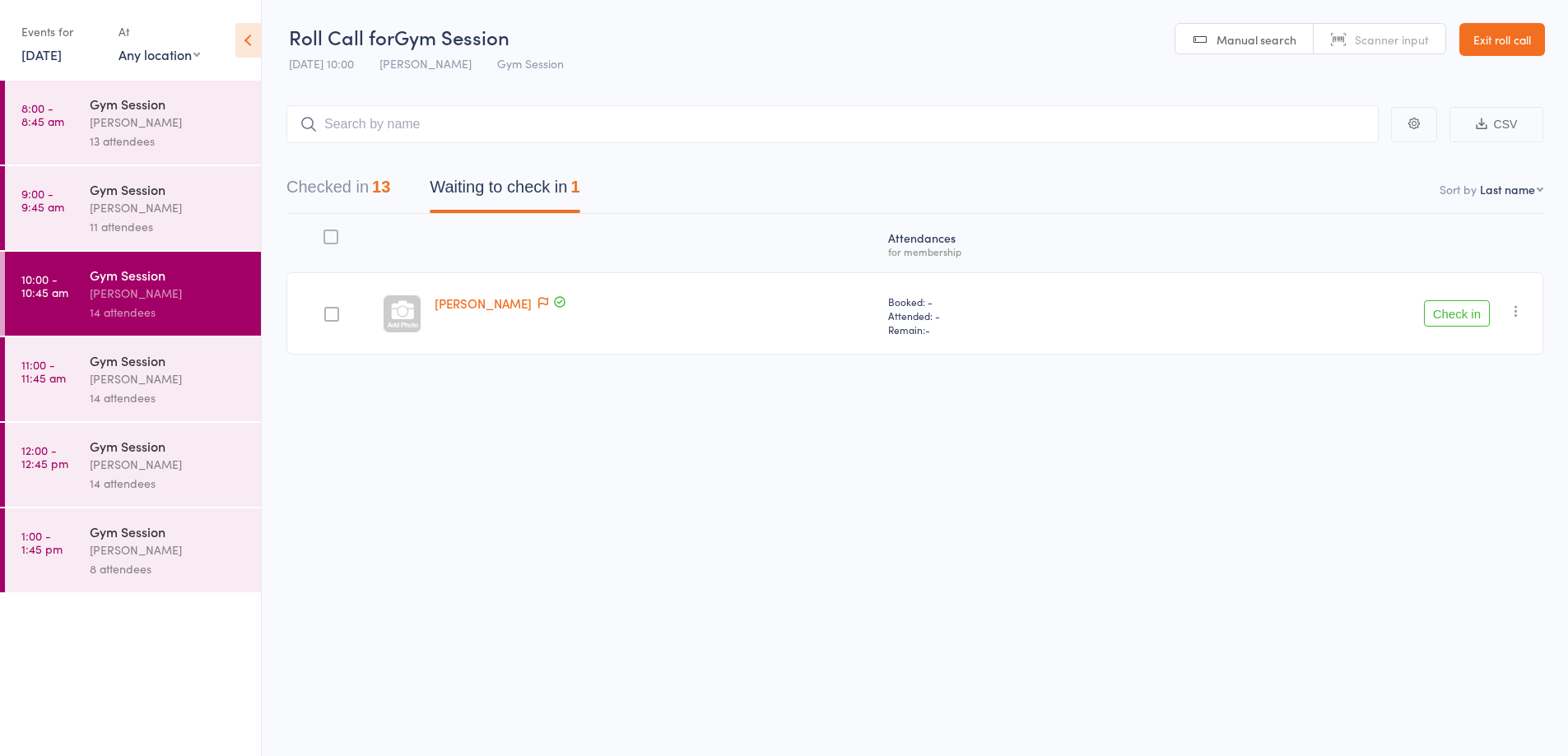
click at [118, 380] on div "[PERSON_NAME]" at bounding box center [168, 379] width 157 height 19
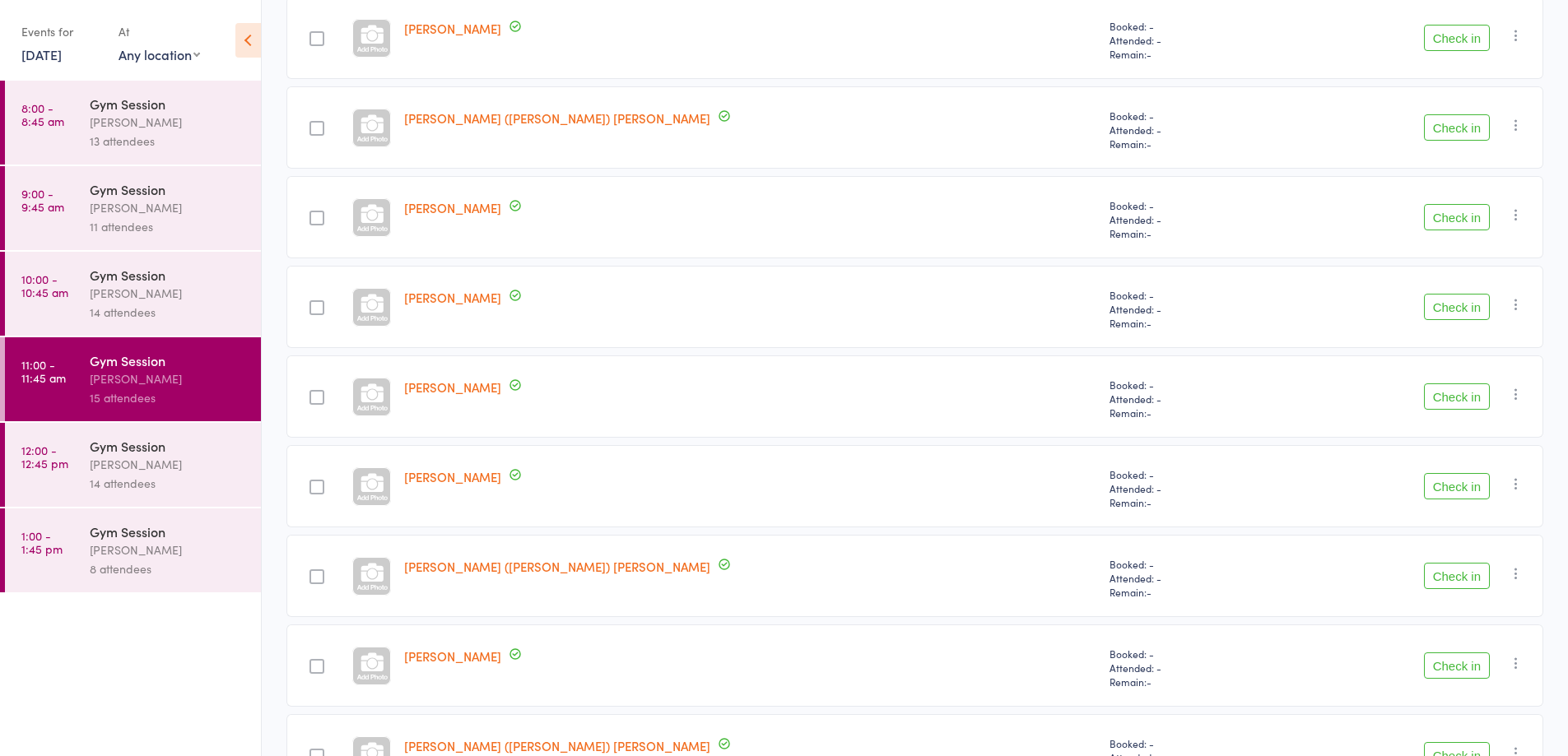
scroll to position [544, 0]
click at [599, 672] on div "[PERSON_NAME]" at bounding box center [750, 667] width 705 height 82
click at [143, 270] on div "Gym Session" at bounding box center [168, 275] width 157 height 18
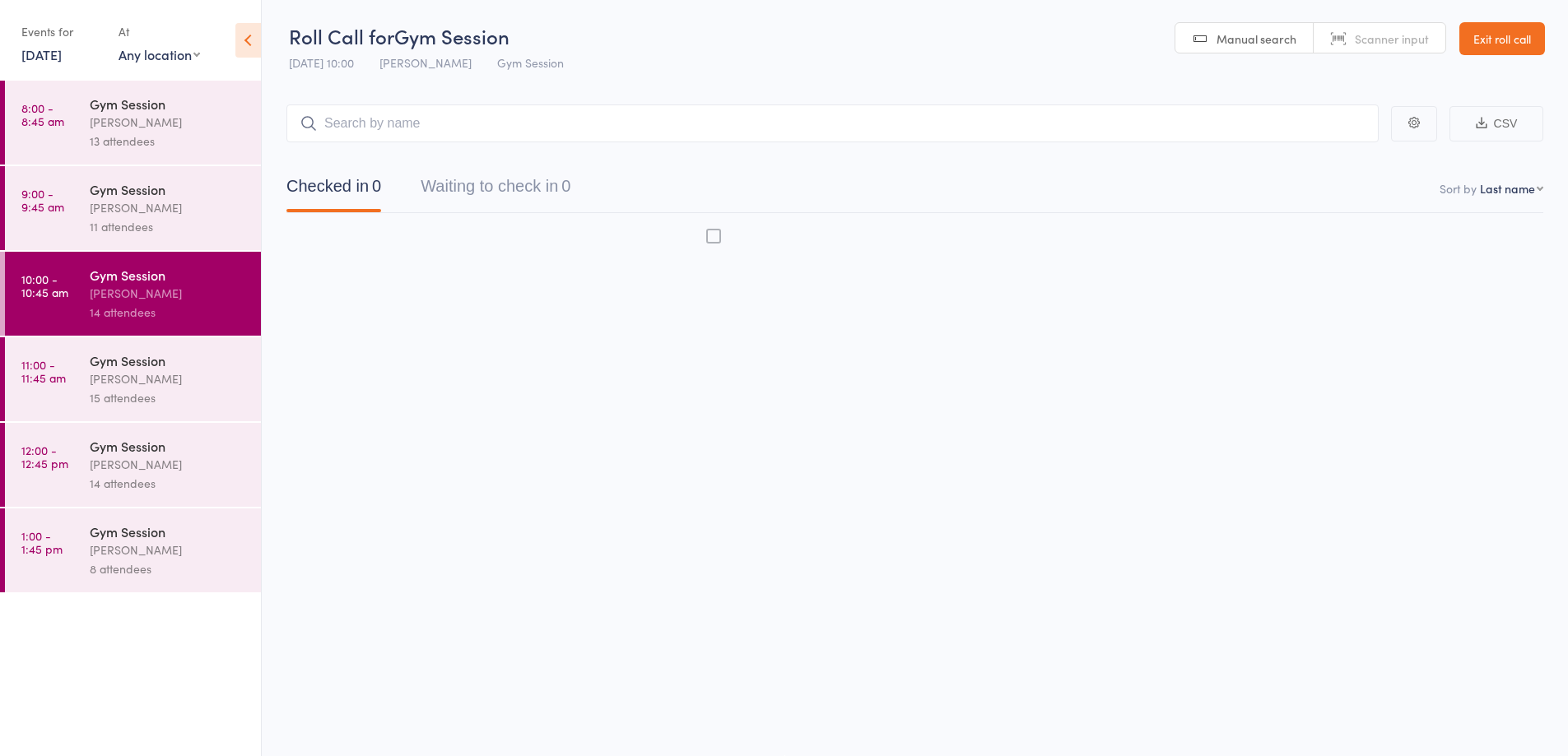
scroll to position [1, 0]
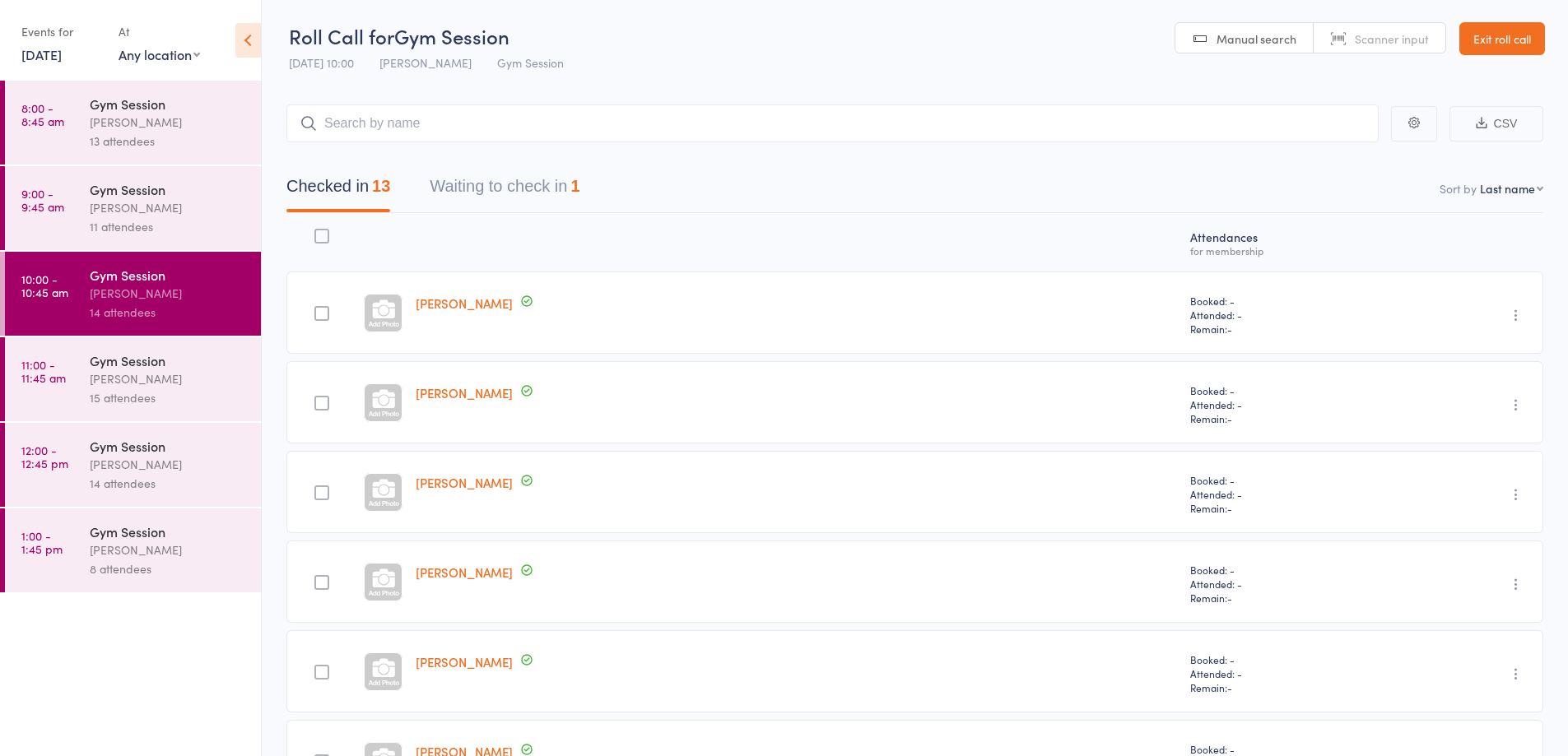
click at [544, 193] on button "Waiting to check in 1" at bounding box center [505, 190] width 150 height 44
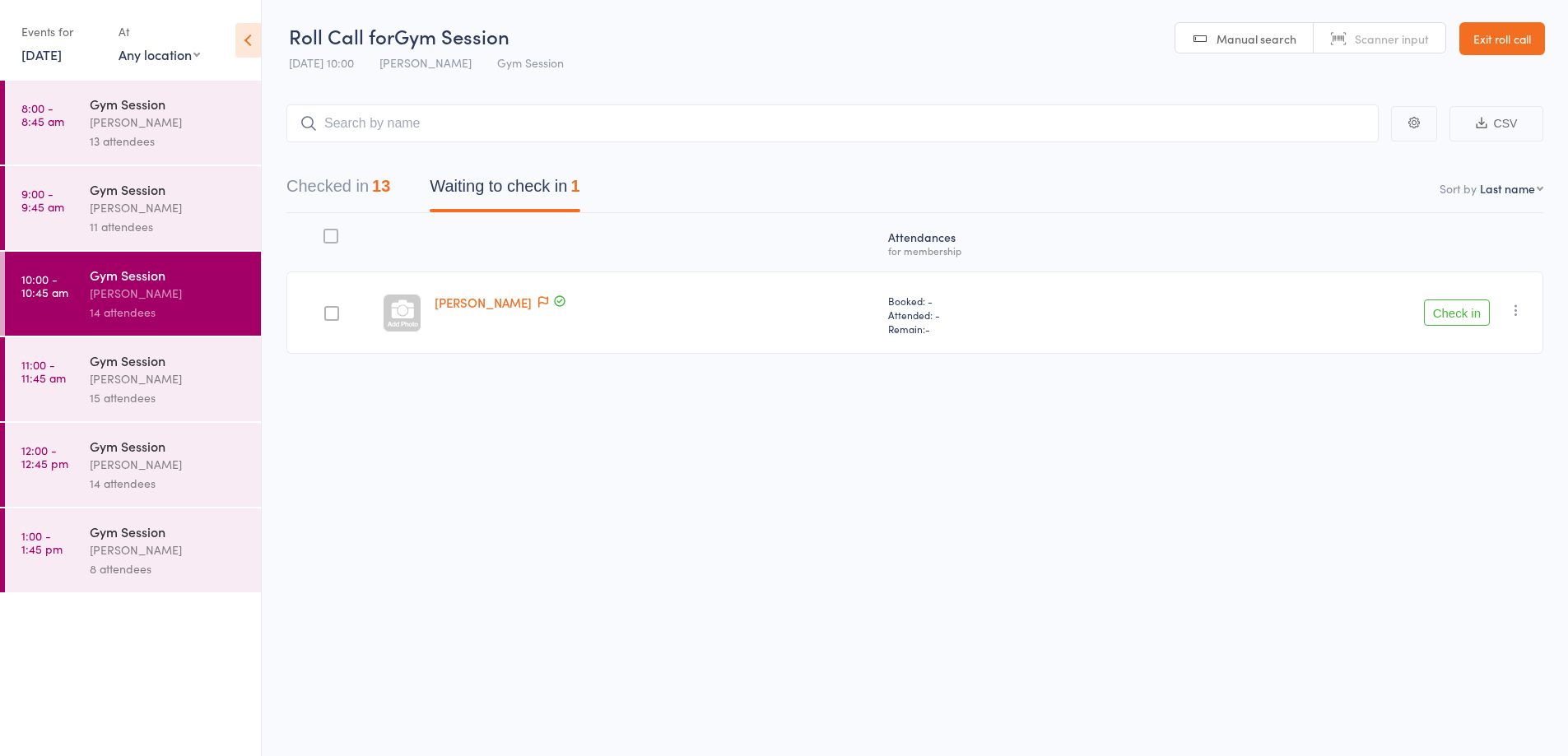
click at [1517, 312] on icon "button" at bounding box center [1515, 310] width 17 height 17
click at [1464, 476] on li "Mark absent" at bounding box center [1457, 474] width 136 height 22
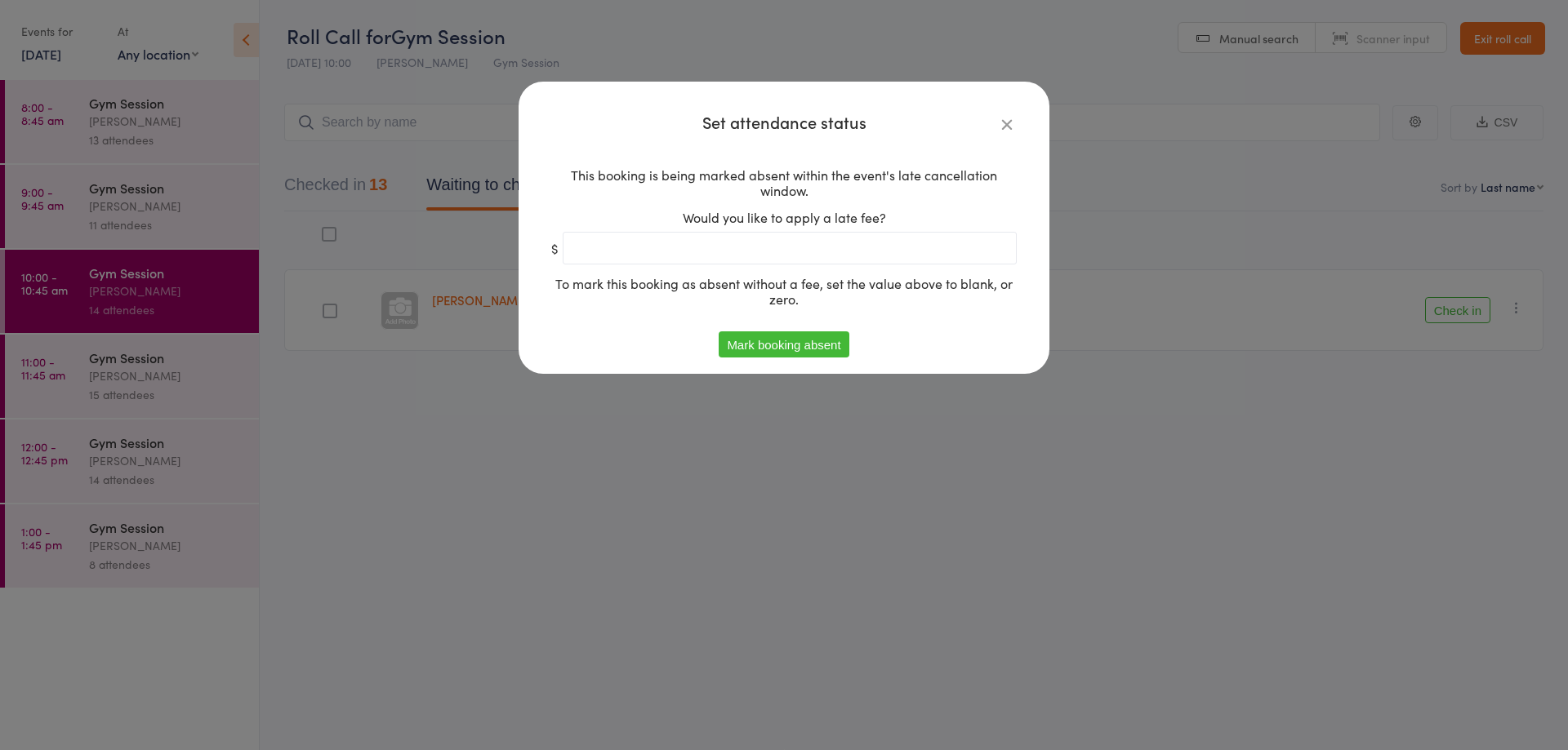
click at [769, 348] on button "Mark booking absent" at bounding box center [783, 345] width 130 height 26
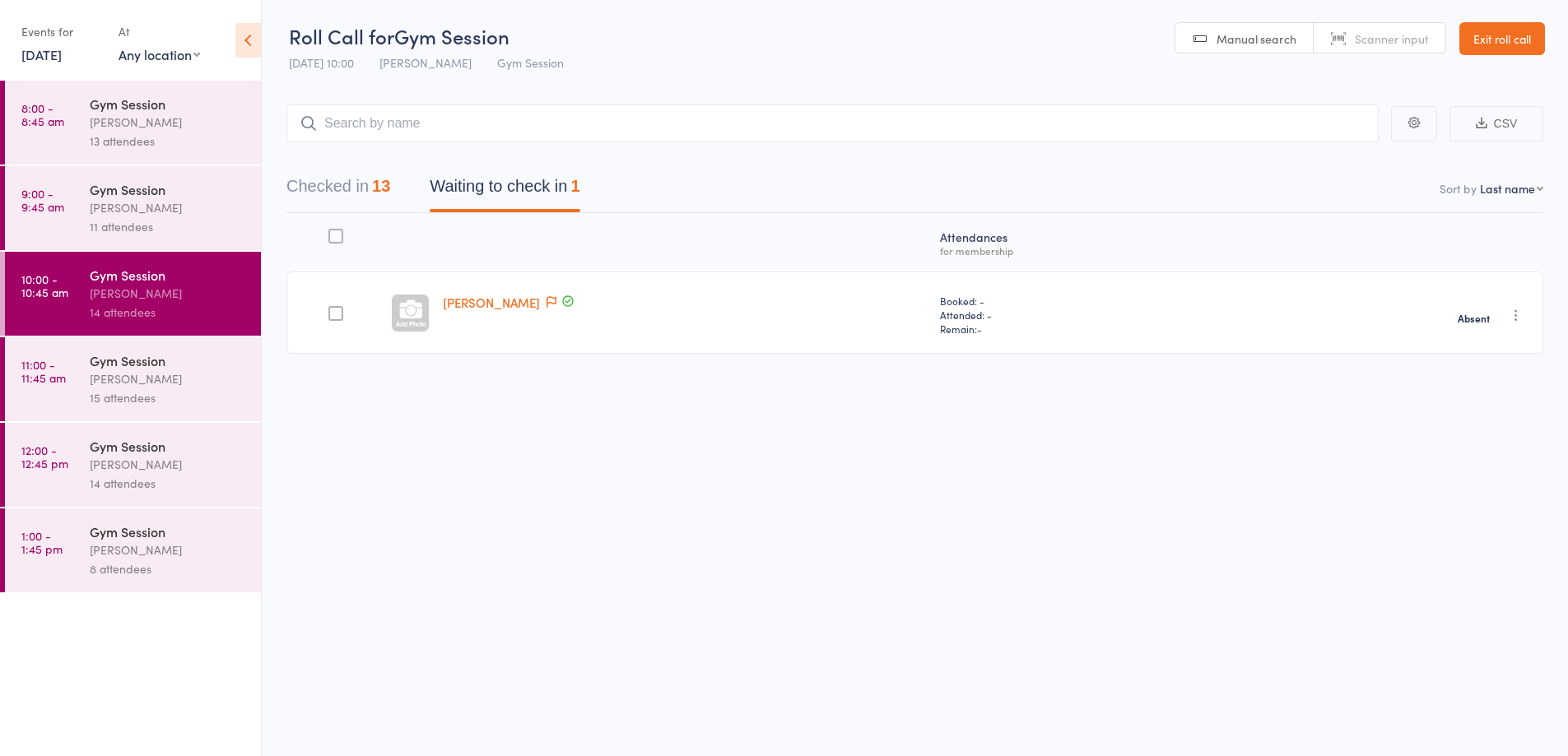
click at [170, 386] on div "[PERSON_NAME]" at bounding box center [168, 379] width 157 height 19
